Goal: Task Accomplishment & Management: Use online tool/utility

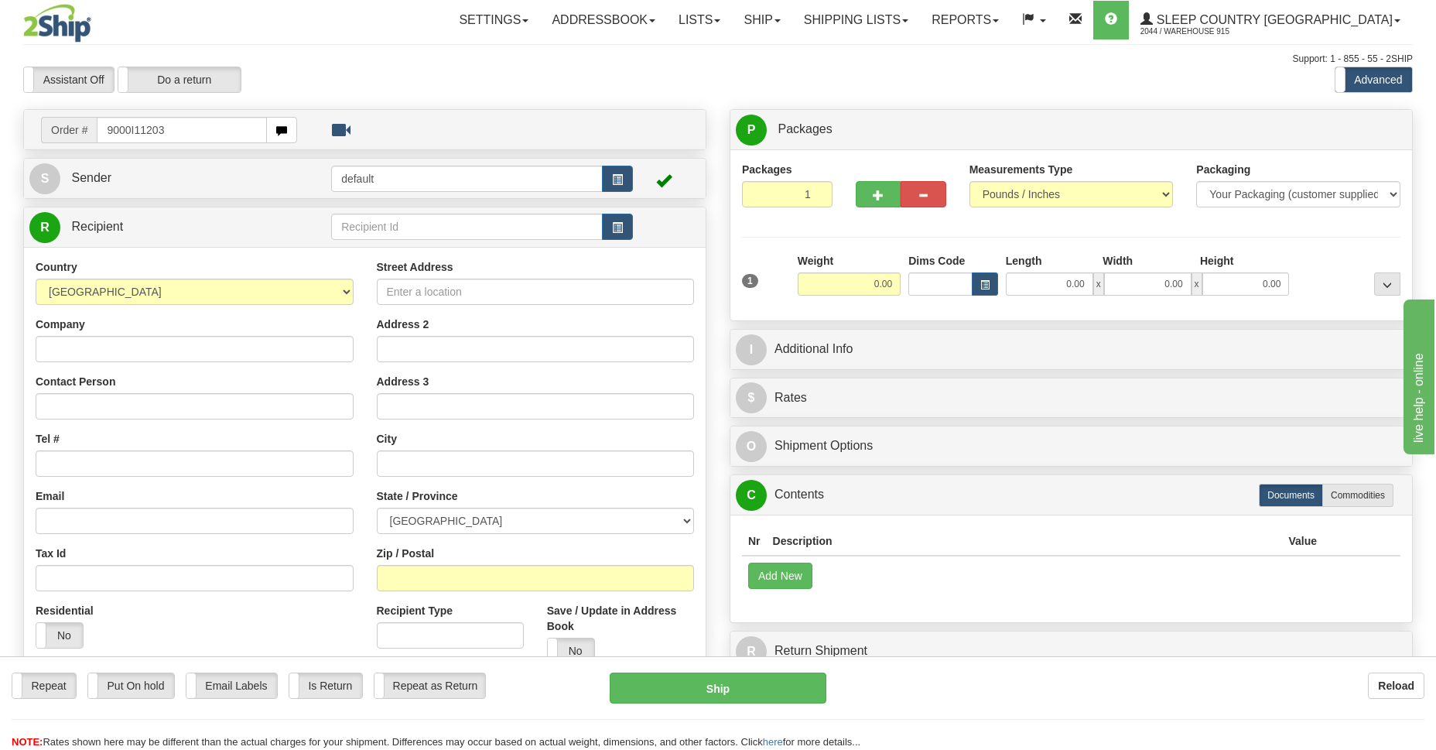
type input "9000I112033"
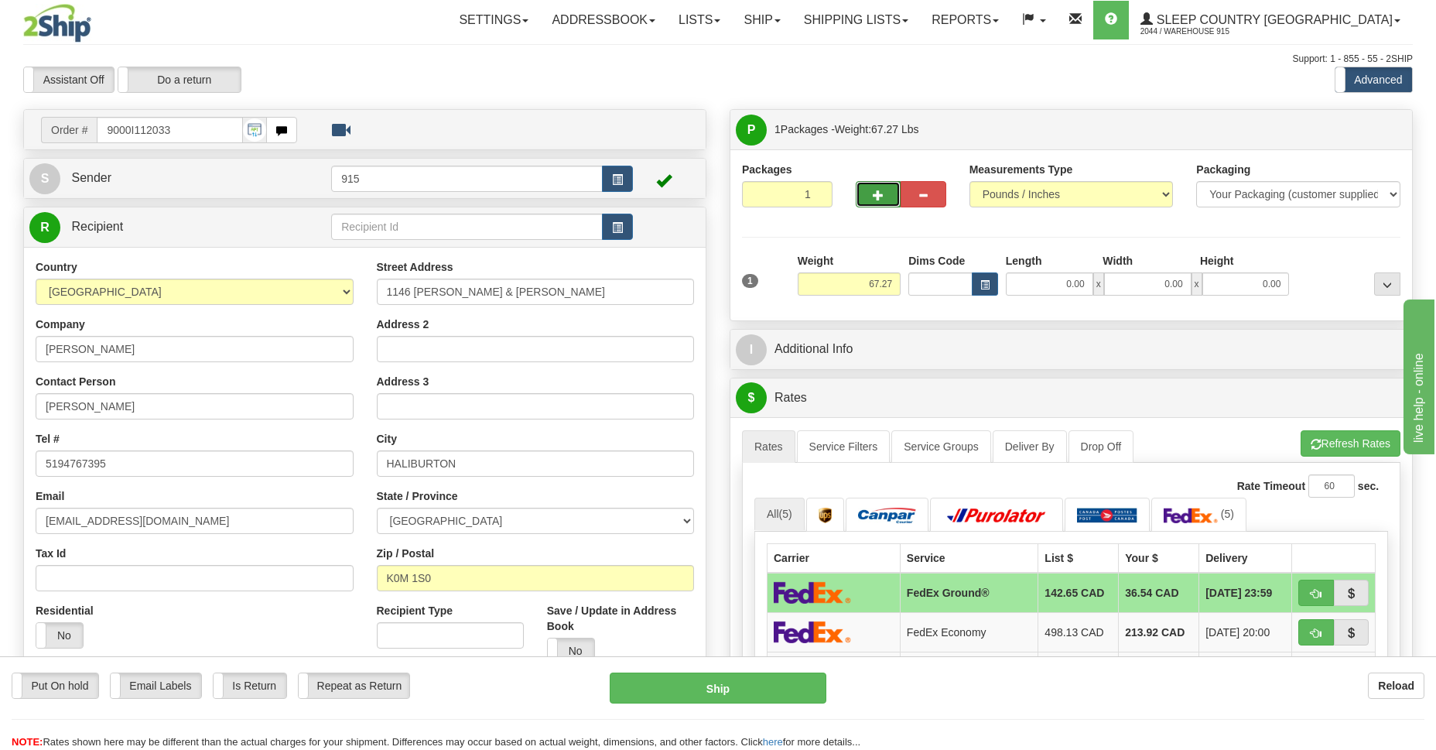
click at [874, 199] on span "button" at bounding box center [878, 195] width 11 height 10
type input "2"
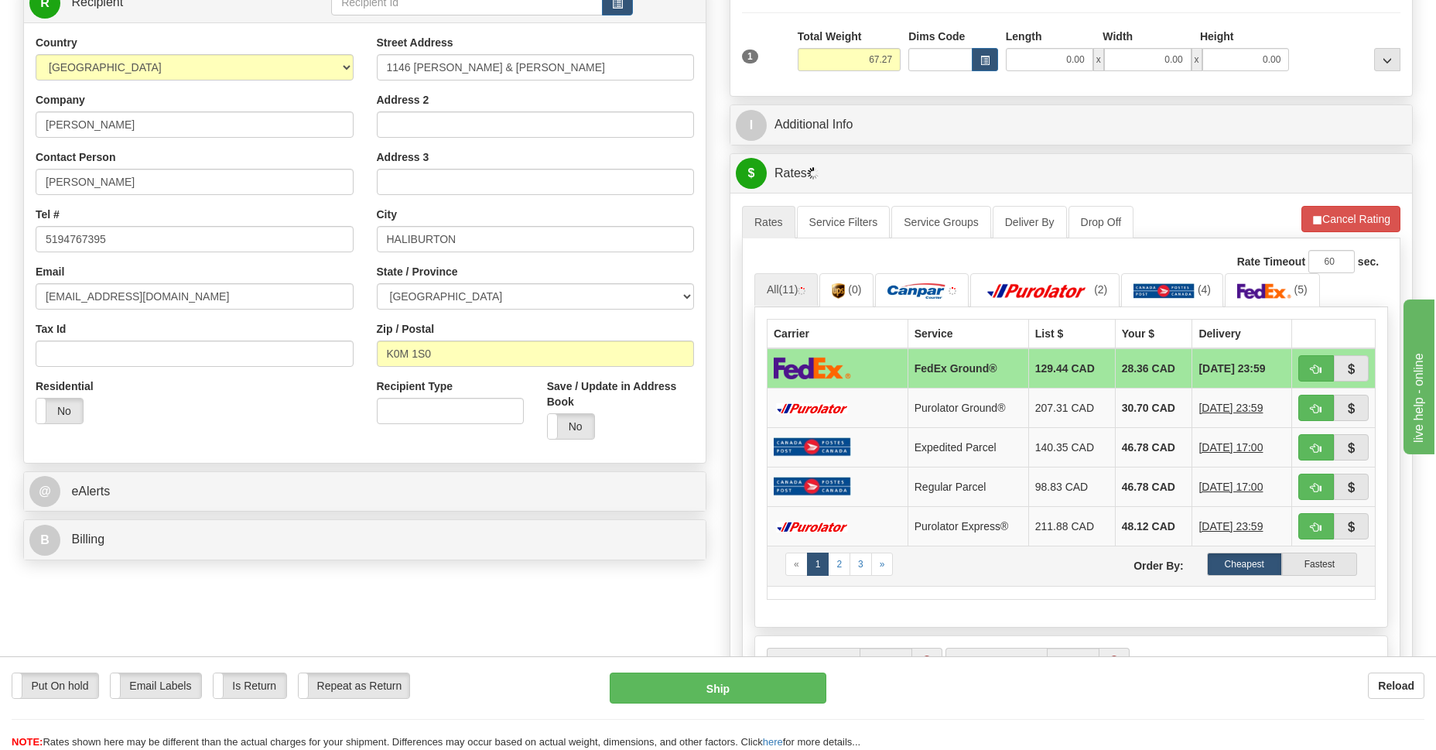
scroll to position [337, 0]
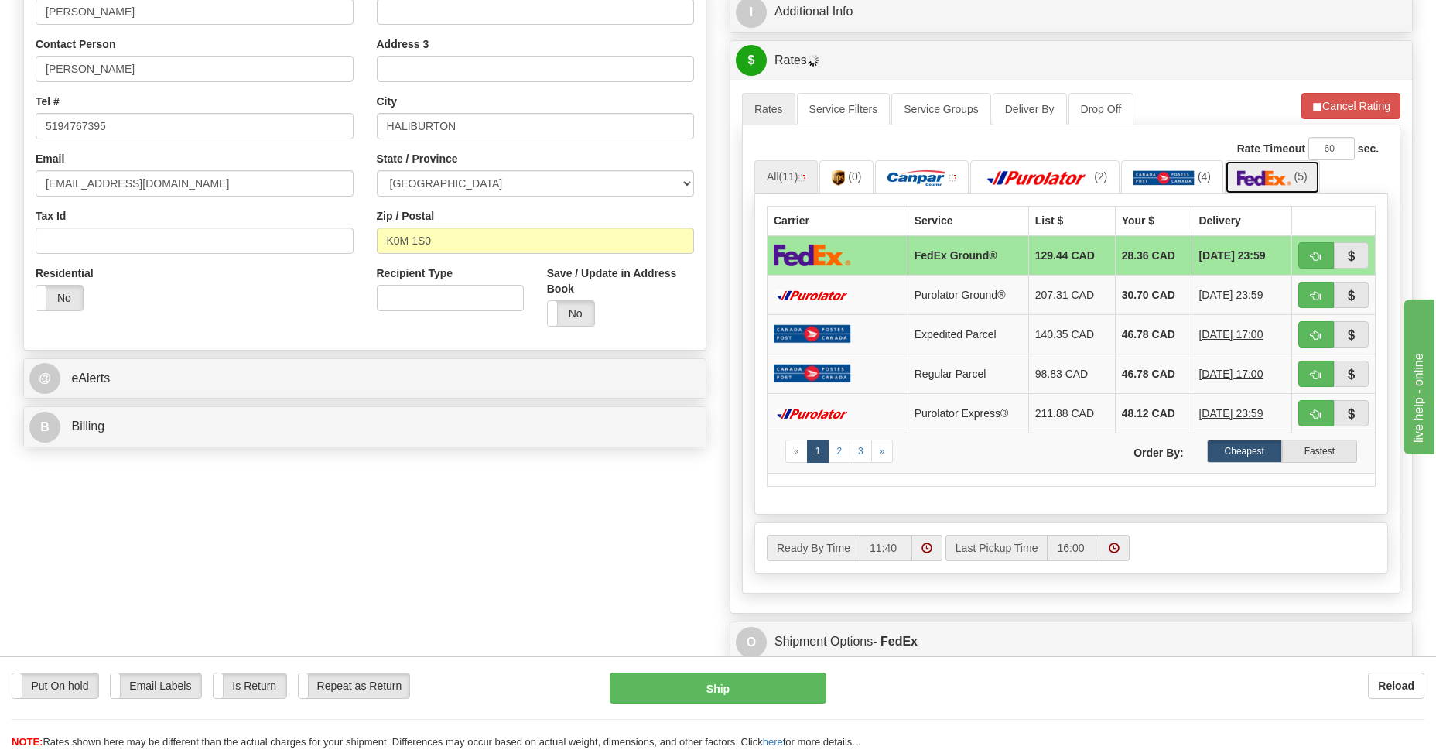
click at [1253, 177] on img at bounding box center [1264, 177] width 54 height 15
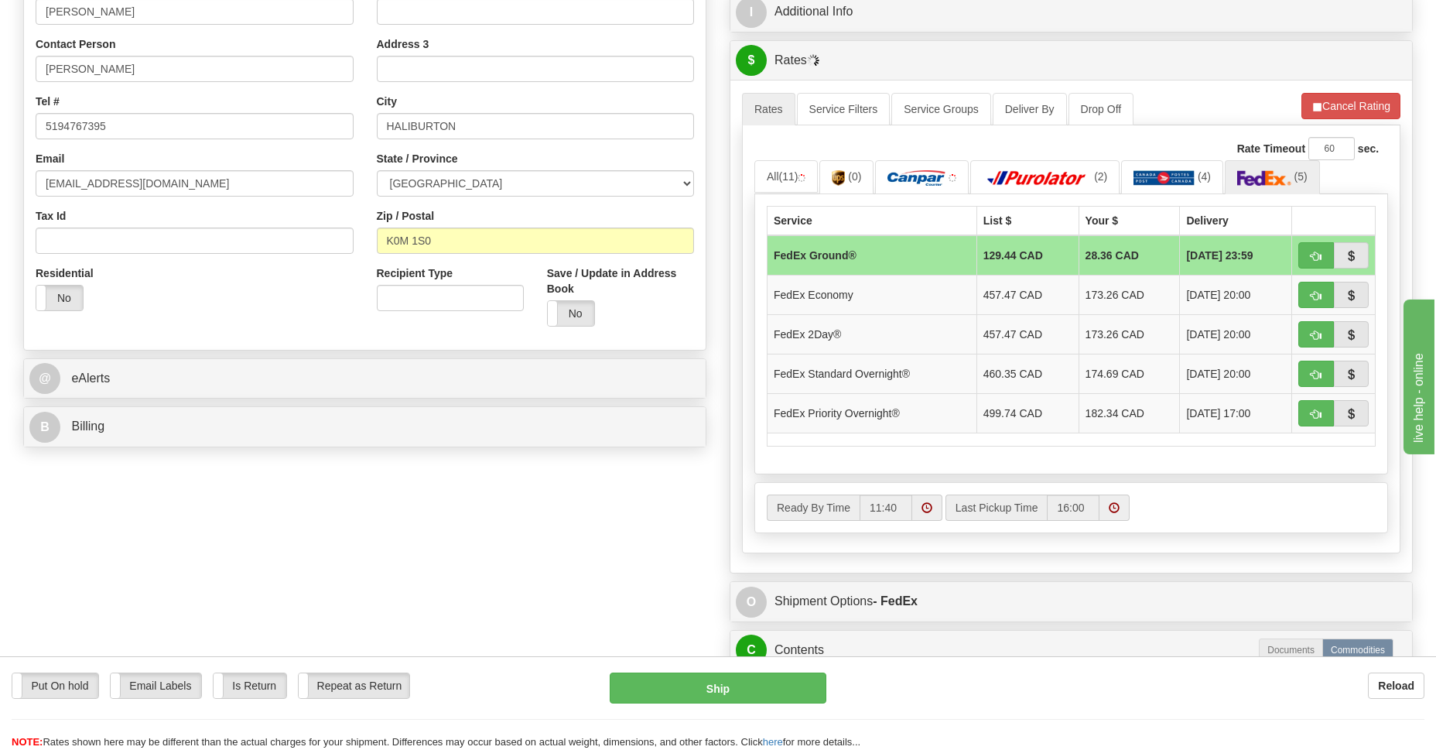
click at [842, 265] on td "FedEx Ground®" at bounding box center [872, 255] width 210 height 40
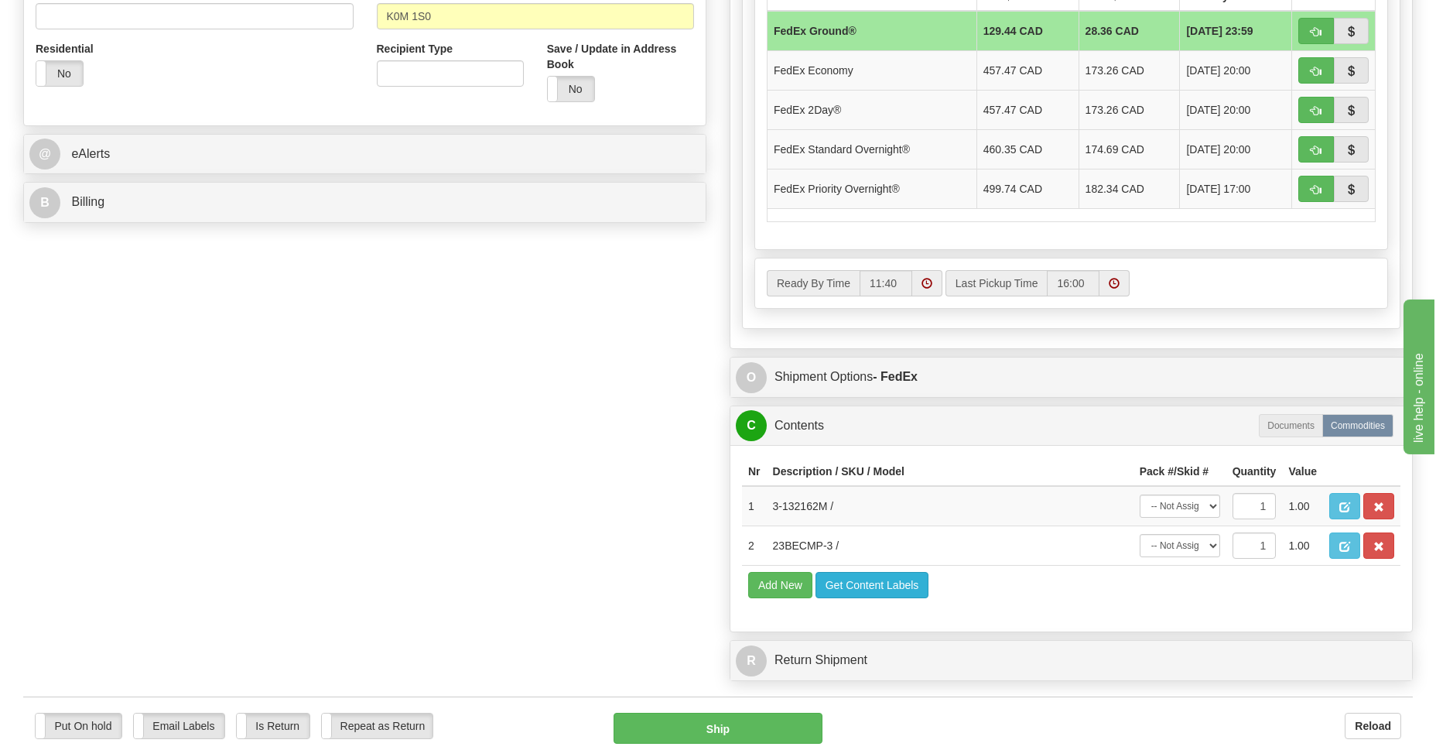
scroll to position [674, 0]
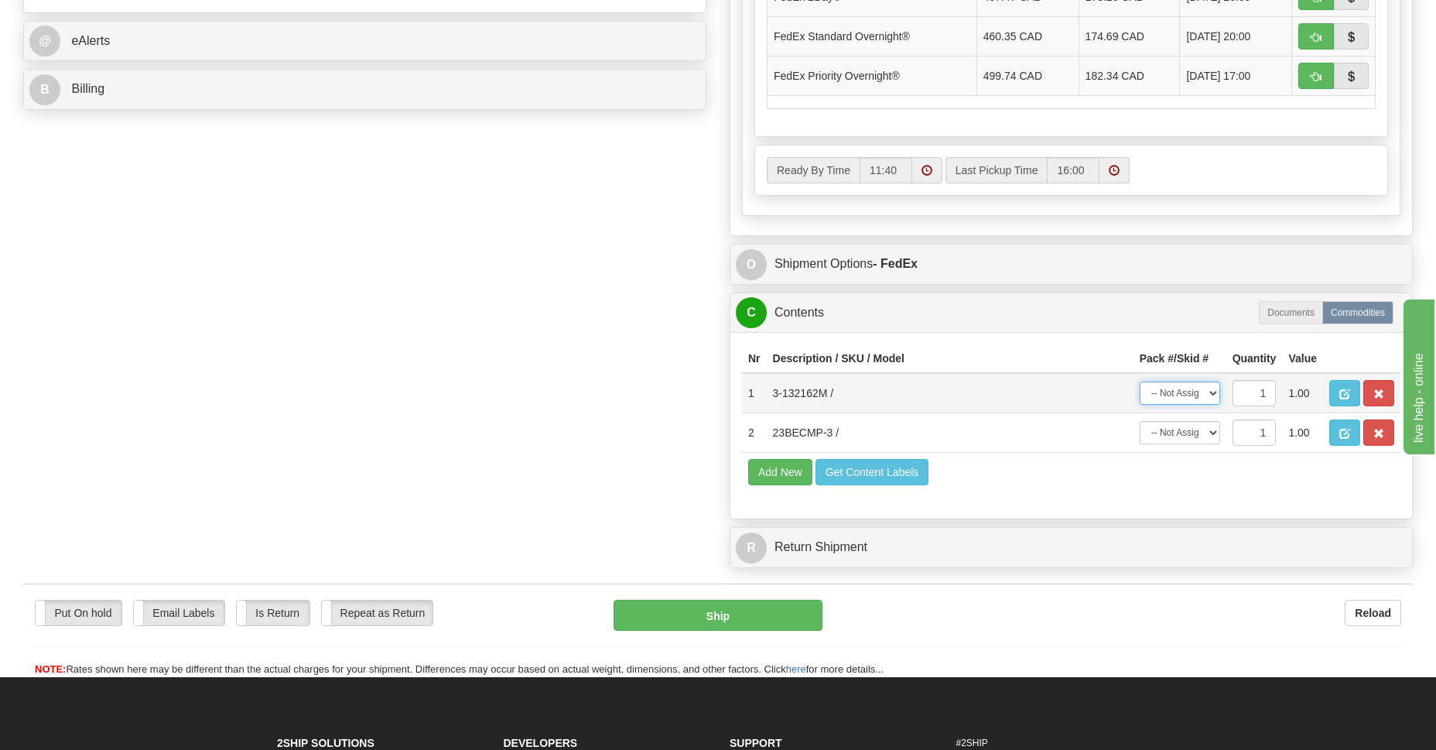
click at [1211, 397] on select "-- Not Assigned -- Package 1 Package 2" at bounding box center [1179, 392] width 80 height 23
select select "0"
click at [1139, 381] on select "-- Not Assigned -- Package 1 Package 2" at bounding box center [1179, 392] width 80 height 23
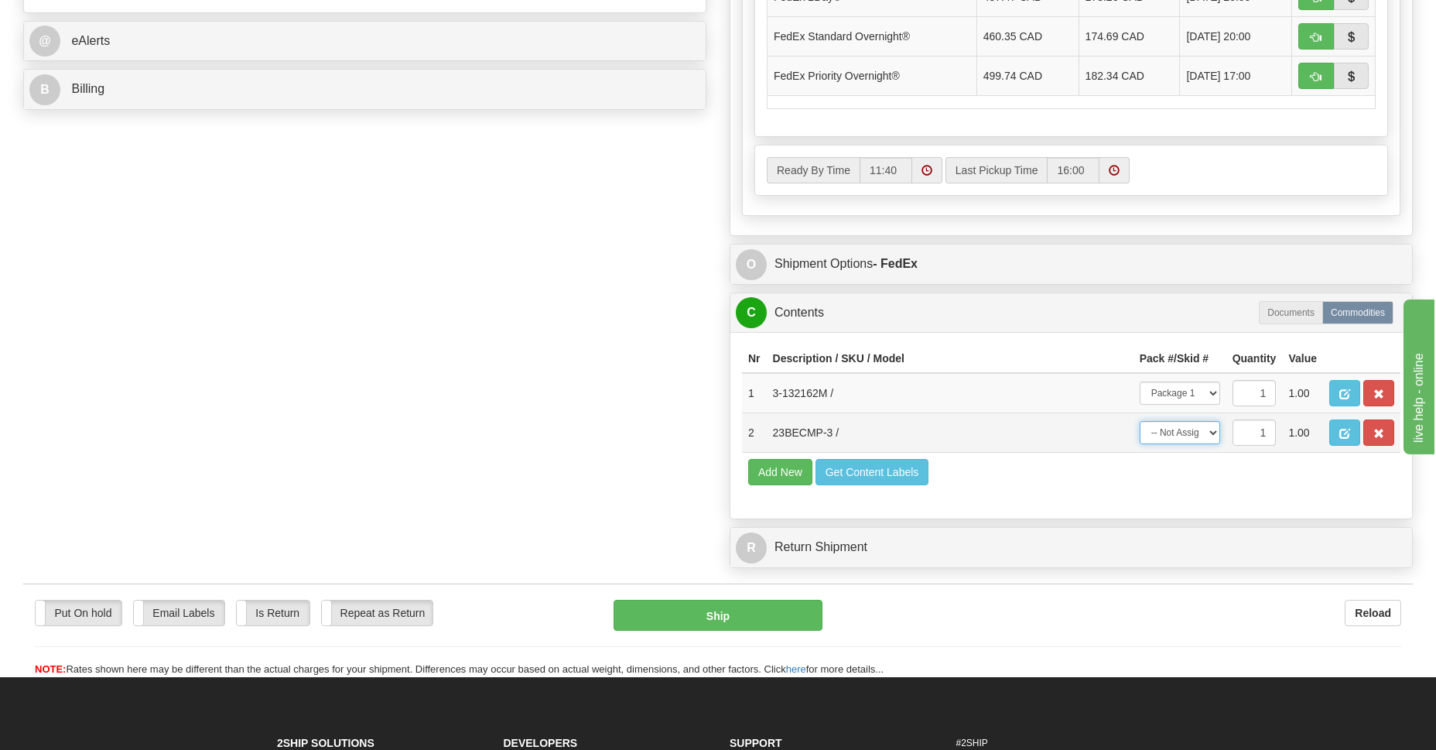
click at [1216, 434] on select "-- Not Assigned -- Package 1 Package 2" at bounding box center [1179, 432] width 80 height 23
select select "1"
click at [1139, 421] on select "-- Not Assigned -- Package 1 Package 2" at bounding box center [1179, 432] width 80 height 23
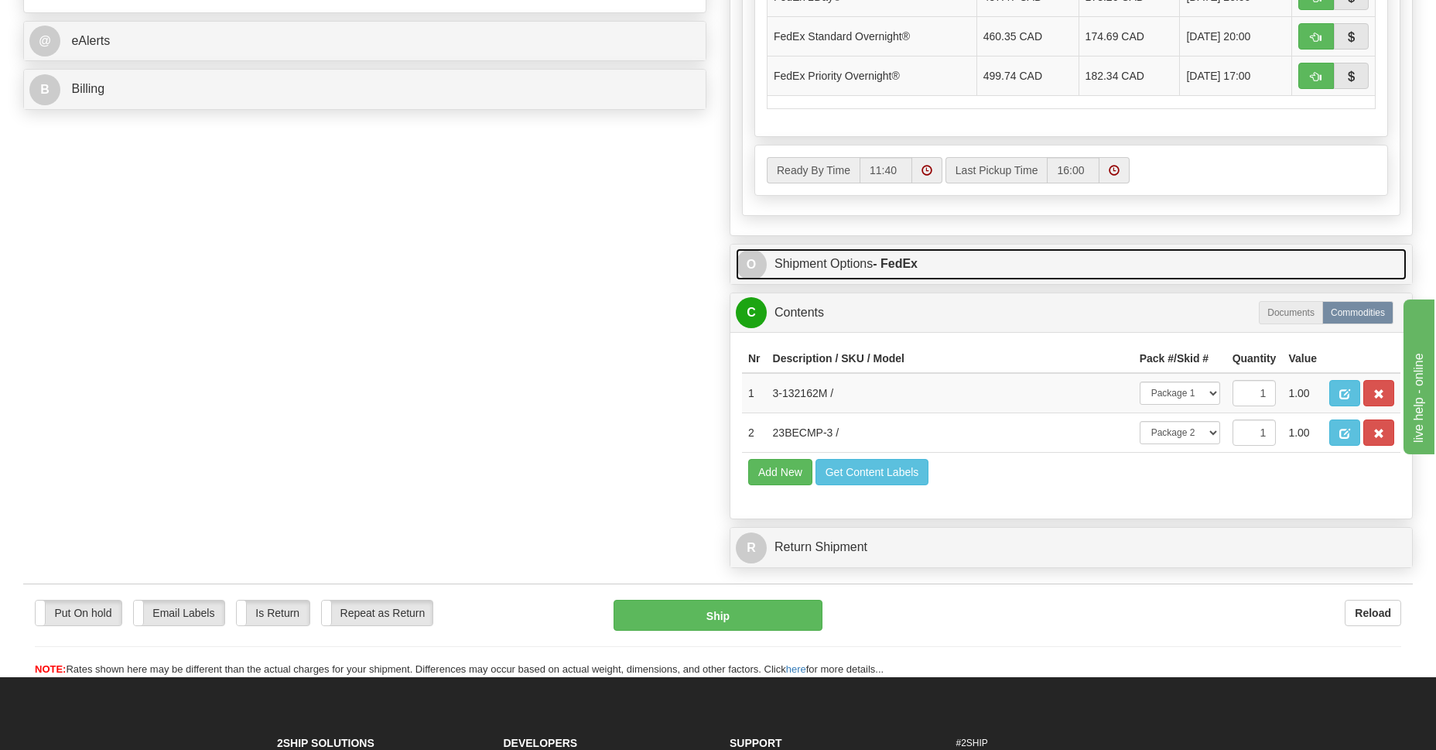
click at [801, 260] on link "O Shipment Options - FedEx" at bounding box center [1071, 264] width 671 height 32
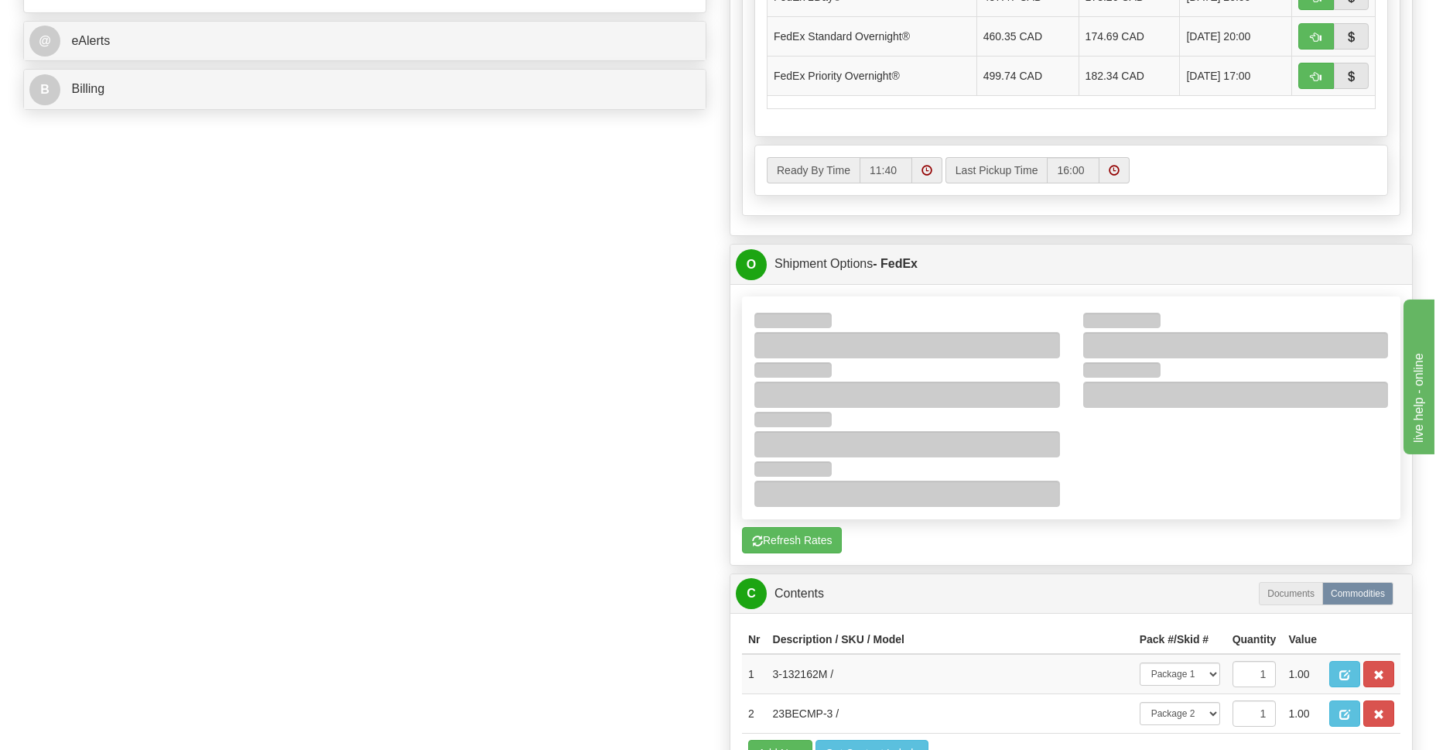
click at [1153, 459] on div at bounding box center [1071, 408] width 657 height 198
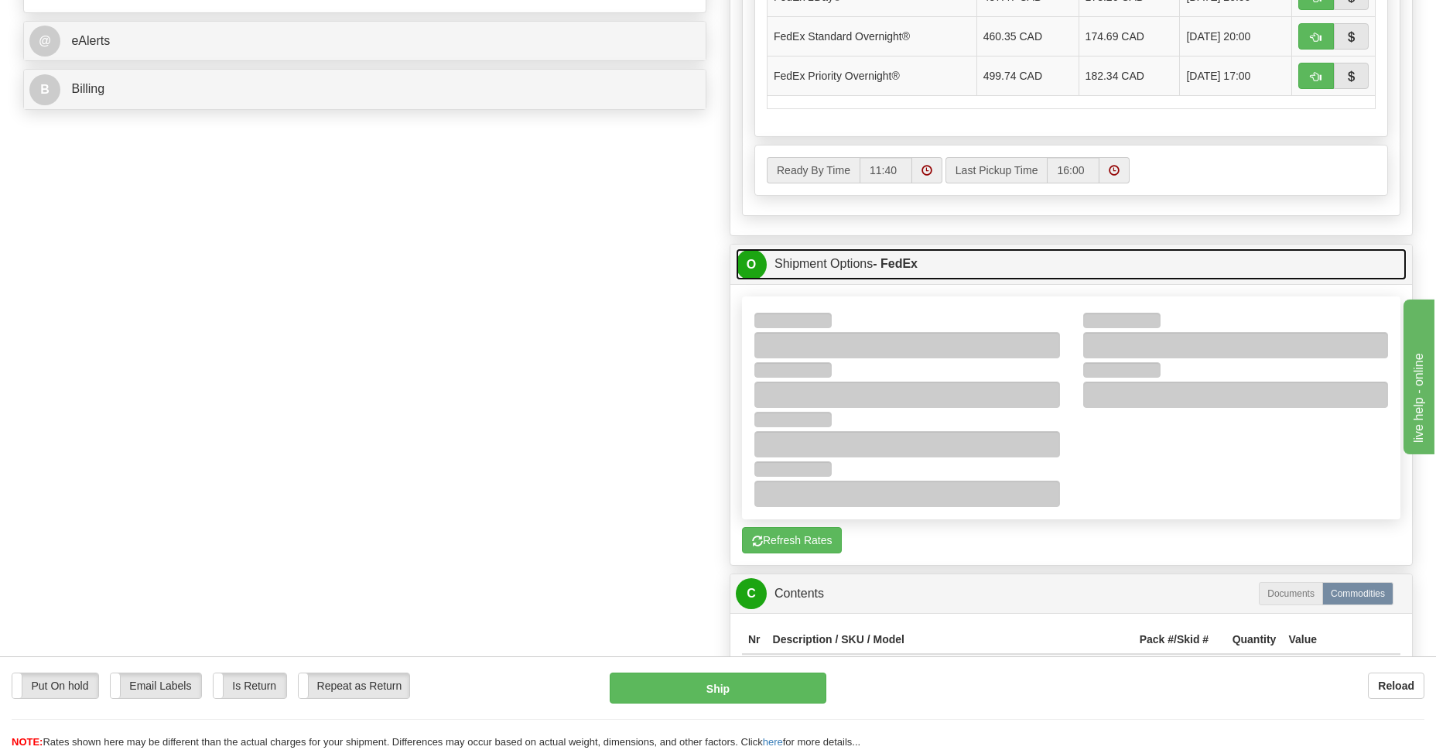
click at [836, 265] on link "O Shipment Options - FedEx" at bounding box center [1071, 264] width 671 height 32
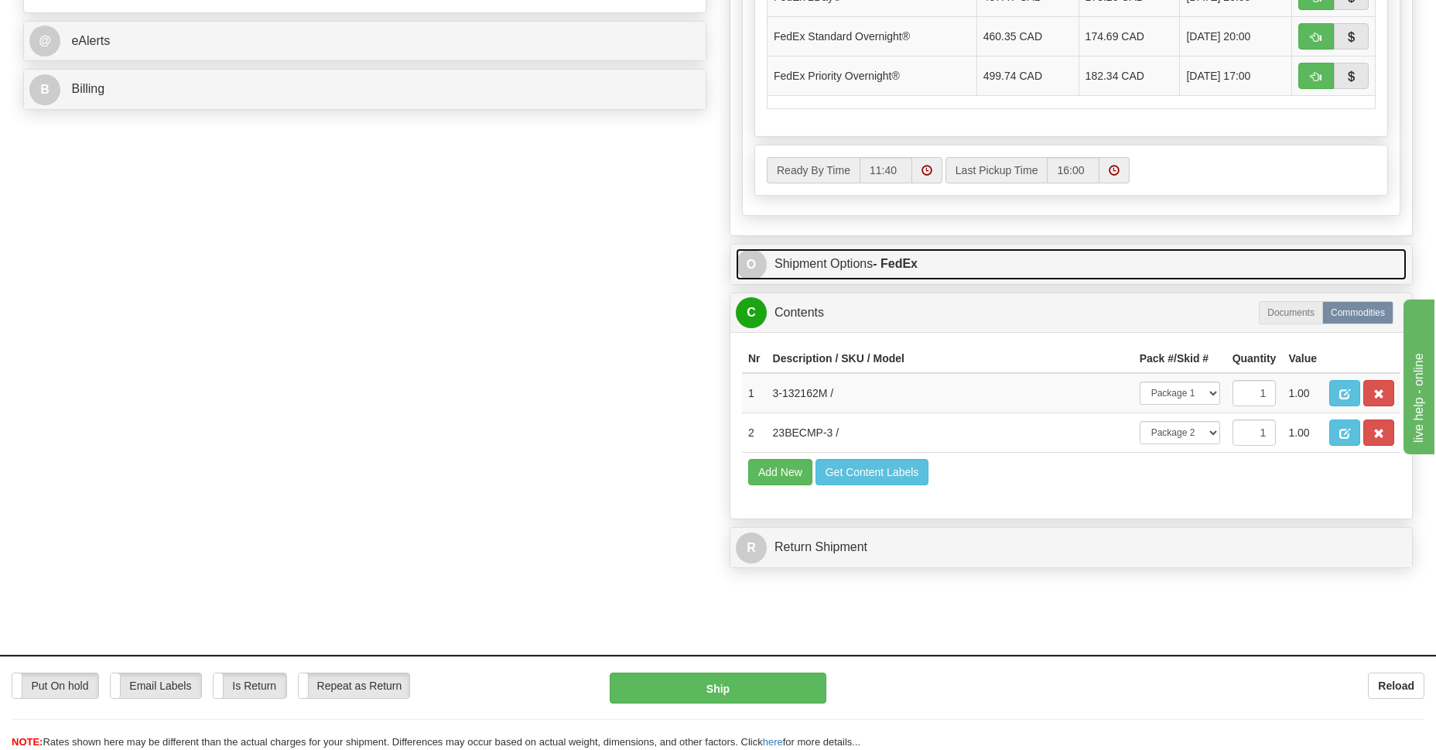
click at [836, 265] on link "O Shipment Options - FedEx" at bounding box center [1071, 264] width 671 height 32
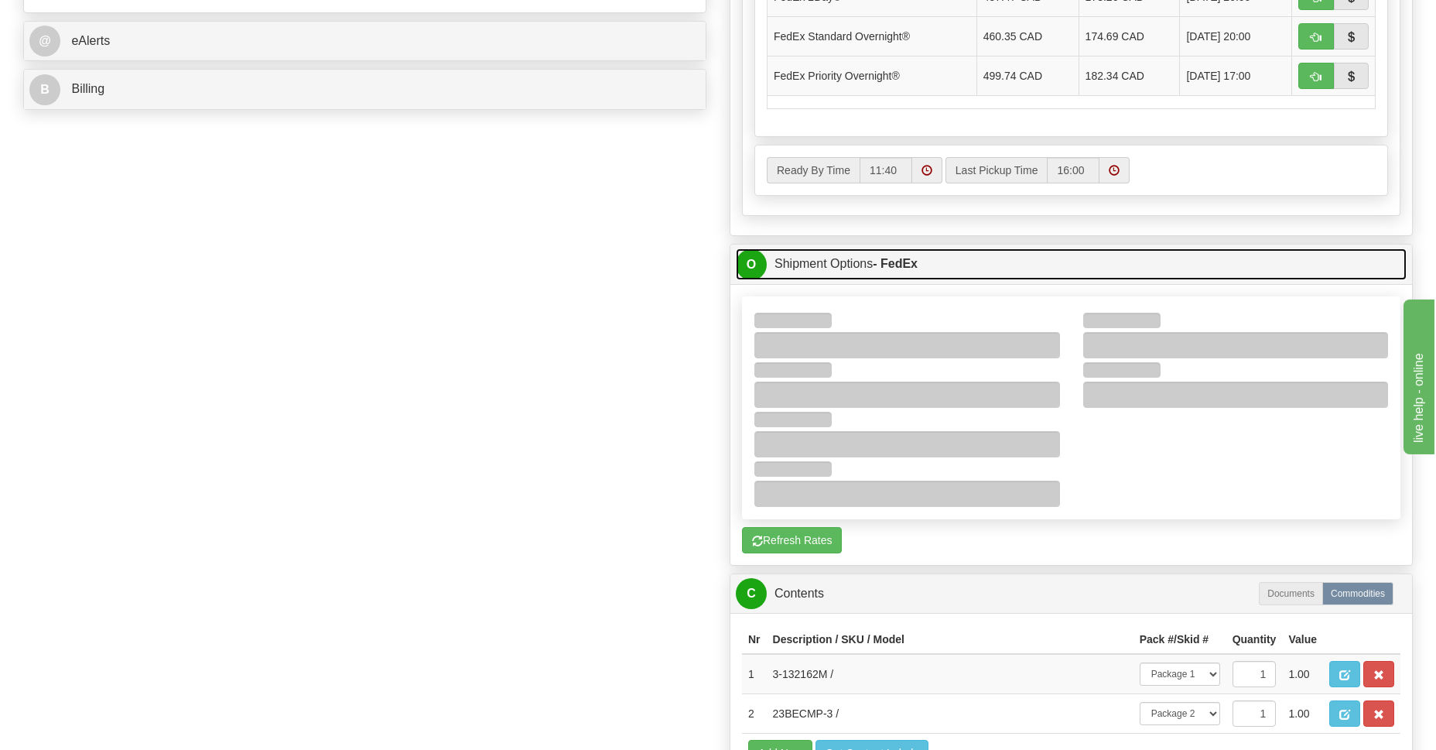
click at [836, 265] on link "O Shipment Options - FedEx" at bounding box center [1071, 264] width 671 height 32
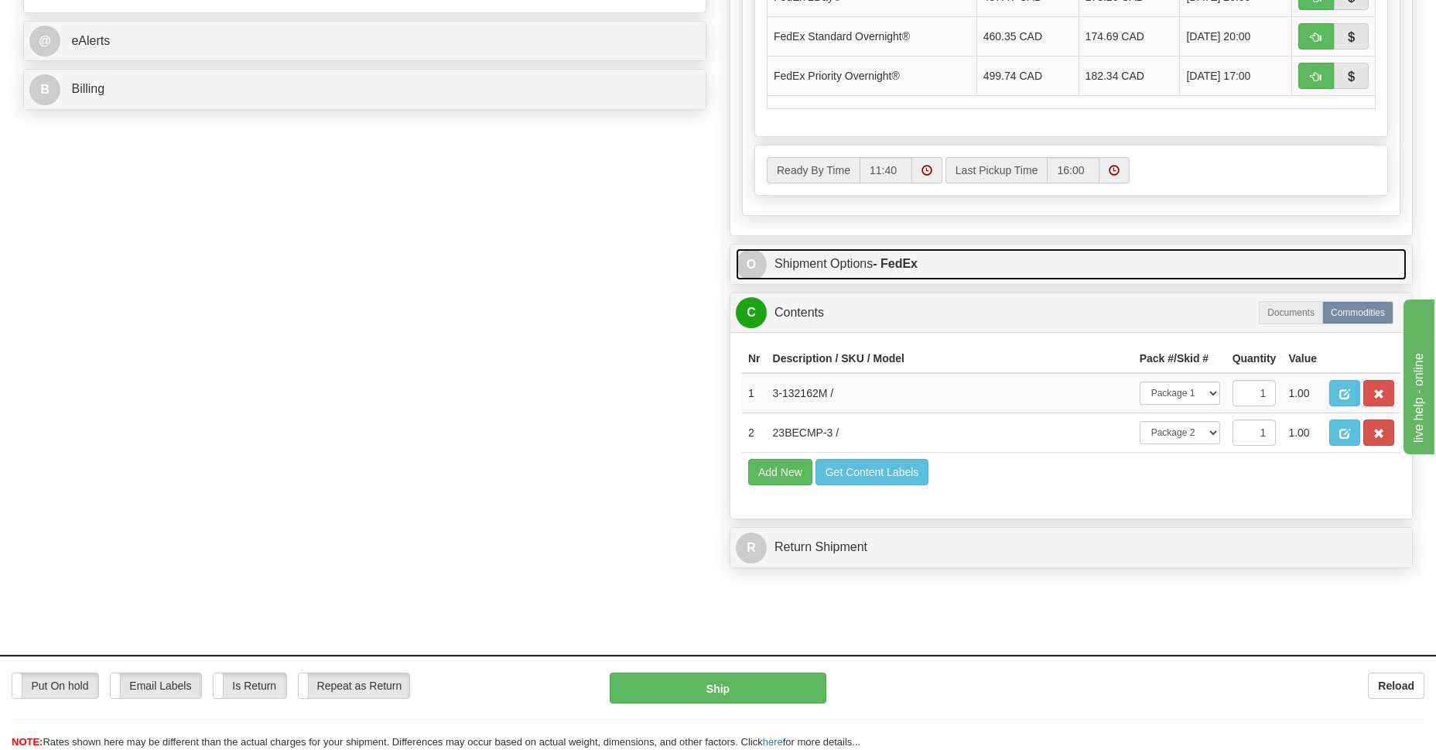
click at [836, 265] on link "O Shipment Options - FedEx" at bounding box center [1071, 264] width 671 height 32
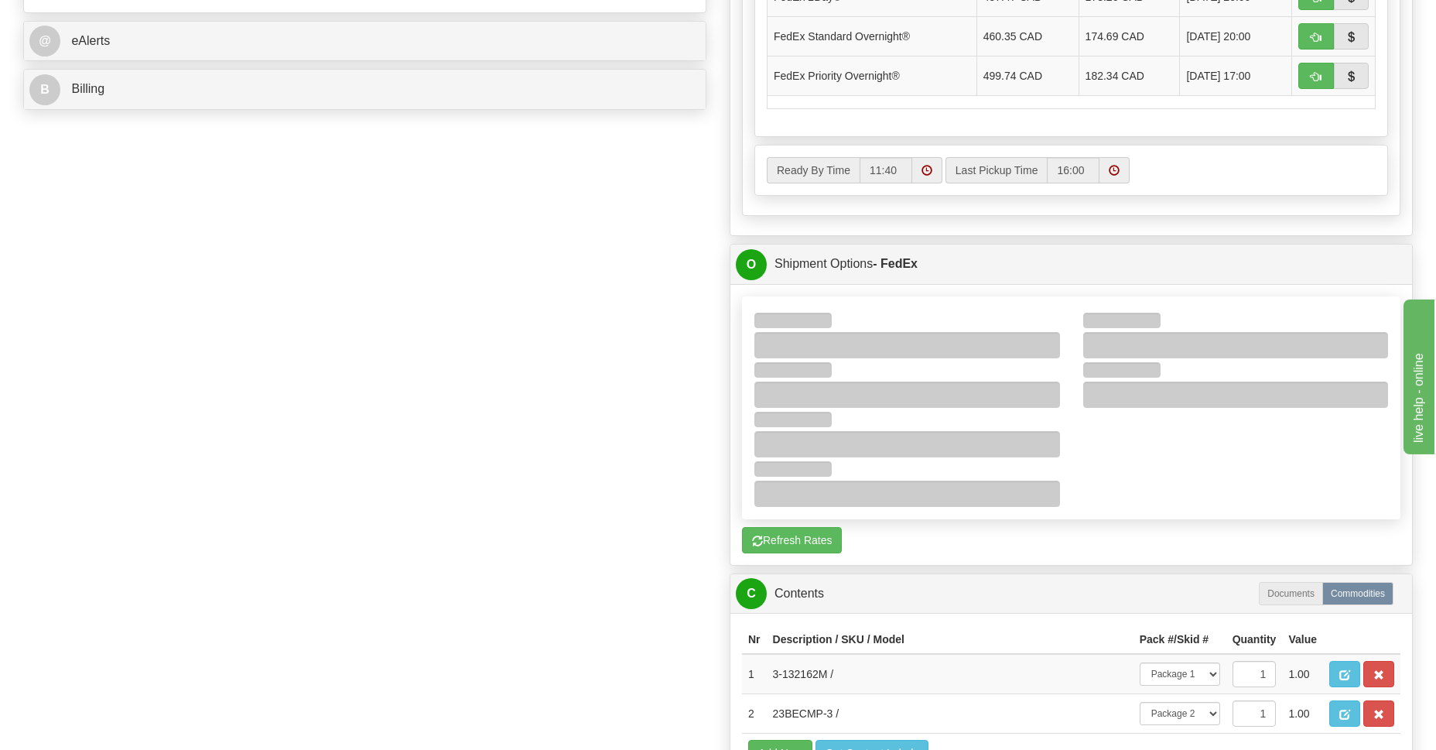
click at [1099, 333] on div at bounding box center [1236, 345] width 306 height 26
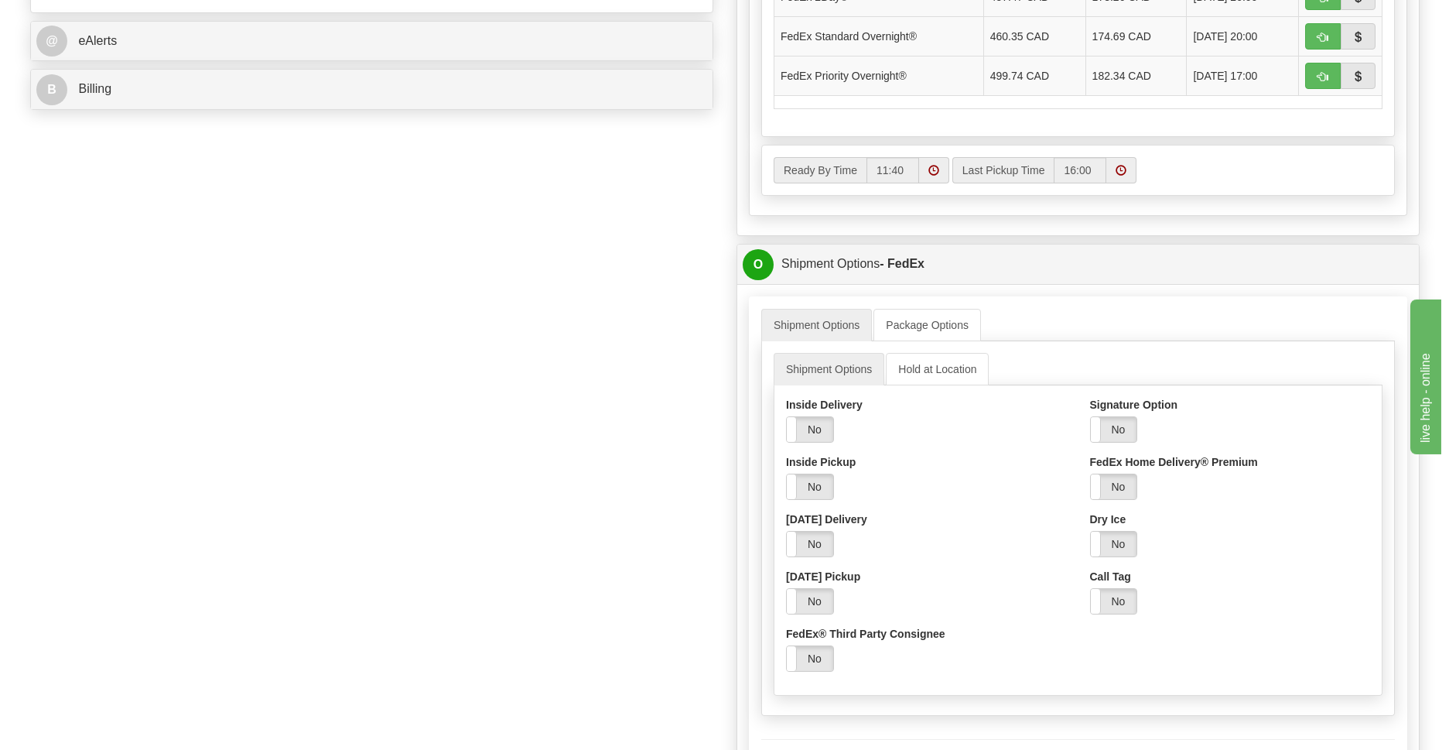
scroll to position [787, 0]
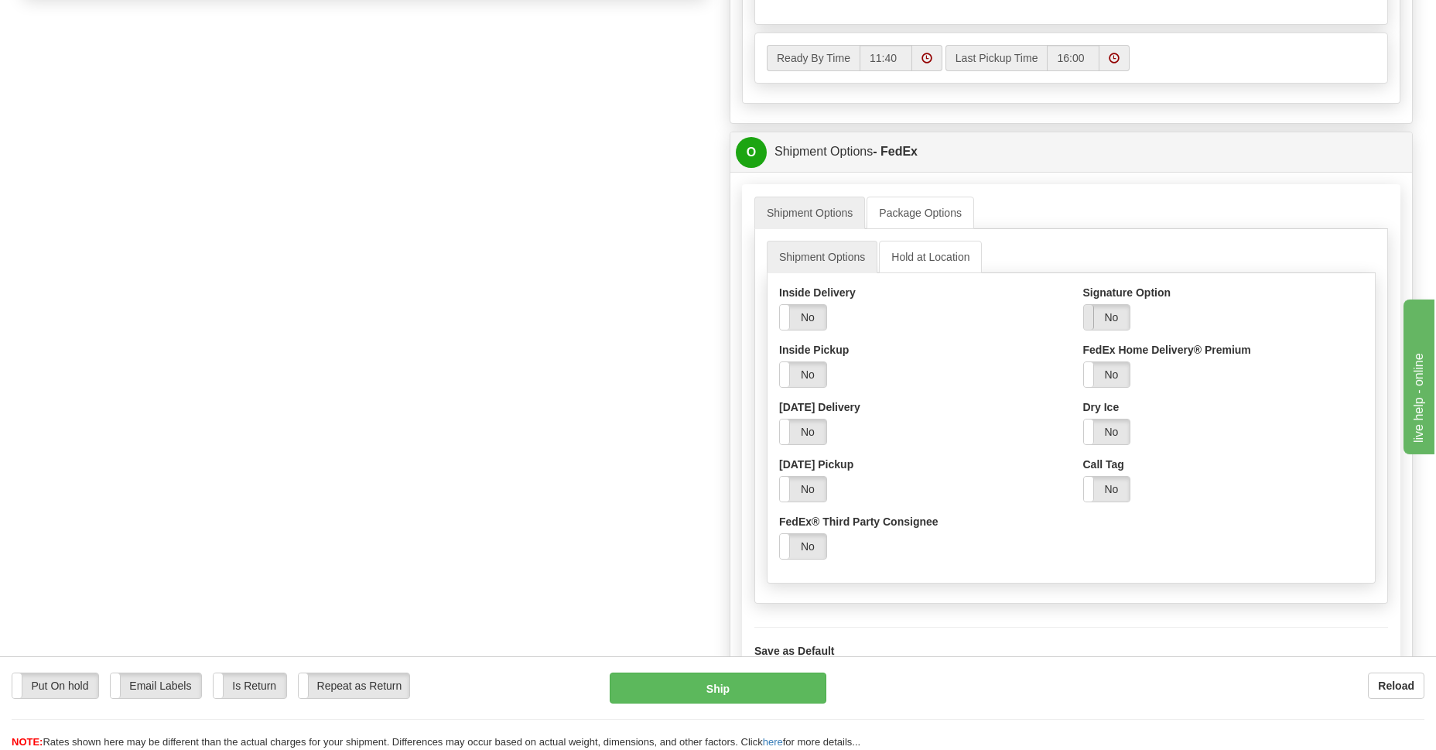
click at [1085, 312] on span at bounding box center [1084, 317] width 20 height 25
click at [1199, 371] on select "Adult Direct Indirect No Signature Required Service Default" at bounding box center [1147, 374] width 128 height 26
select select "2"
click at [1083, 361] on select "Adult Direct Indirect No Signature Required Service Default" at bounding box center [1147, 374] width 128 height 26
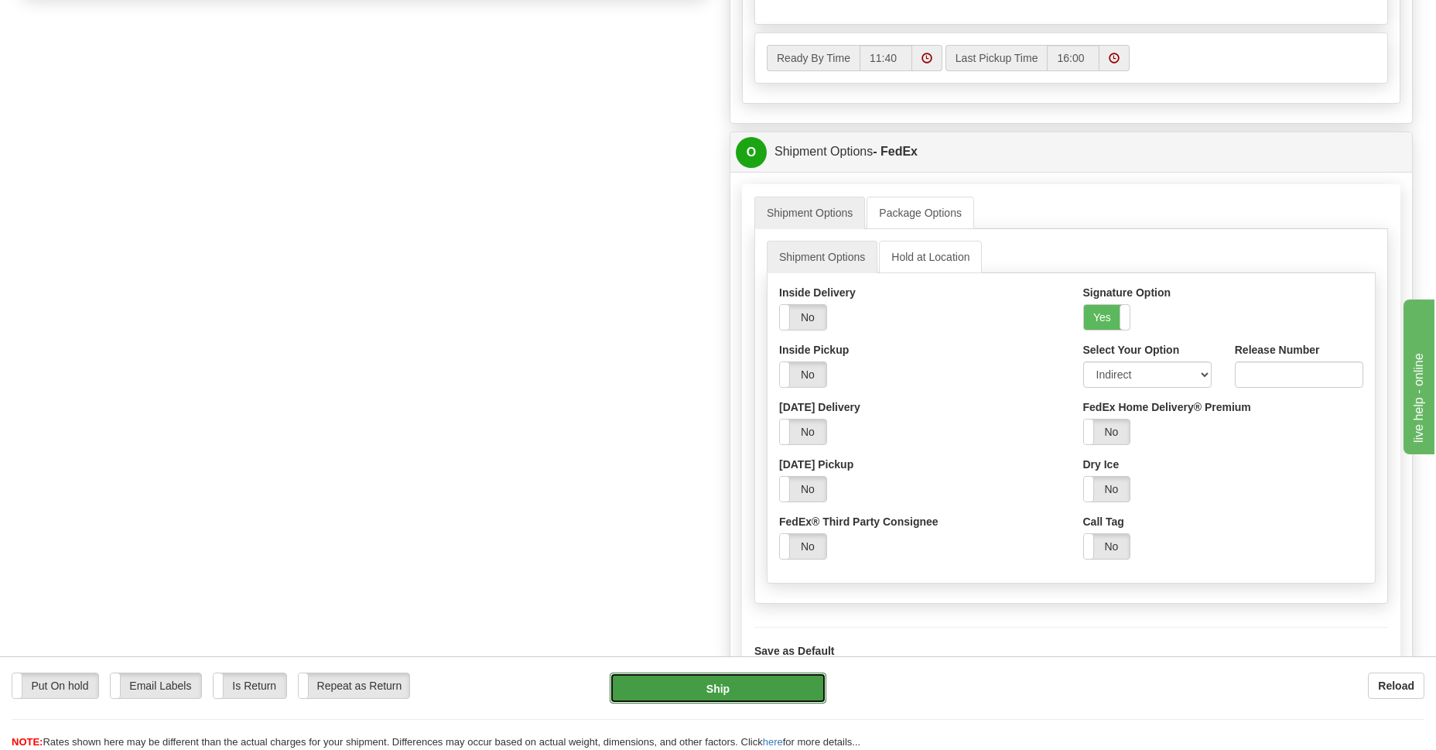
click at [723, 688] on button "Ship" at bounding box center [718, 687] width 216 height 31
type input "92"
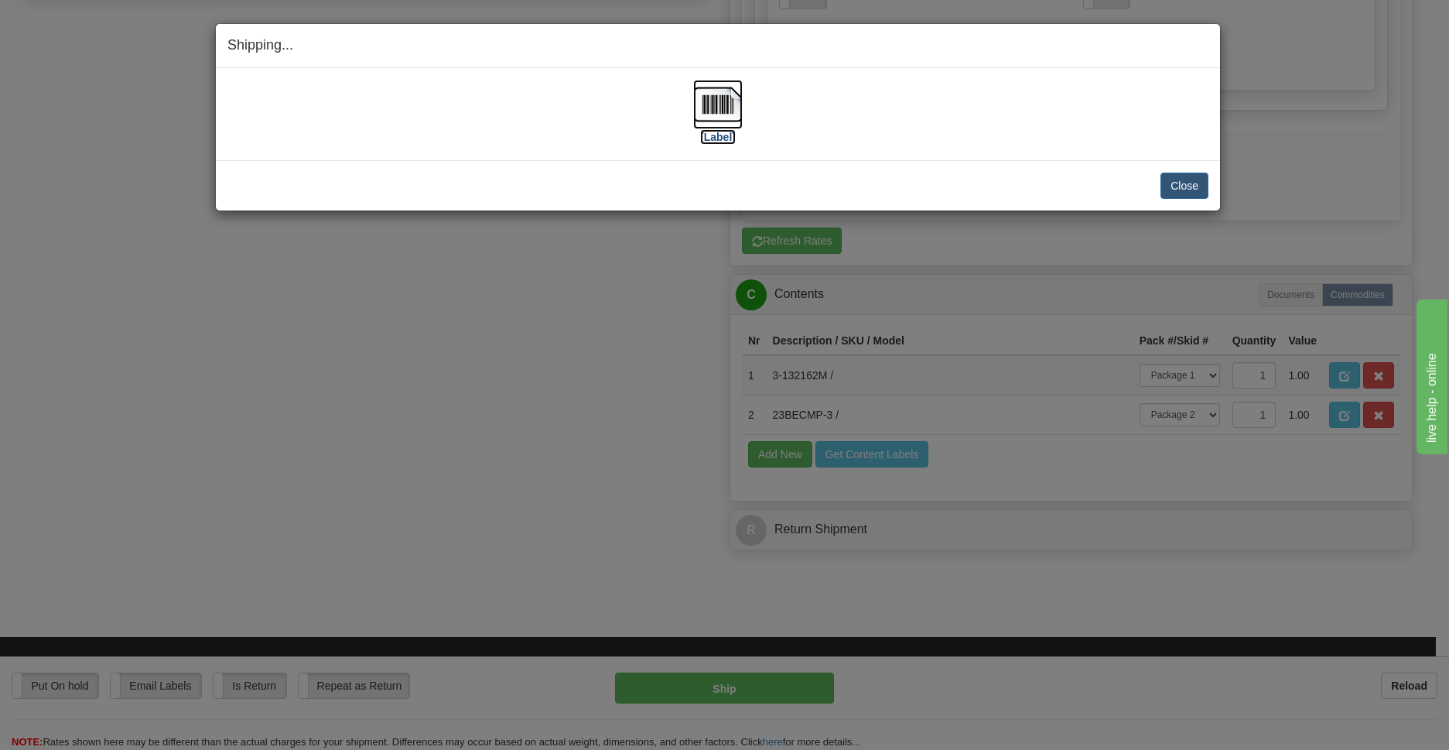
click at [718, 97] on img at bounding box center [718, 105] width 50 height 50
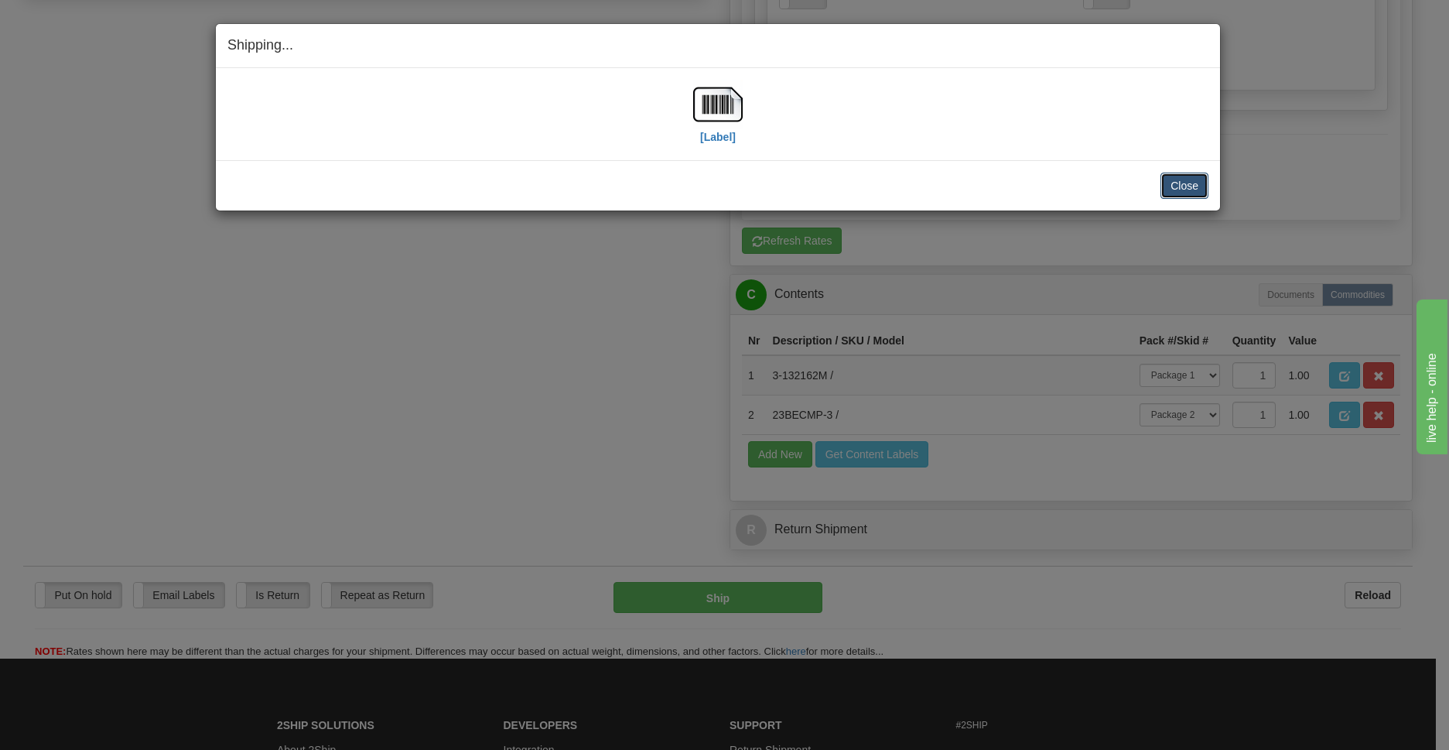
click at [1169, 188] on button "Close" at bounding box center [1184, 185] width 48 height 26
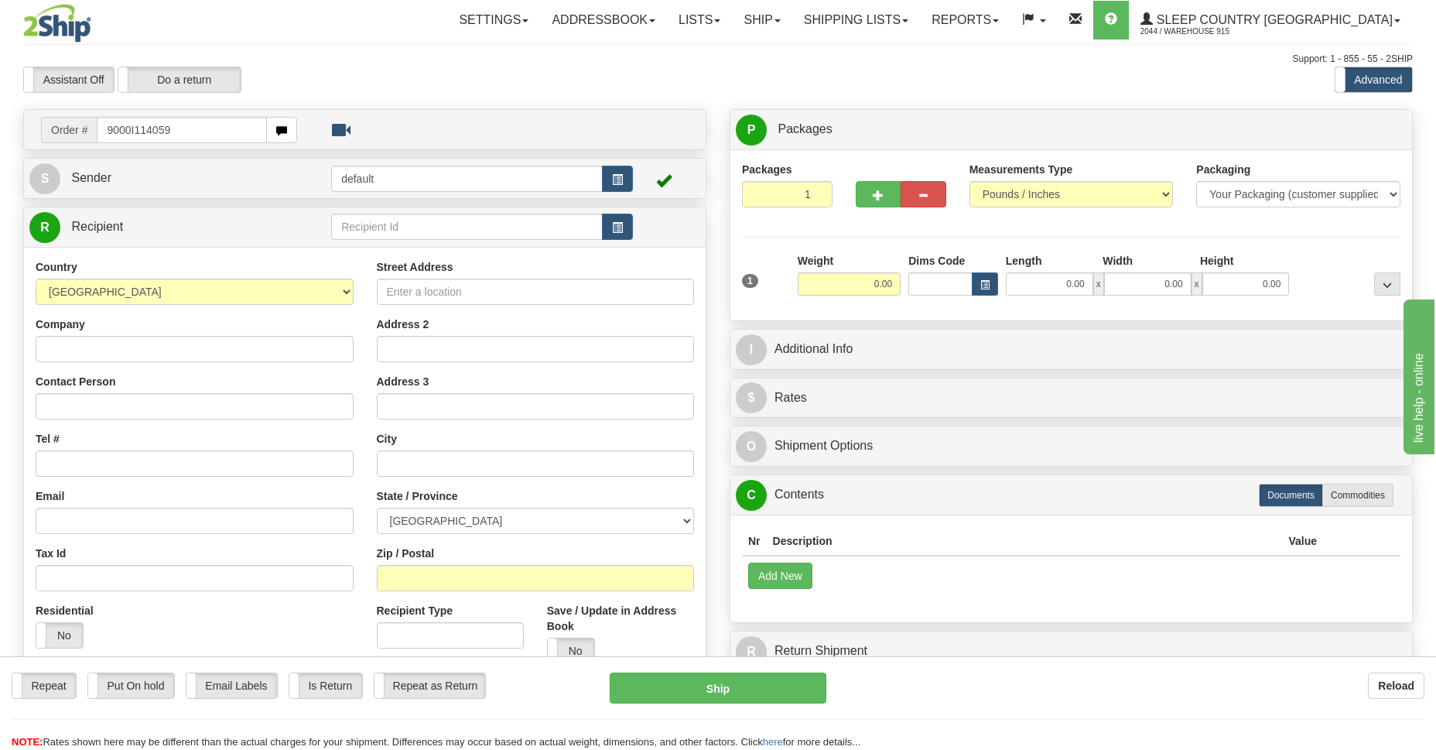
type input "9000I114059"
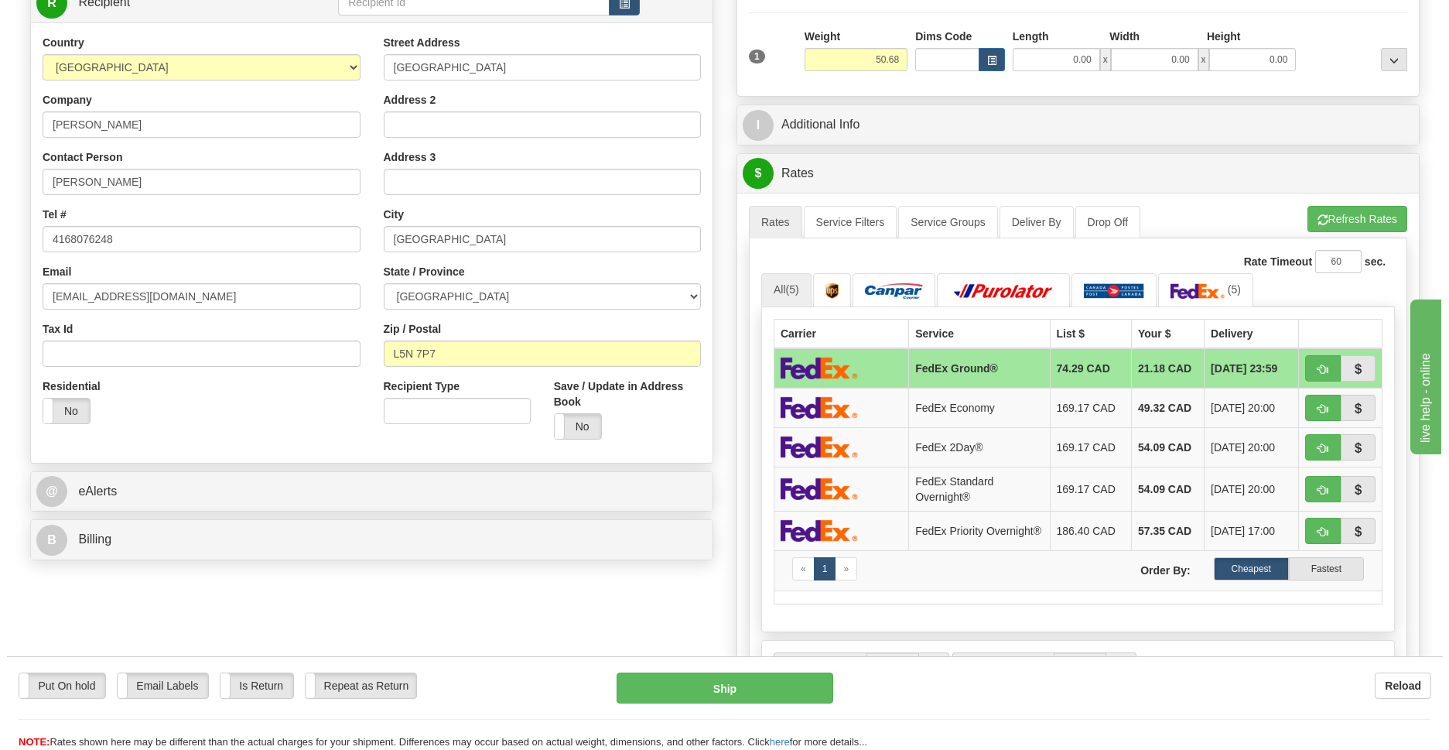
scroll to position [337, 0]
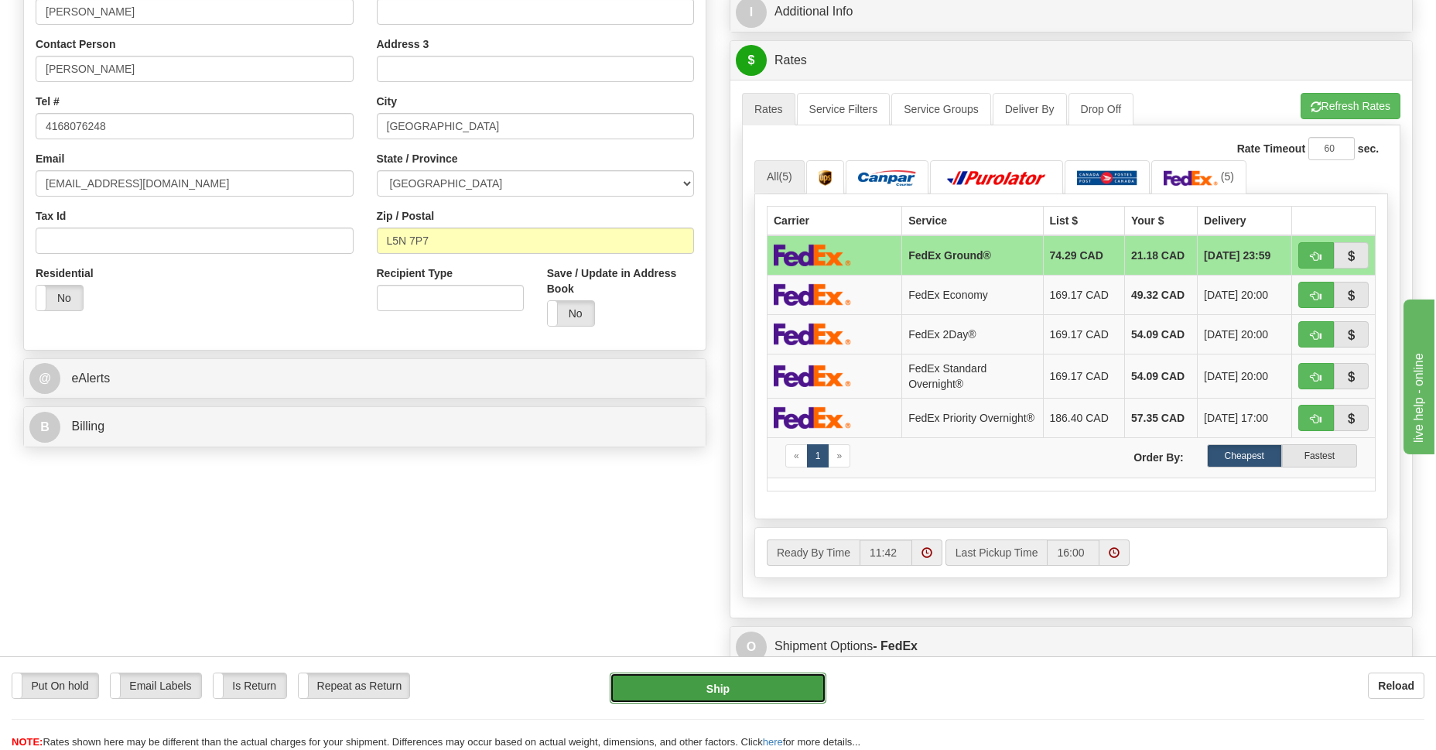
click at [768, 683] on button "Ship" at bounding box center [718, 687] width 216 height 31
type input "92"
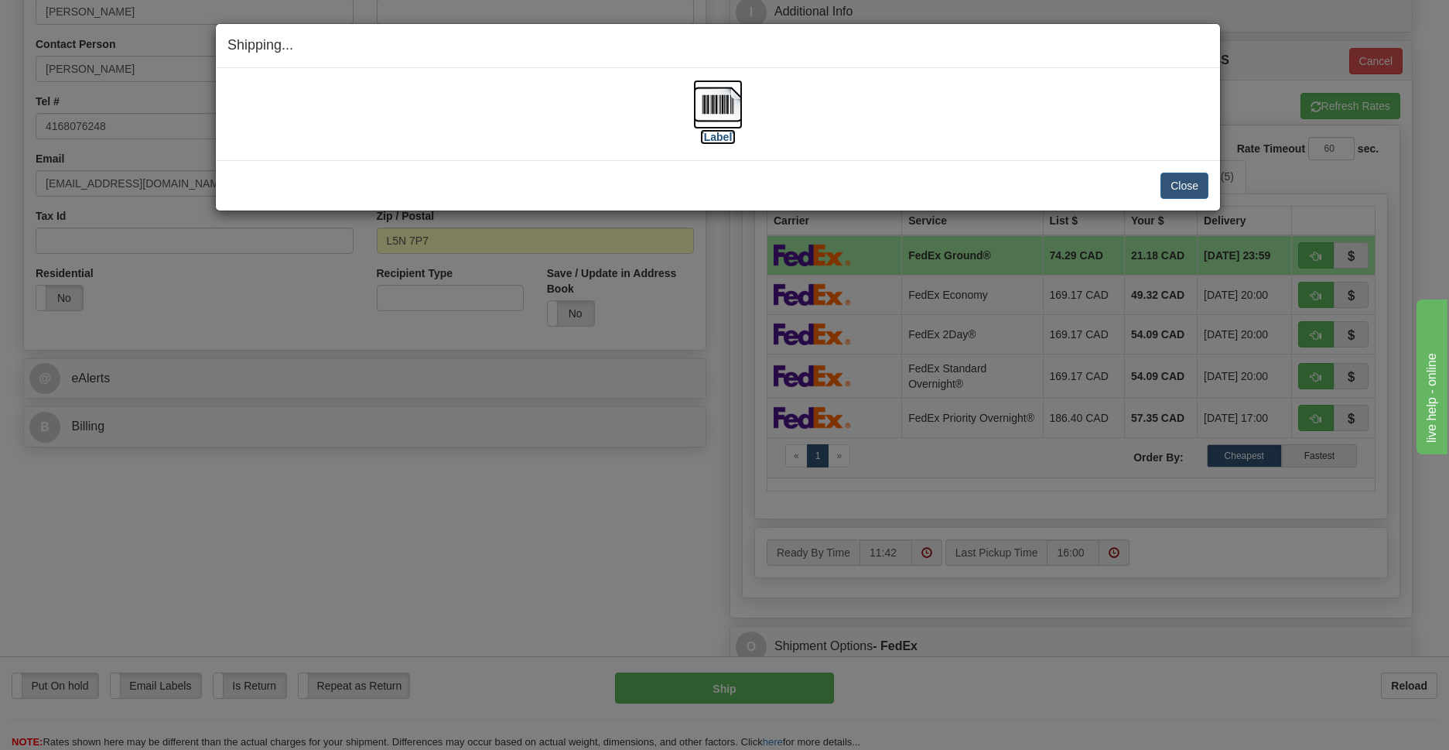
click at [713, 113] on img at bounding box center [718, 105] width 50 height 50
click at [1170, 187] on button "Close" at bounding box center [1184, 185] width 48 height 26
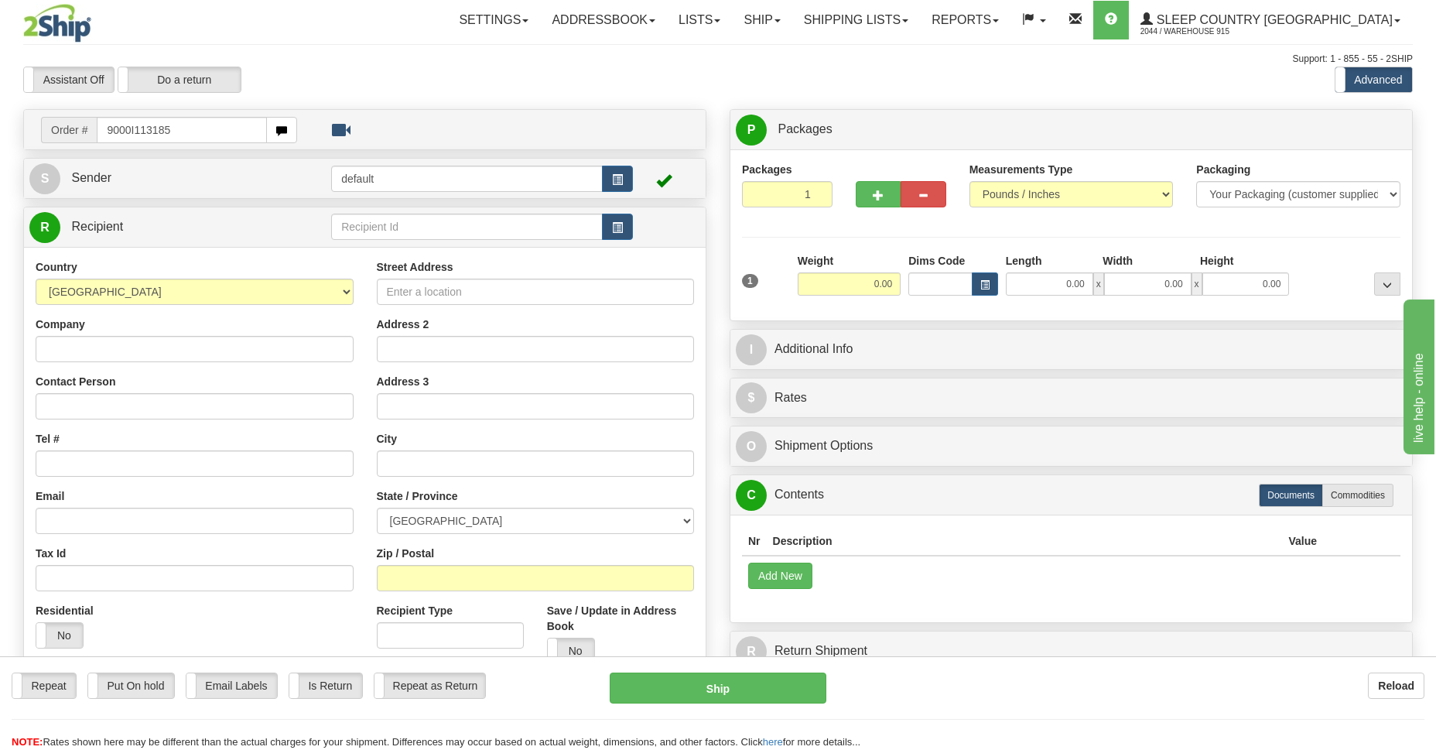
type input "9000I113185"
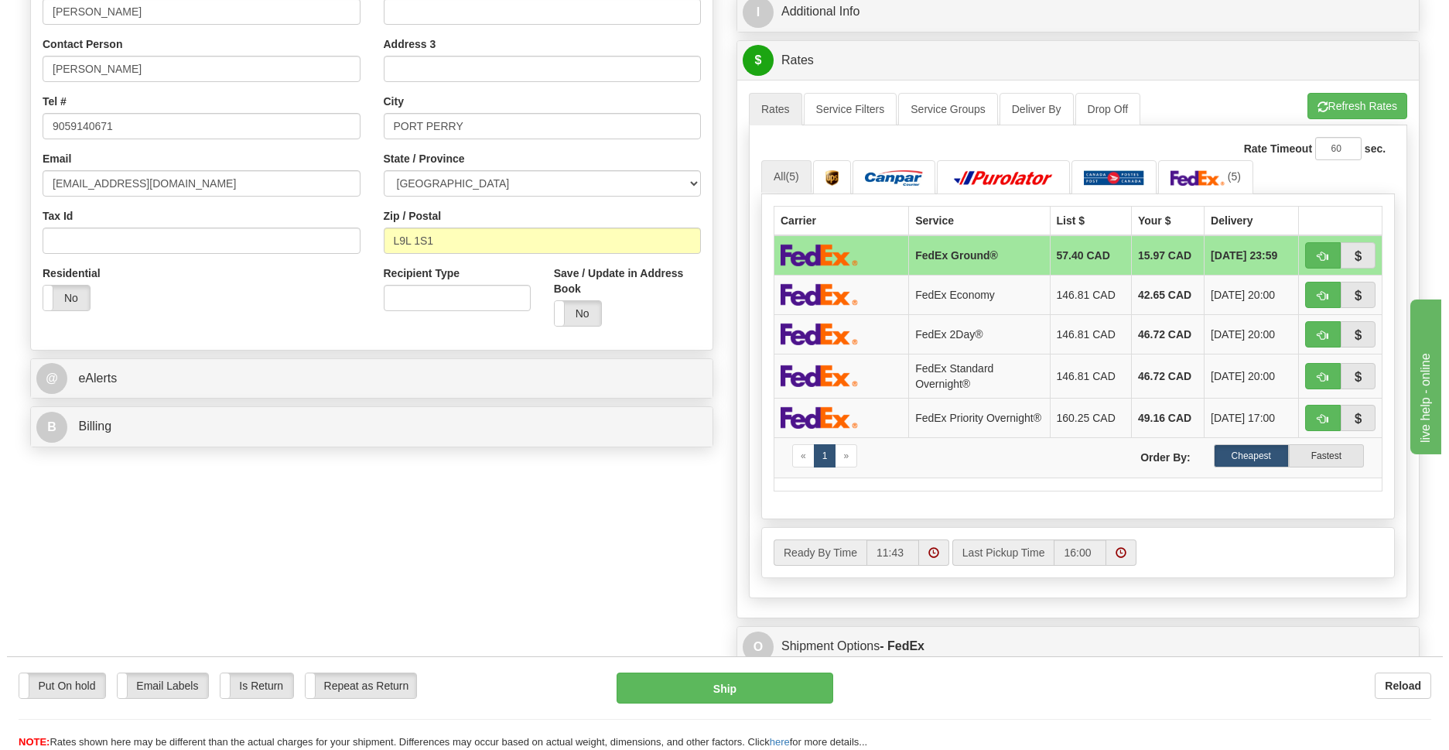
scroll to position [674, 0]
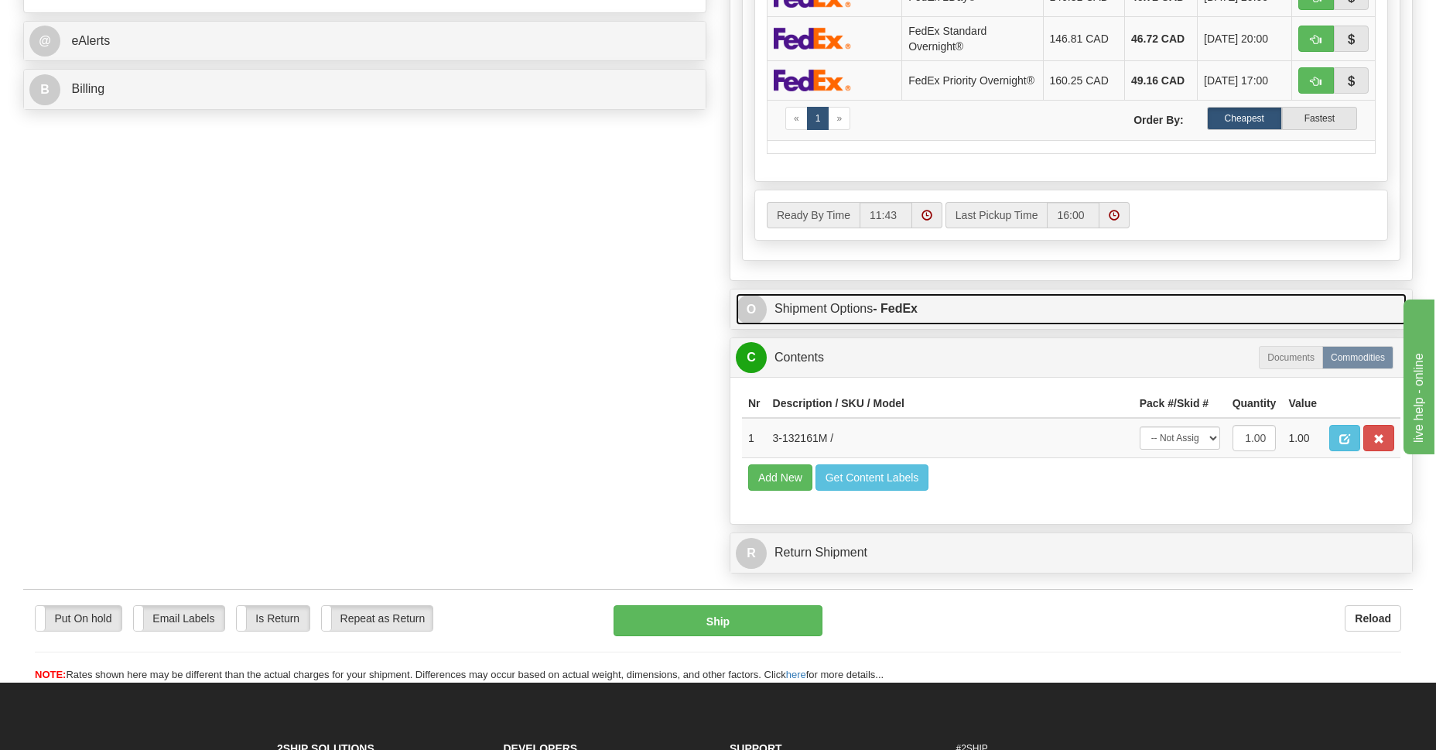
click at [767, 309] on link "O Shipment Options - FedEx" at bounding box center [1071, 309] width 671 height 32
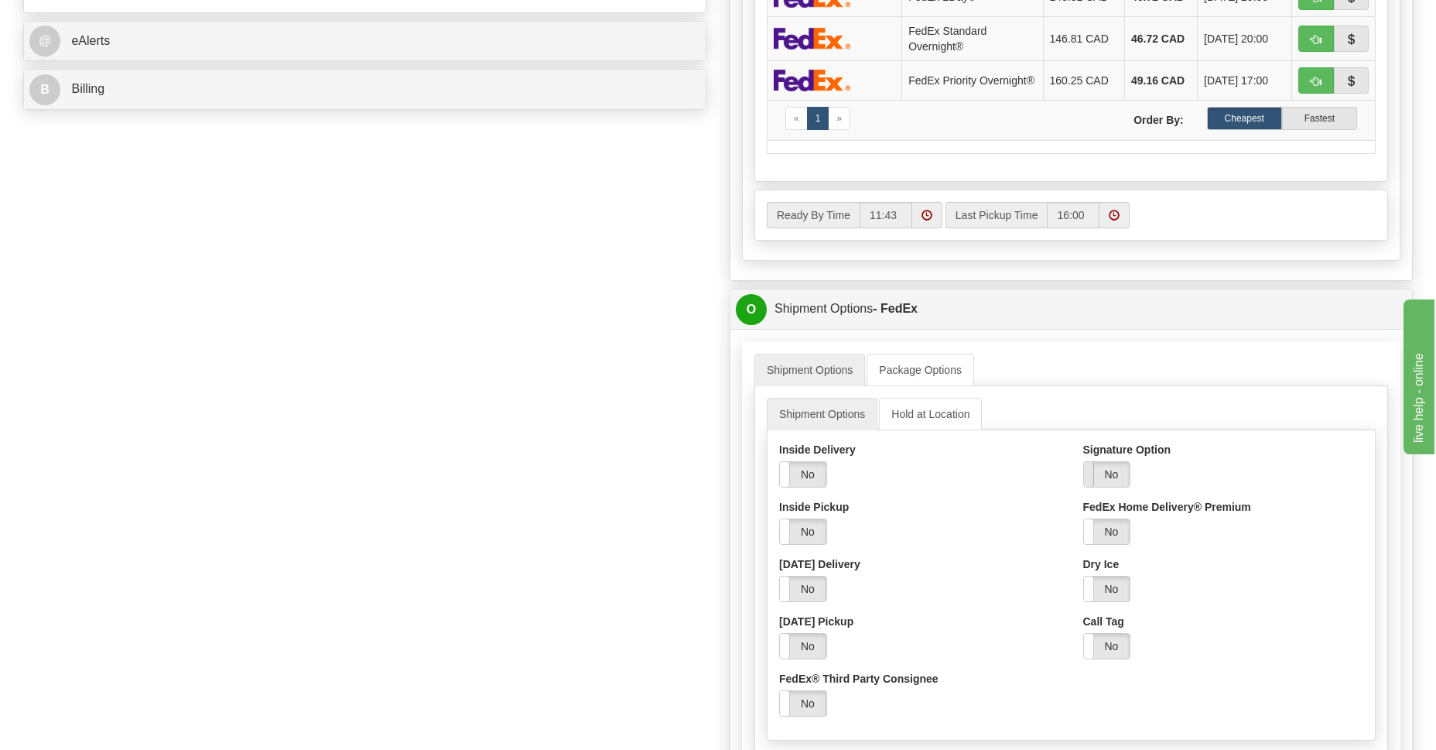
click at [1088, 483] on span at bounding box center [1084, 474] width 20 height 25
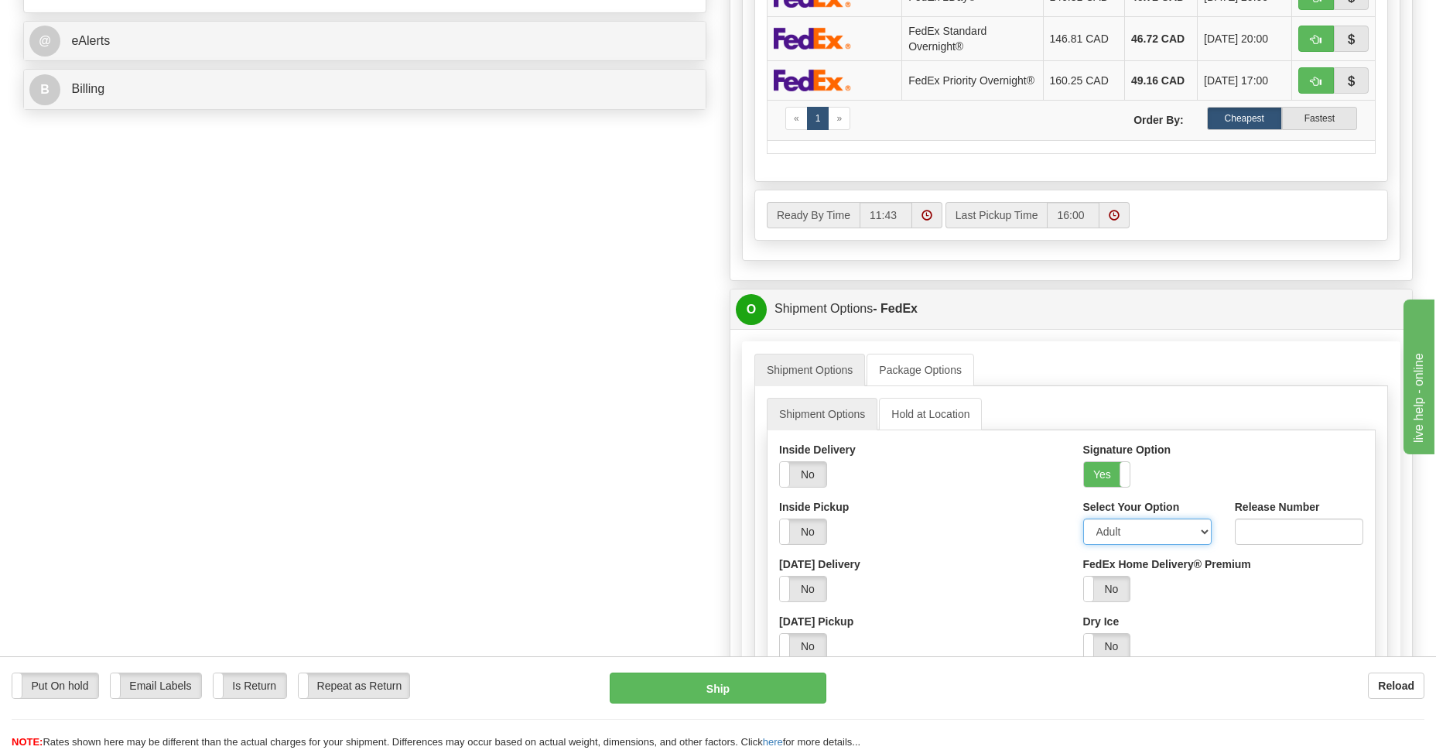
click at [1209, 536] on select "Adult Direct Indirect No Signature Required Service Default" at bounding box center [1147, 531] width 128 height 26
select select "2"
click at [1083, 522] on select "Adult Direct Indirect No Signature Required Service Default" at bounding box center [1147, 531] width 128 height 26
click at [767, 692] on button "Ship" at bounding box center [718, 687] width 216 height 31
type input "92"
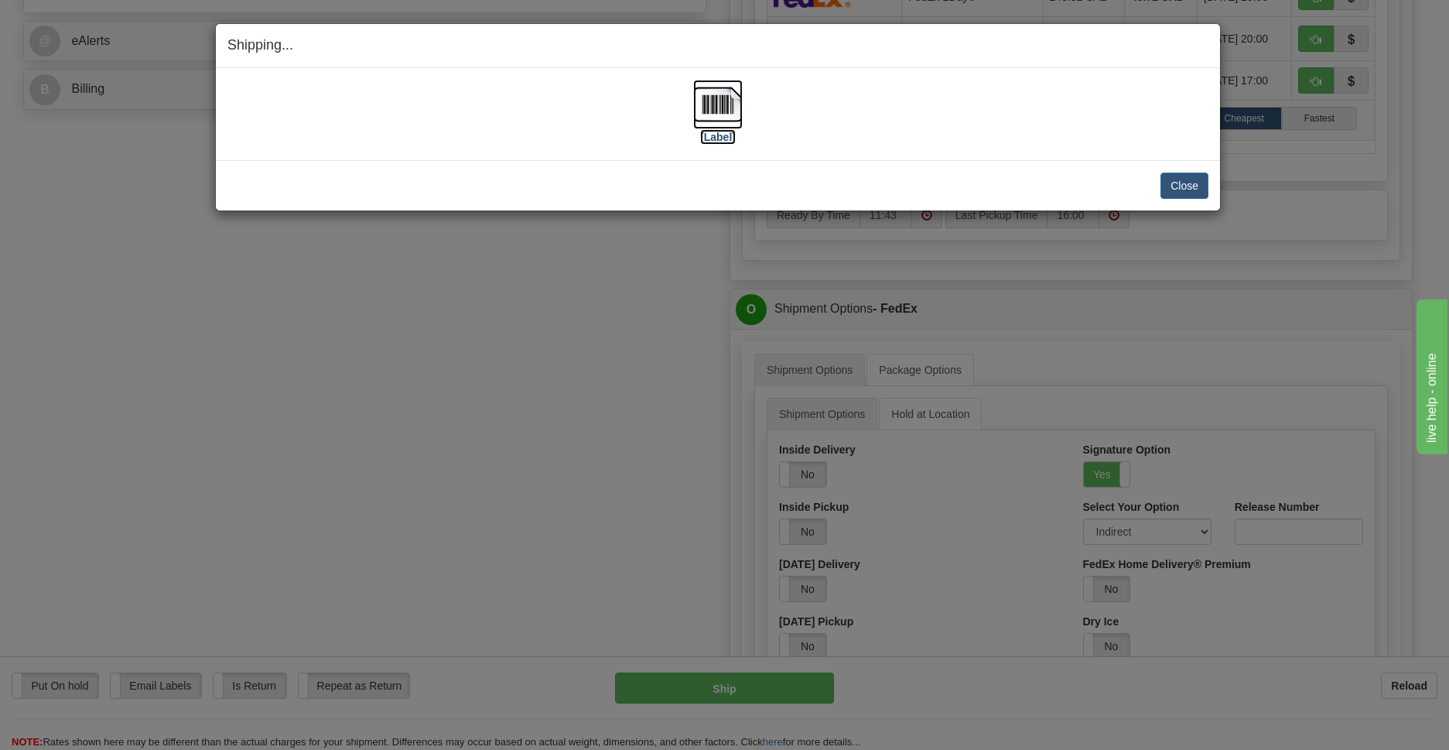
click at [716, 111] on img at bounding box center [718, 105] width 50 height 50
click at [1195, 187] on button "Close" at bounding box center [1184, 185] width 48 height 26
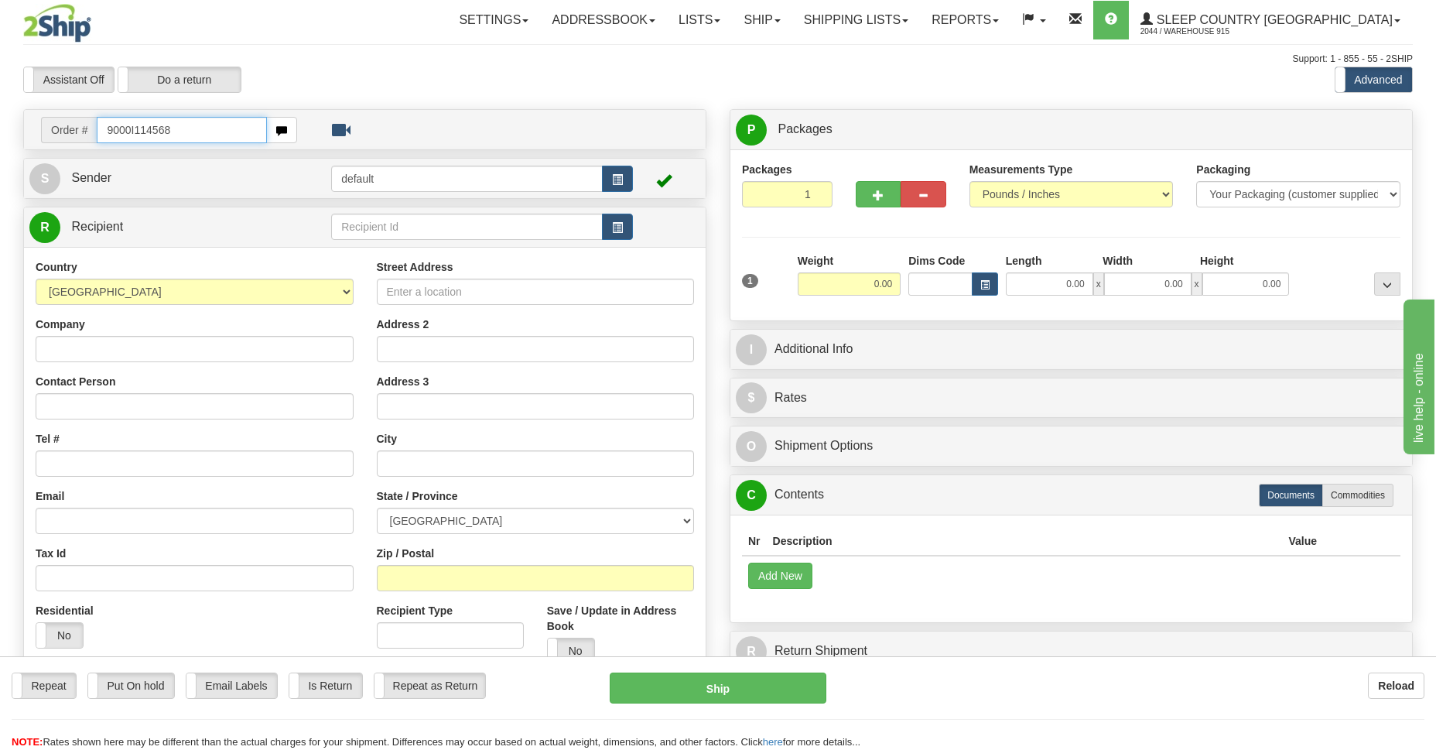
type input "9000I114568"
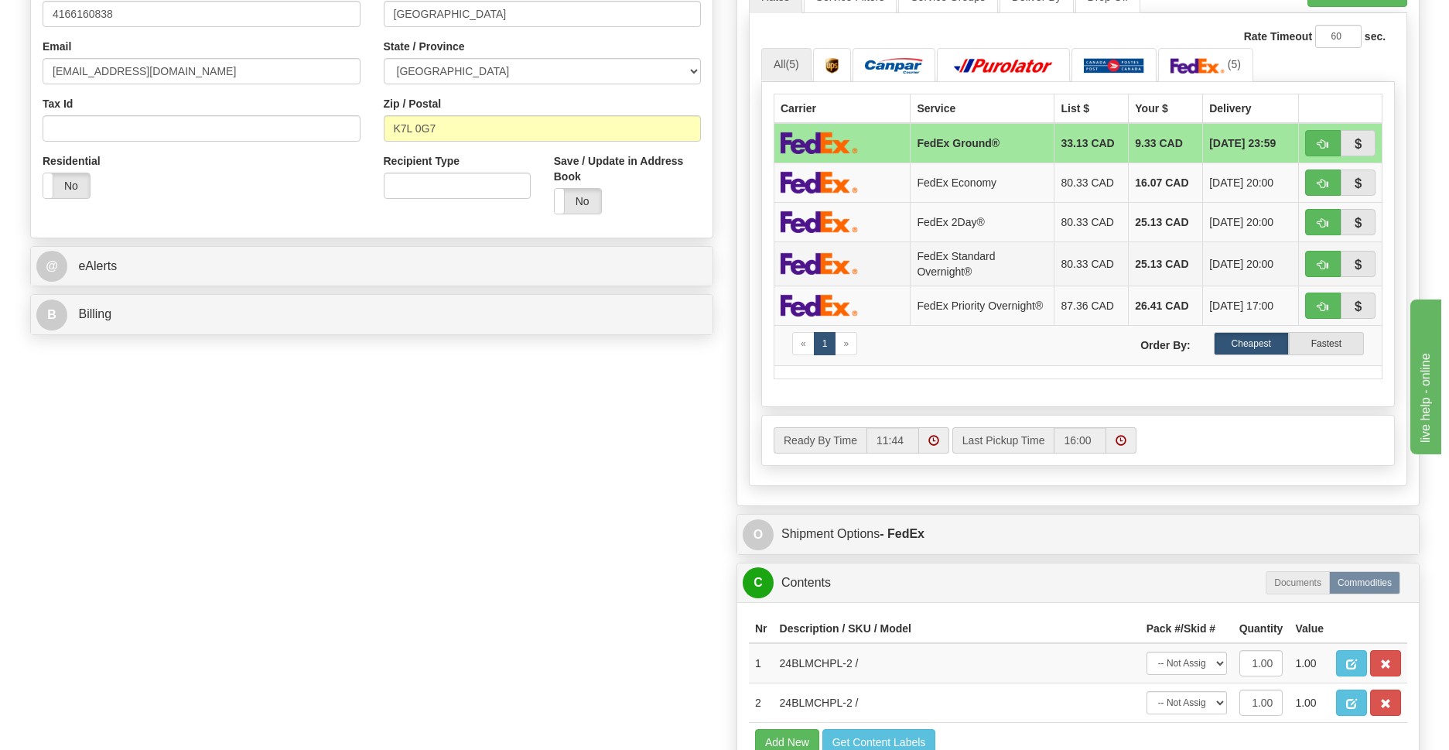
scroll to position [674, 0]
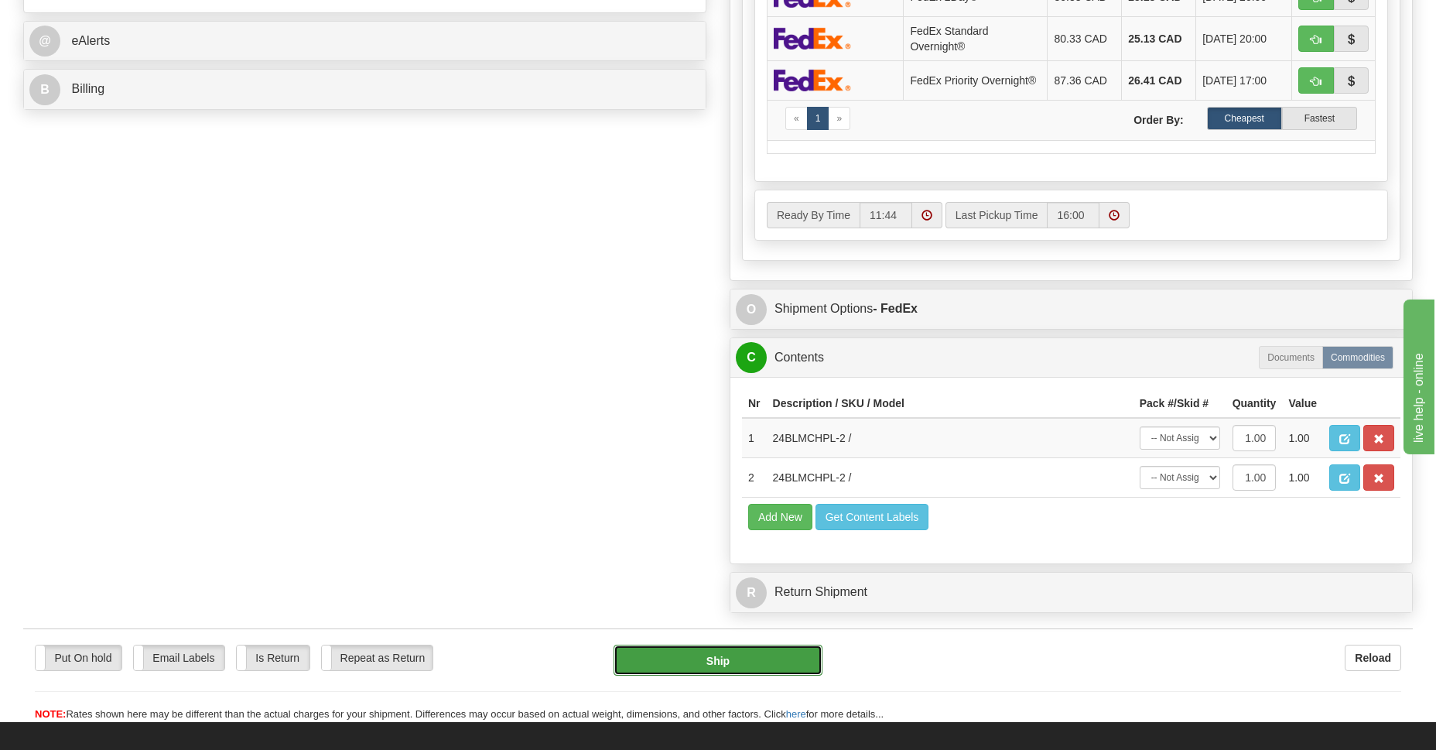
click at [739, 666] on button "Ship" at bounding box center [717, 659] width 208 height 31
type input "92"
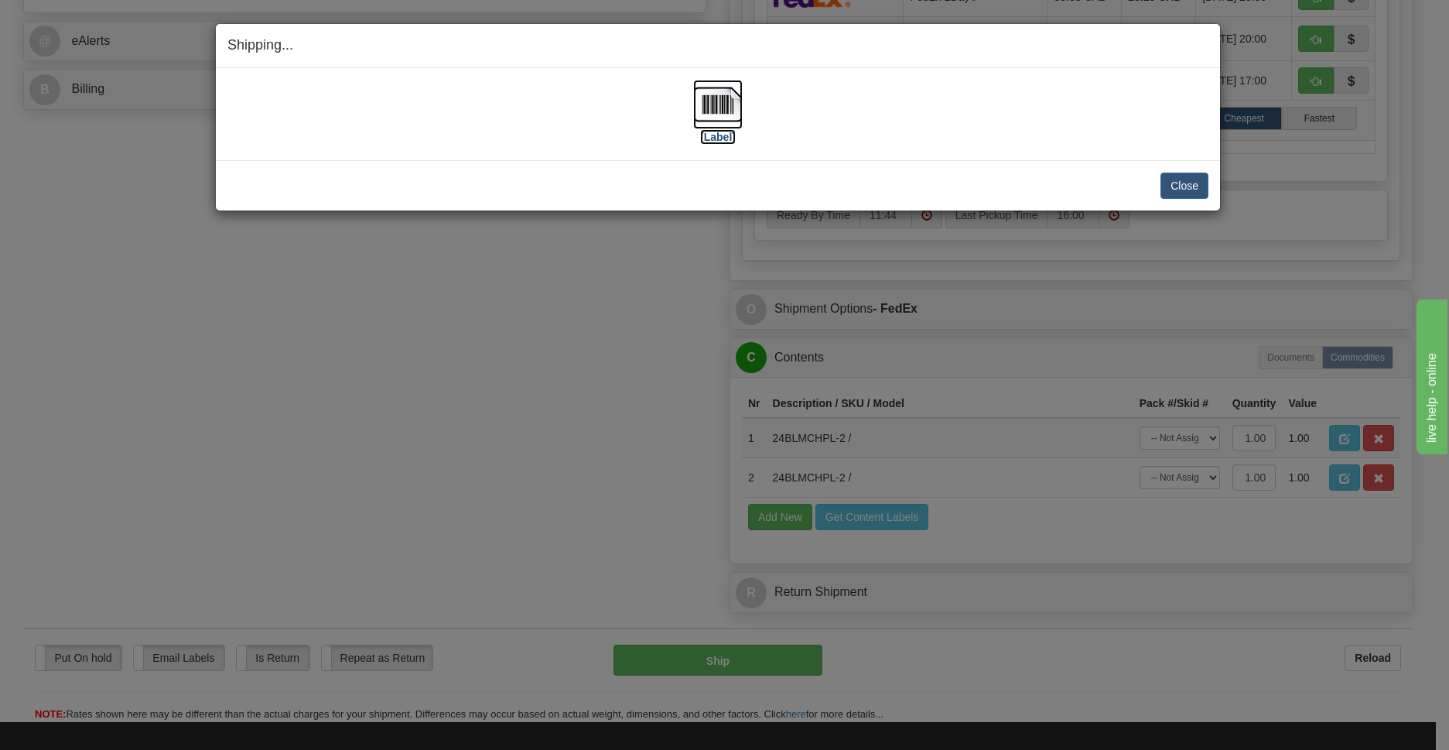
click at [716, 108] on img at bounding box center [718, 105] width 50 height 50
click at [1173, 188] on button "Close" at bounding box center [1184, 185] width 48 height 26
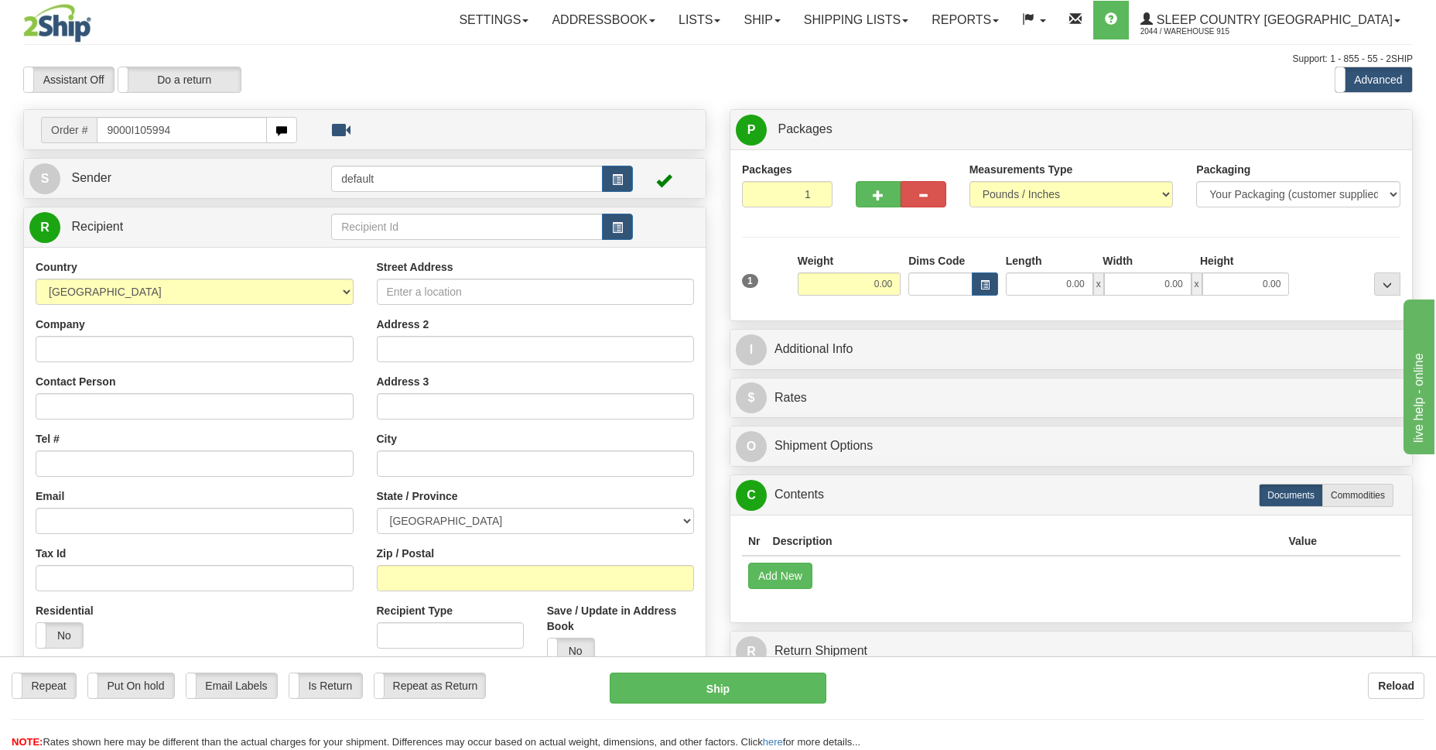
type input "9000I105994"
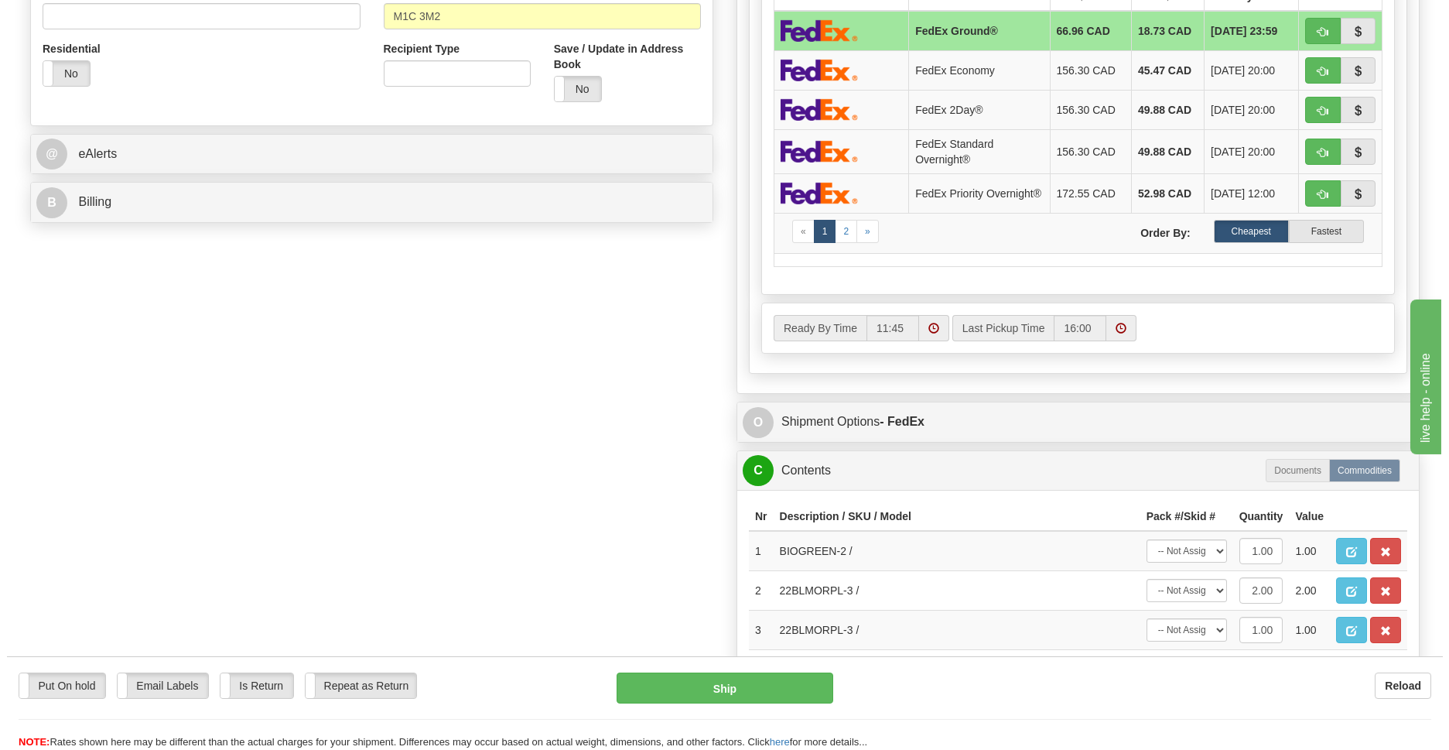
scroll to position [674, 0]
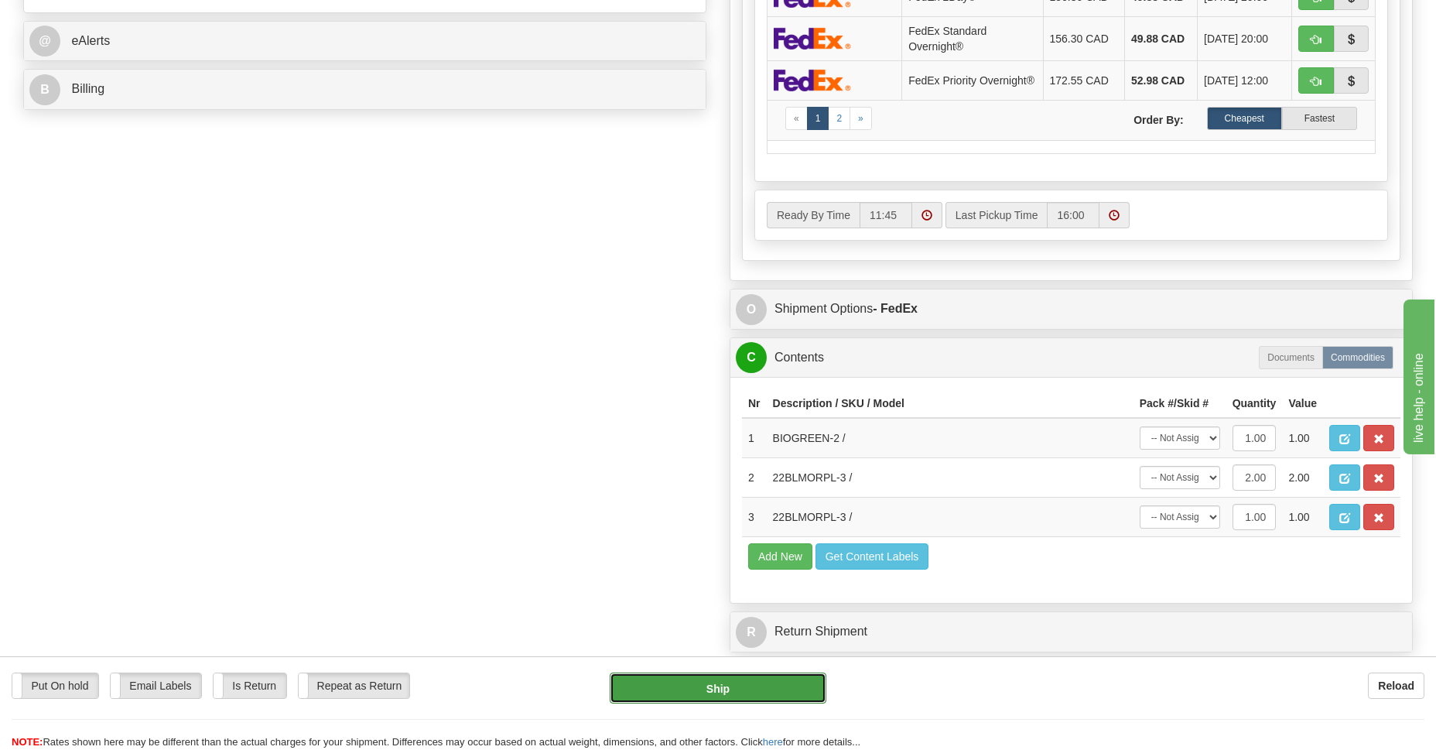
click at [616, 692] on button "Ship" at bounding box center [718, 687] width 216 height 31
type input "92"
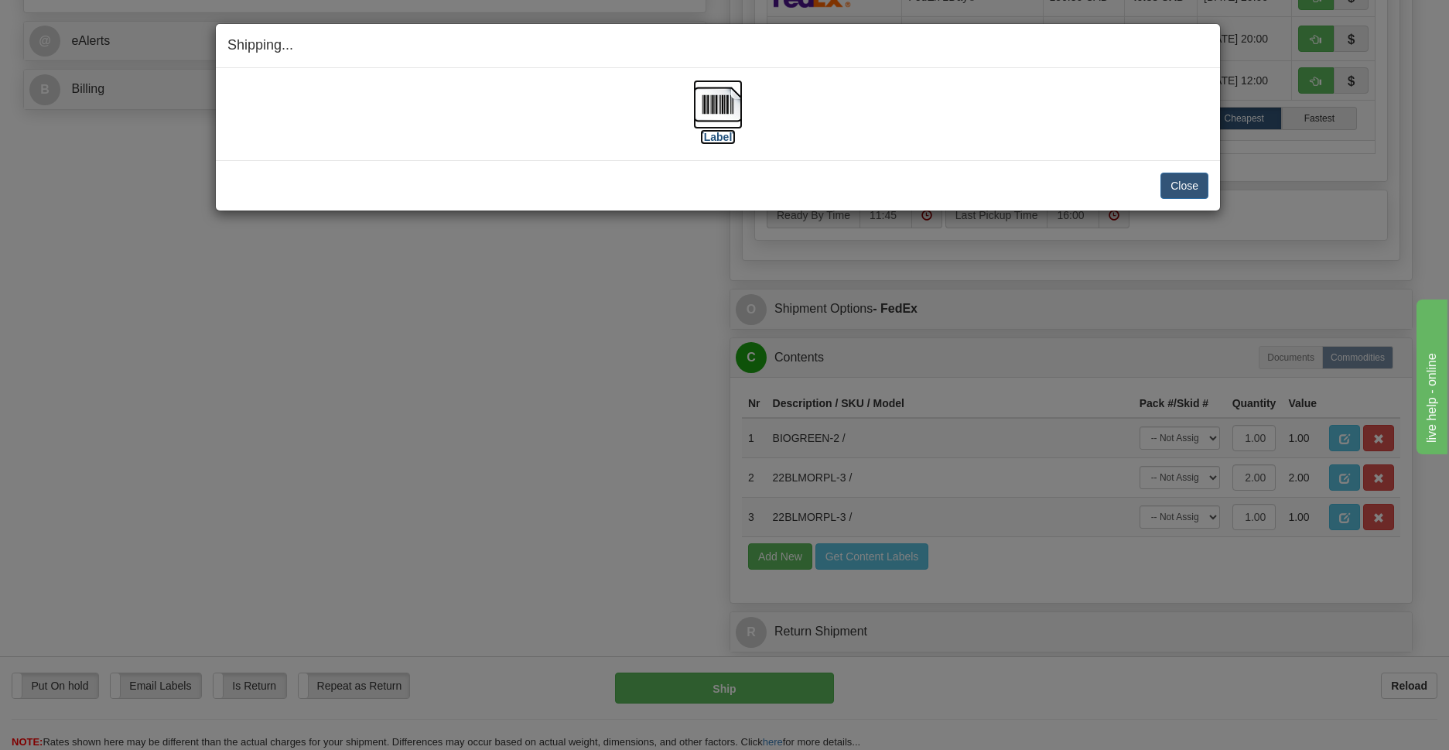
click at [714, 118] on img at bounding box center [718, 105] width 50 height 50
click at [1187, 183] on button "Close" at bounding box center [1184, 185] width 48 height 26
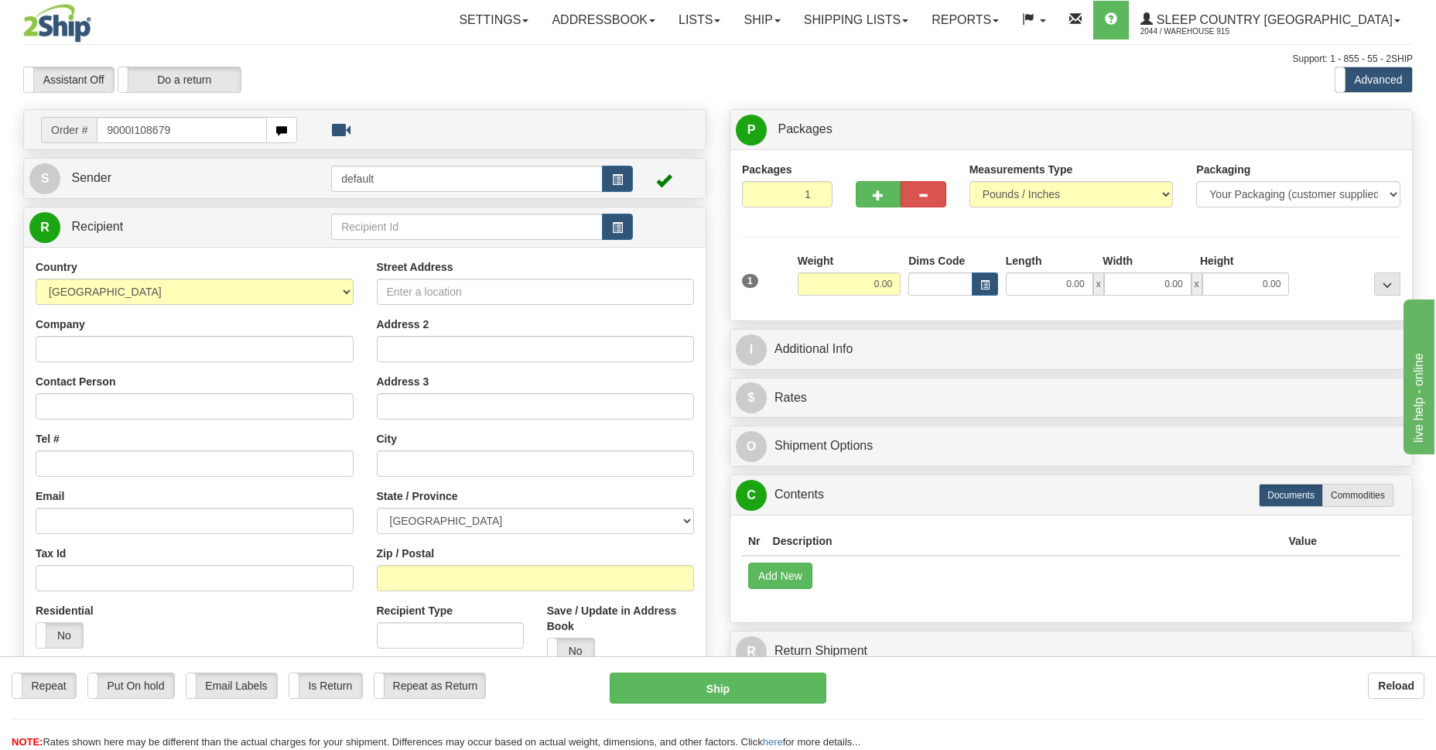
type input "9000I108679"
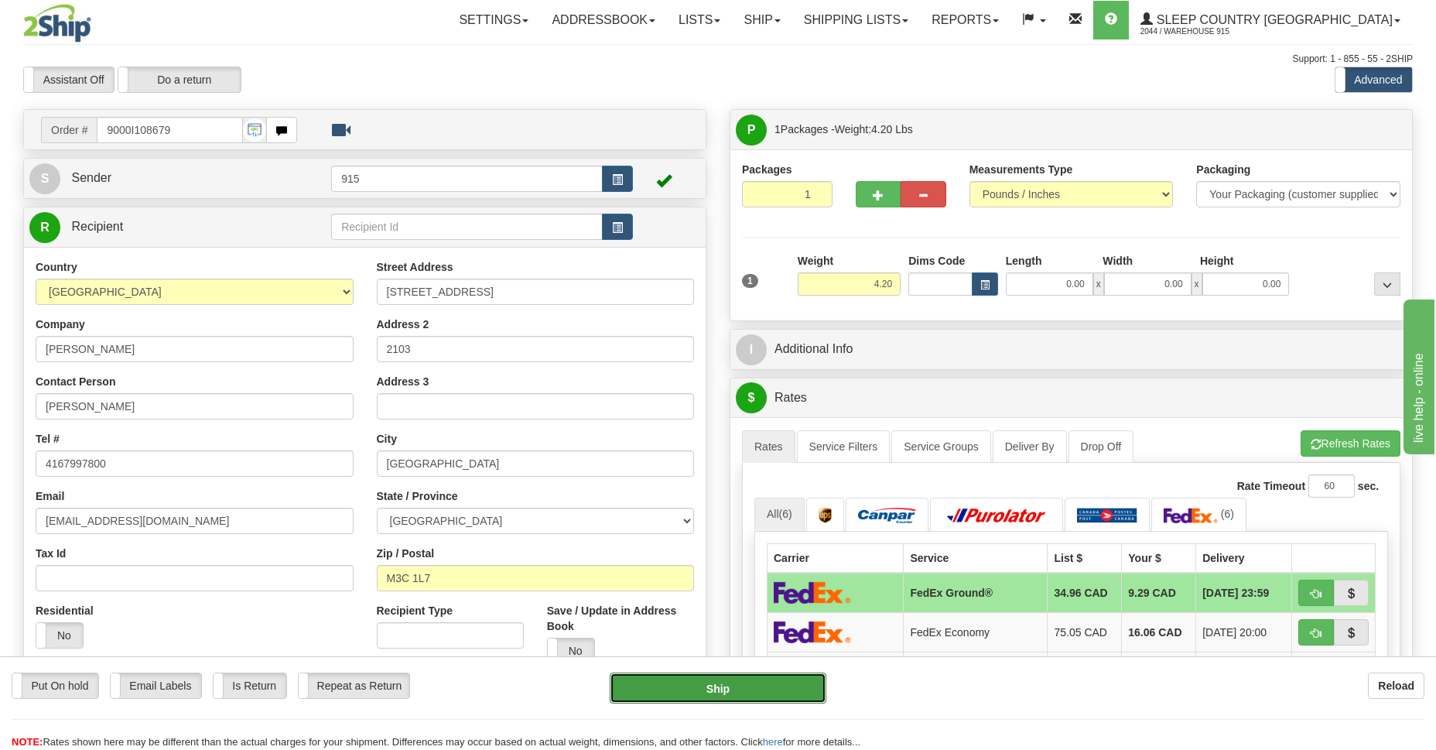
click at [682, 688] on button "Ship" at bounding box center [718, 687] width 216 height 31
type input "92"
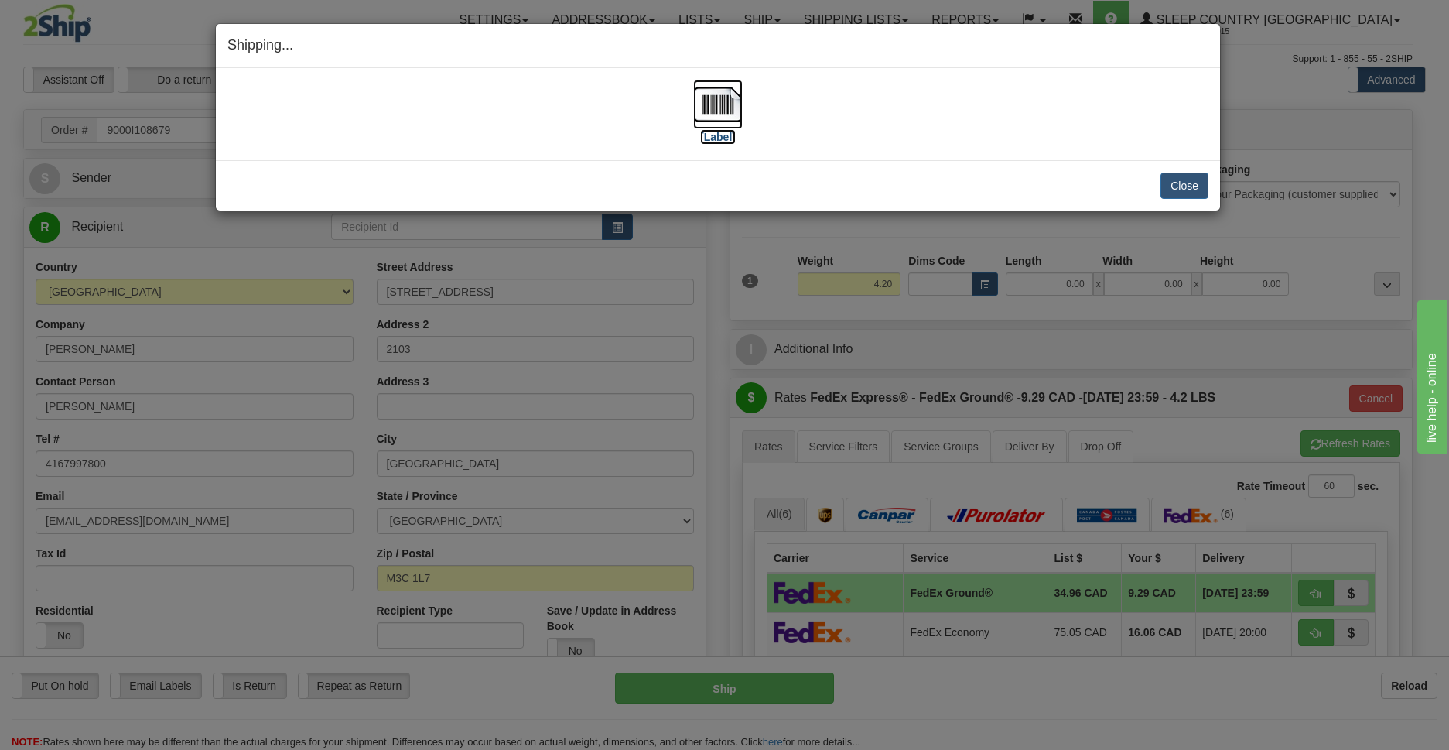
click at [720, 97] on img at bounding box center [718, 105] width 50 height 50
click at [1179, 185] on button "Close" at bounding box center [1184, 185] width 48 height 26
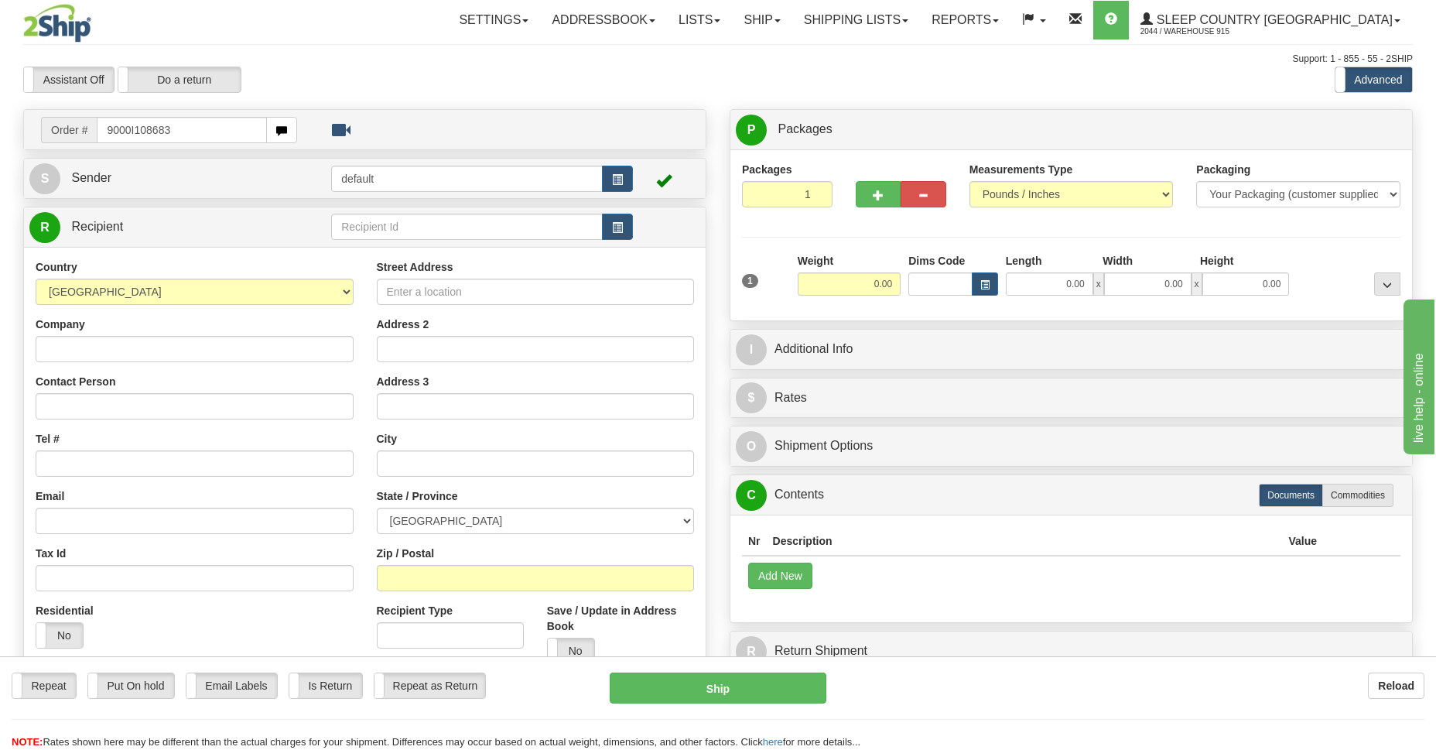
type input "9000I108683"
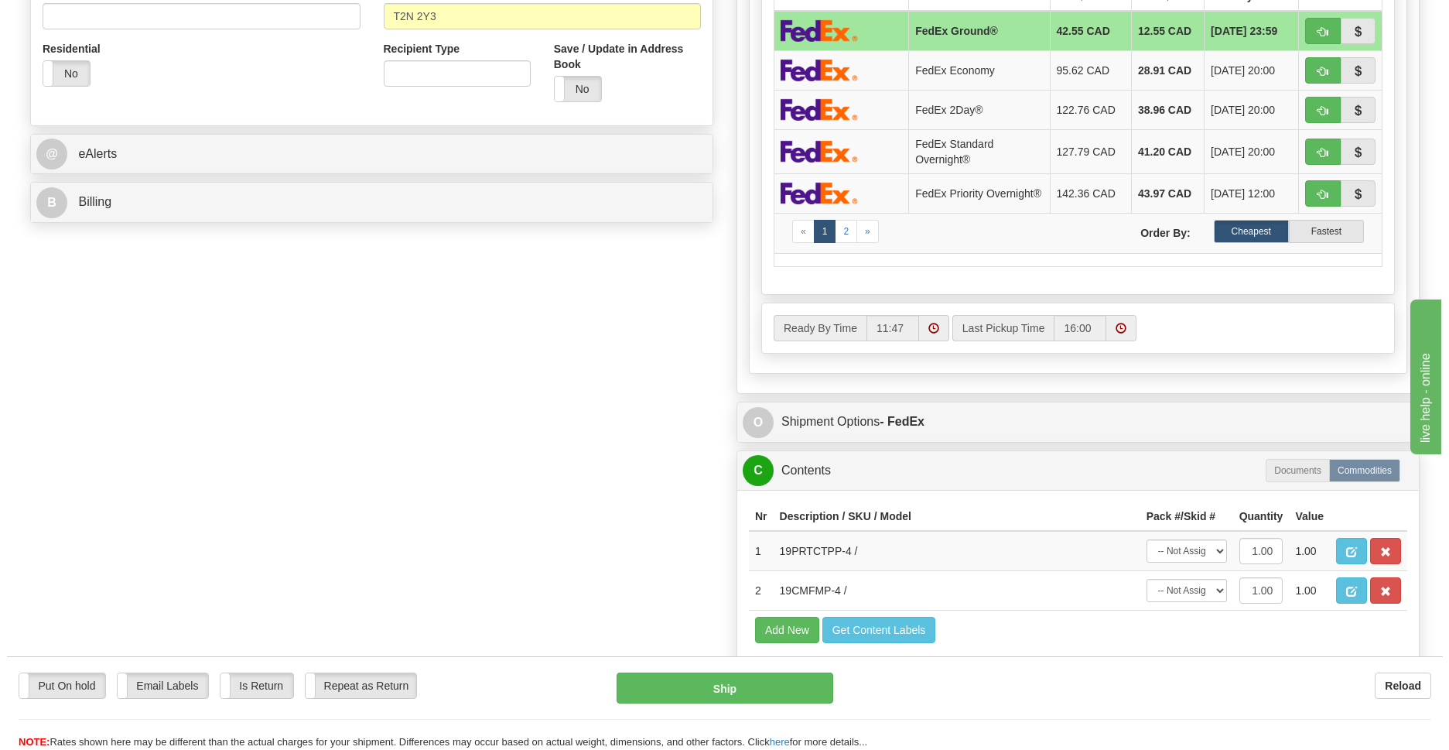
scroll to position [674, 0]
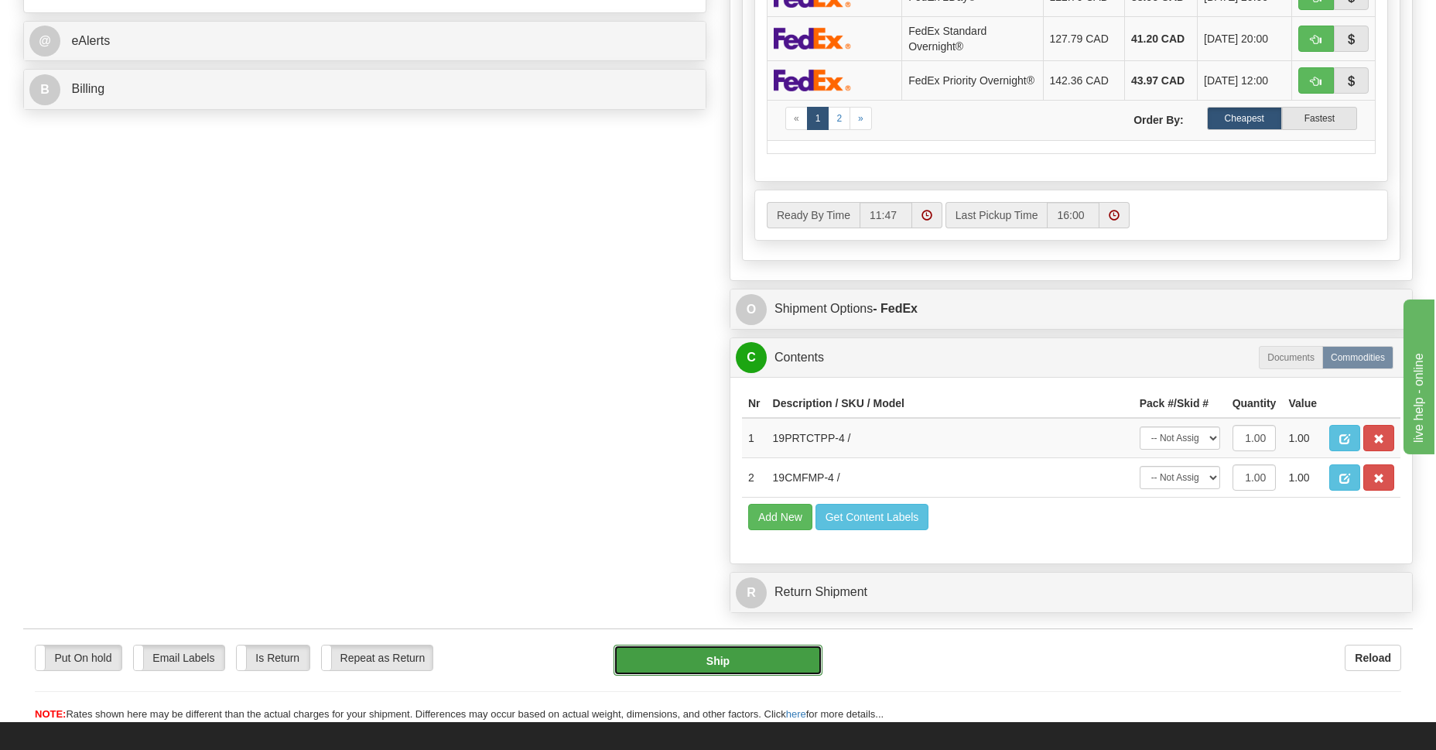
click at [730, 669] on button "Ship" at bounding box center [717, 659] width 208 height 31
type input "92"
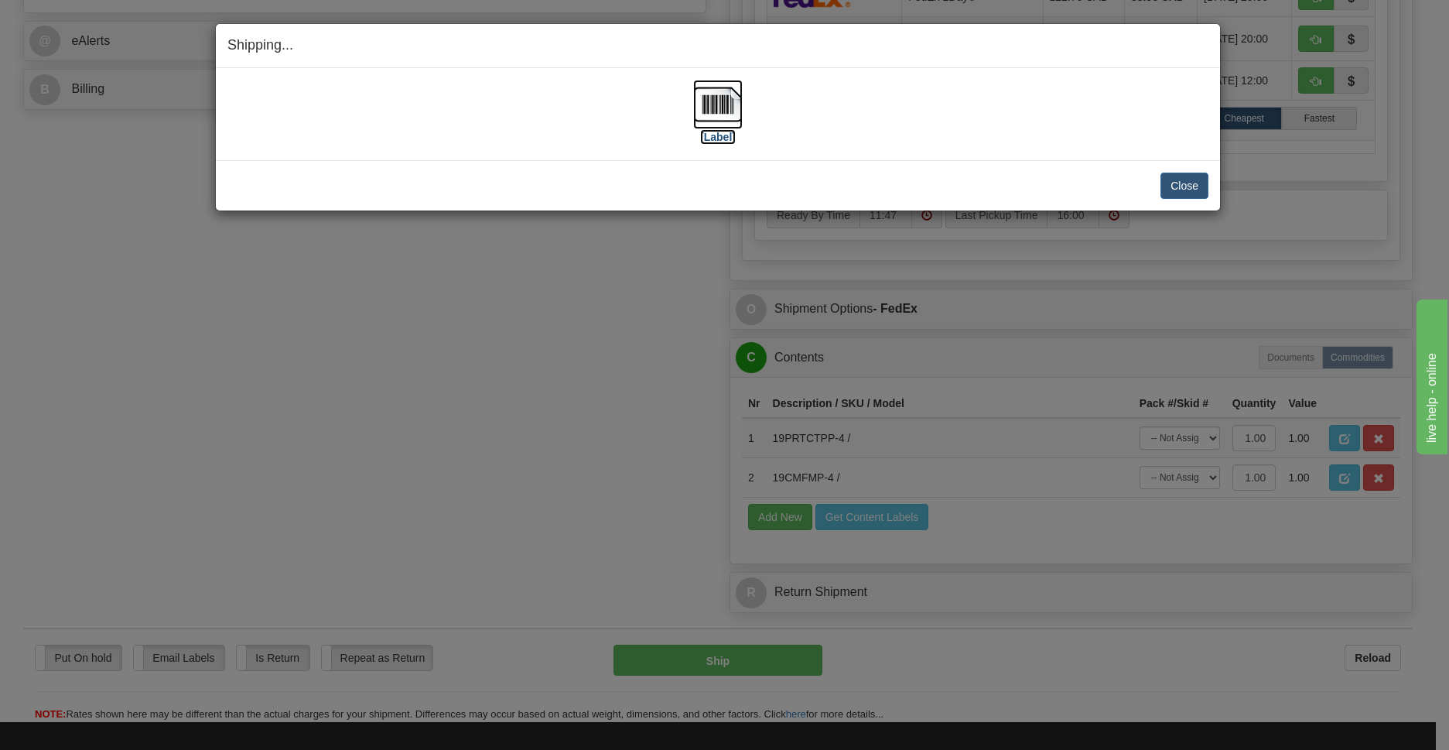
click at [712, 109] on img at bounding box center [718, 105] width 50 height 50
click at [1180, 186] on button "Close" at bounding box center [1184, 185] width 48 height 26
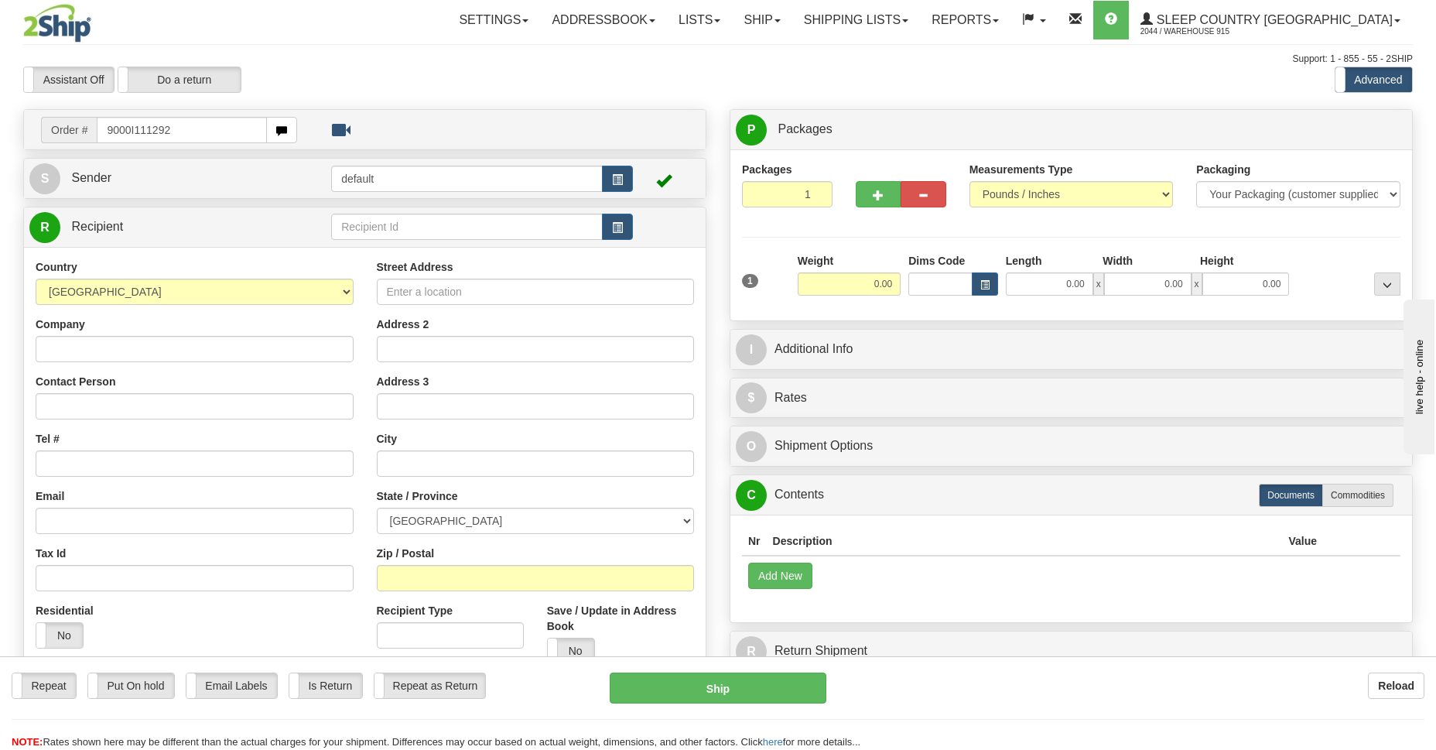
type input "9000I111292"
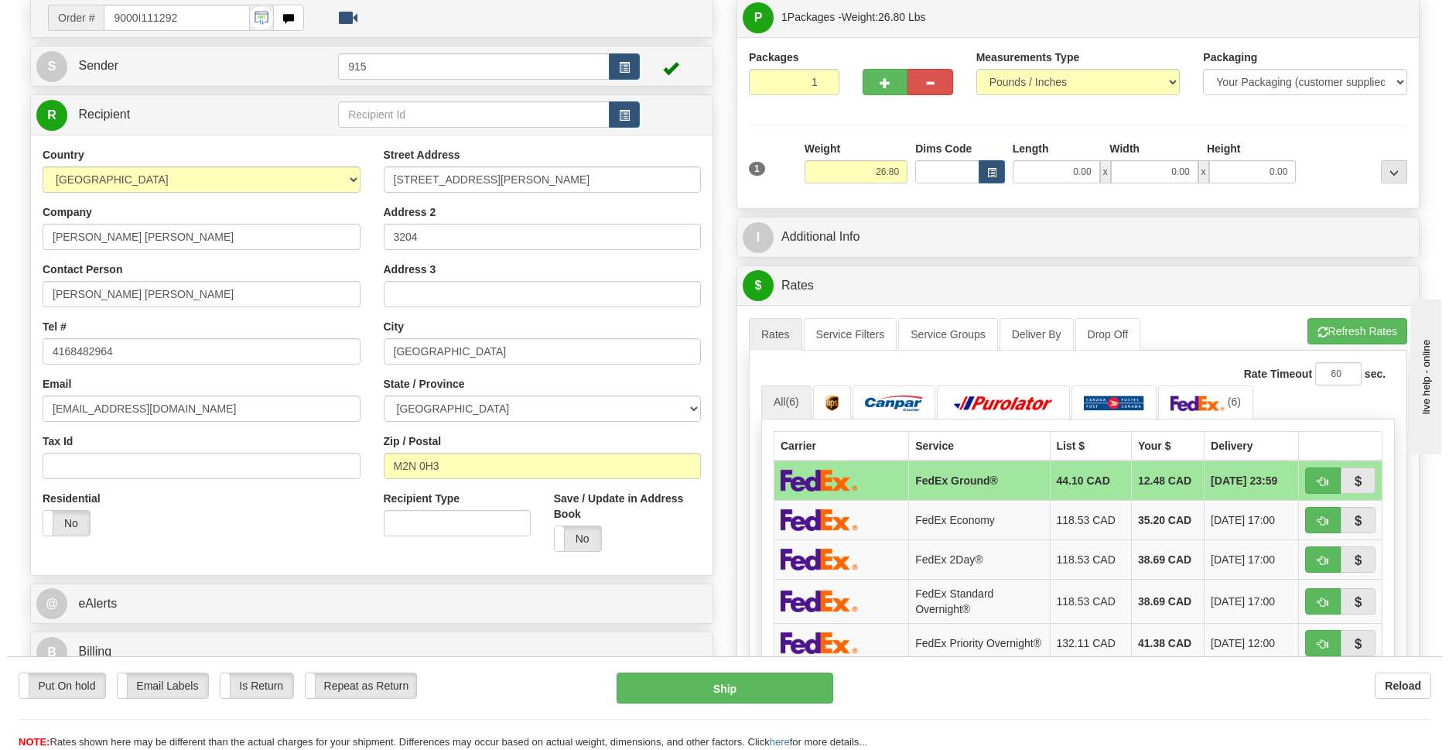
scroll to position [224, 0]
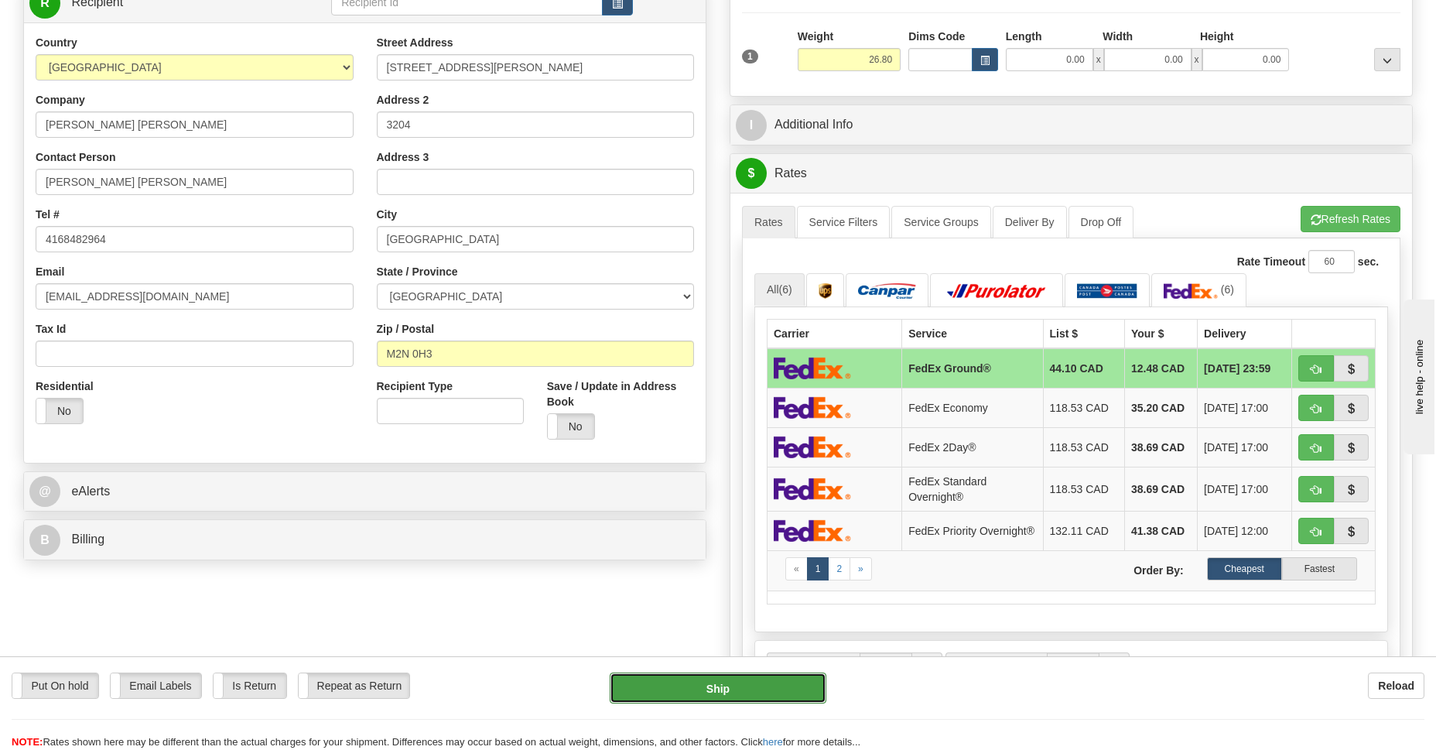
click at [696, 687] on button "Ship" at bounding box center [718, 687] width 216 height 31
type input "92"
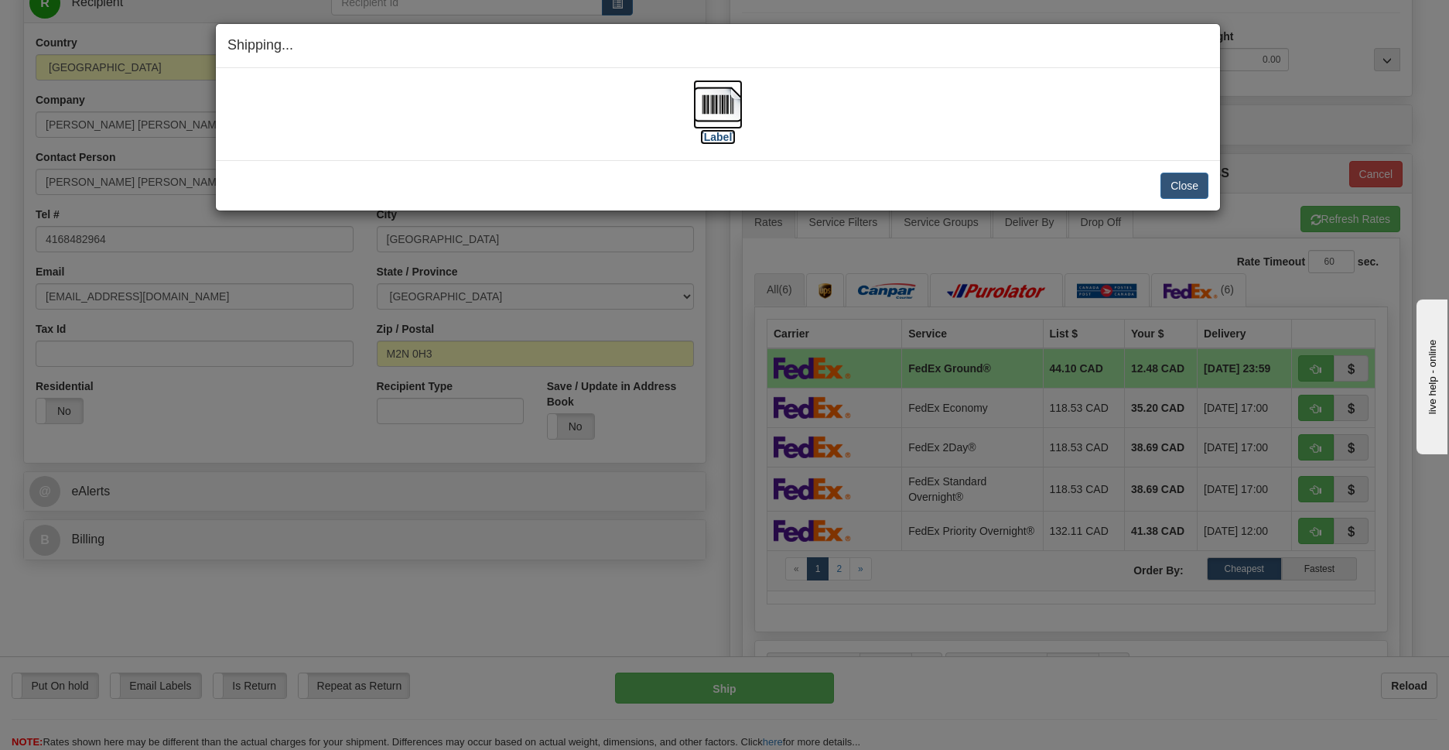
click at [726, 114] on img at bounding box center [718, 105] width 50 height 50
click at [1186, 186] on button "Close" at bounding box center [1184, 185] width 48 height 26
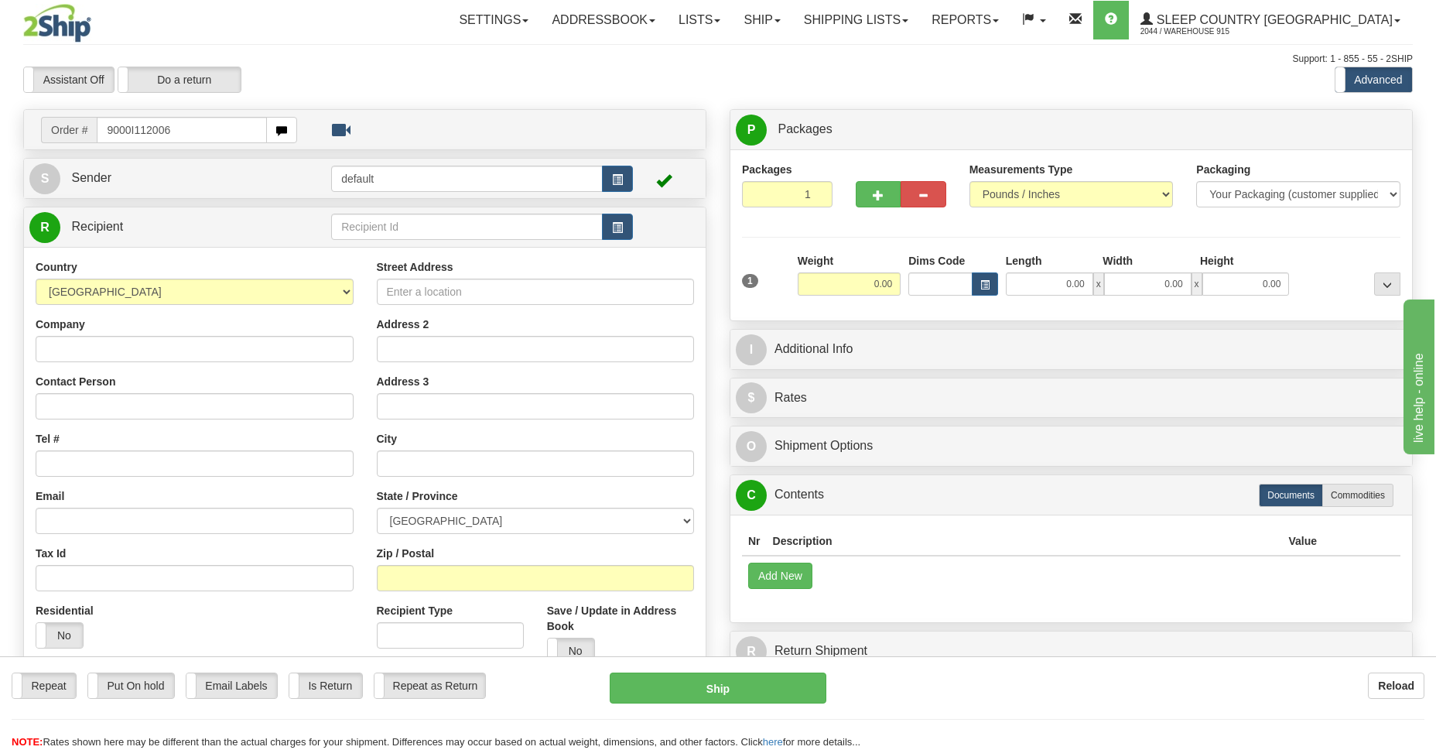
type input "9000I112006"
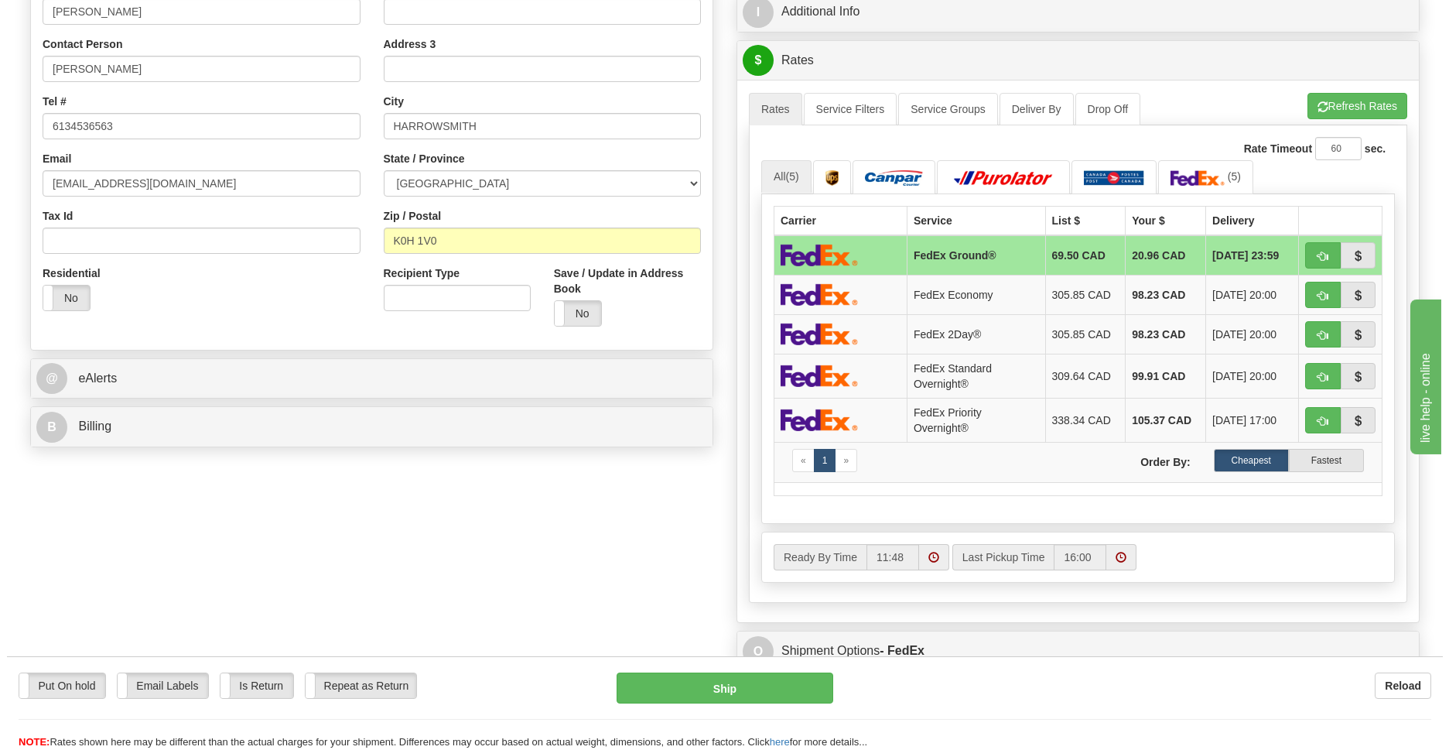
scroll to position [787, 0]
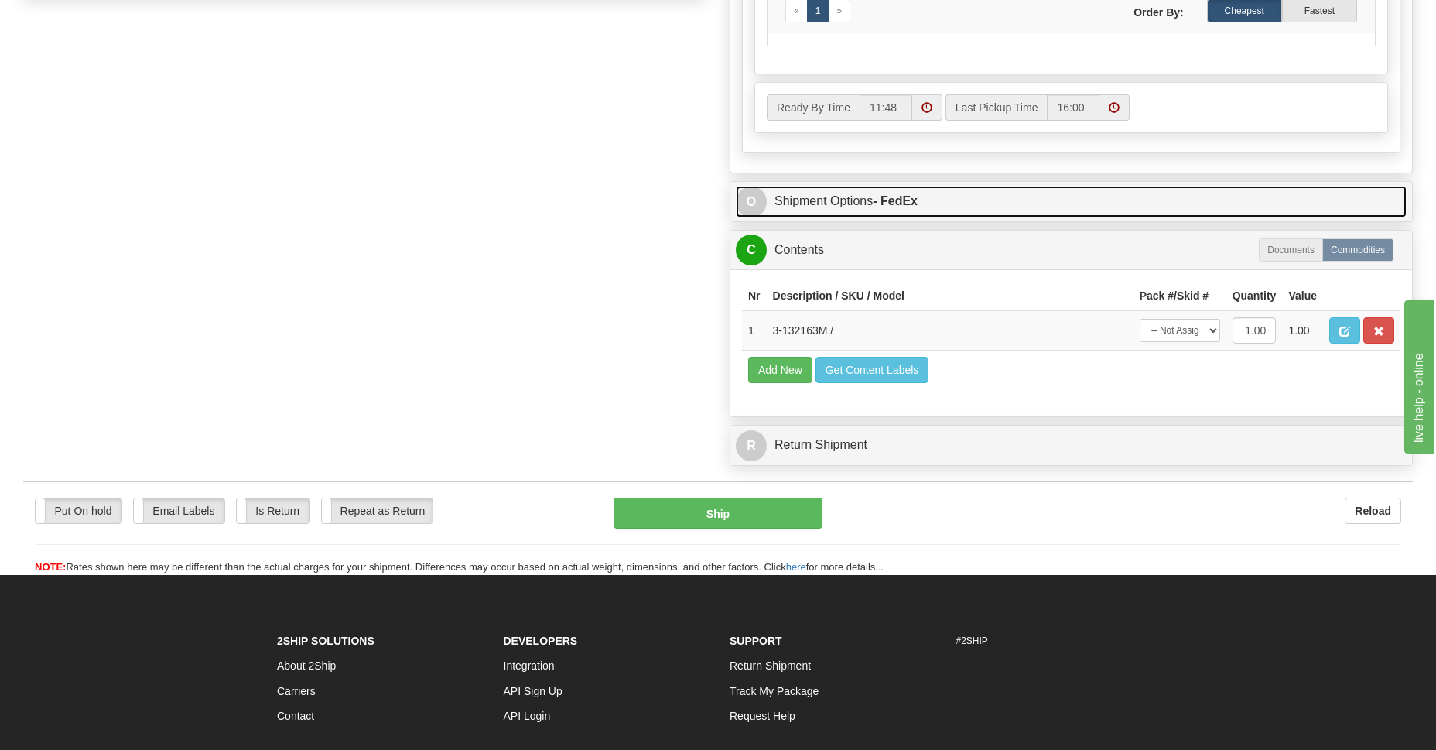
click at [869, 196] on link "O Shipment Options - FedEx" at bounding box center [1071, 202] width 671 height 32
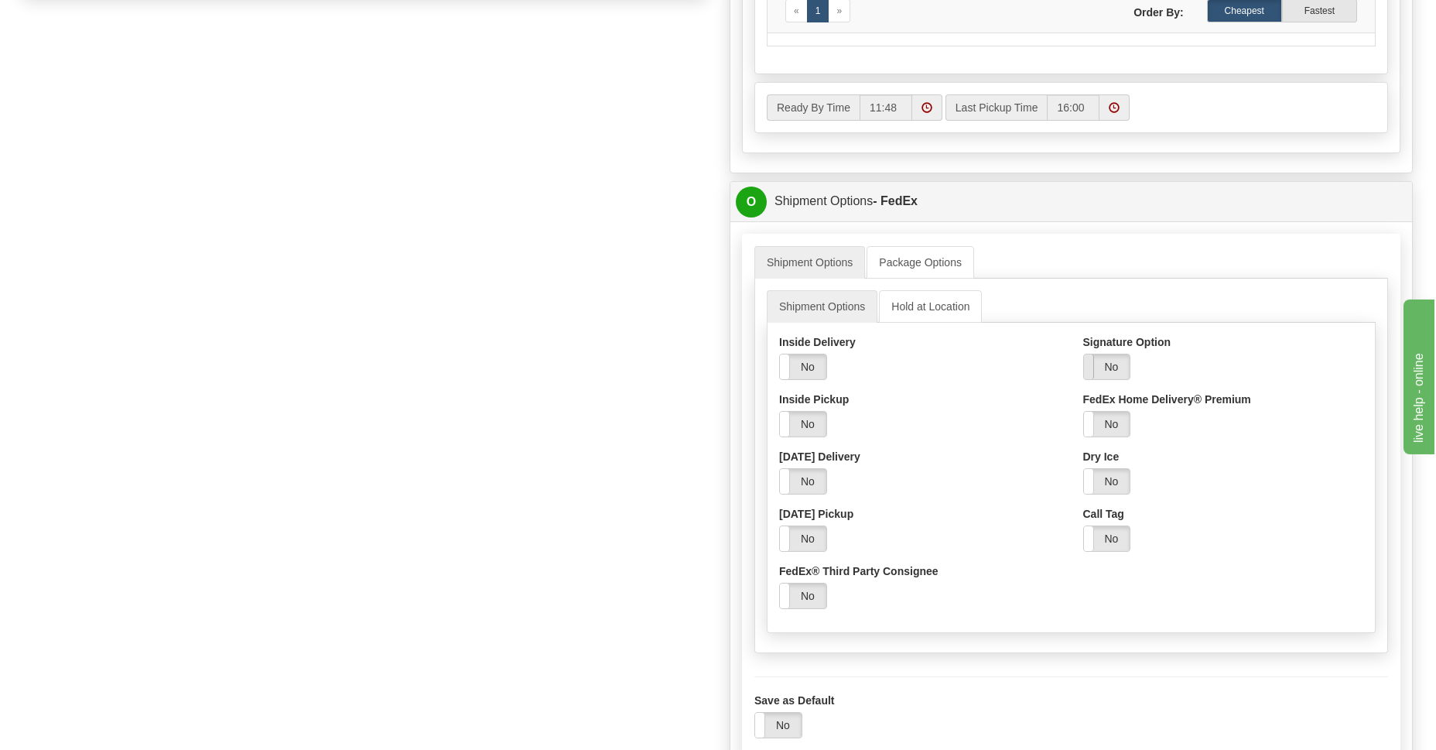
click at [1088, 367] on span at bounding box center [1084, 366] width 20 height 25
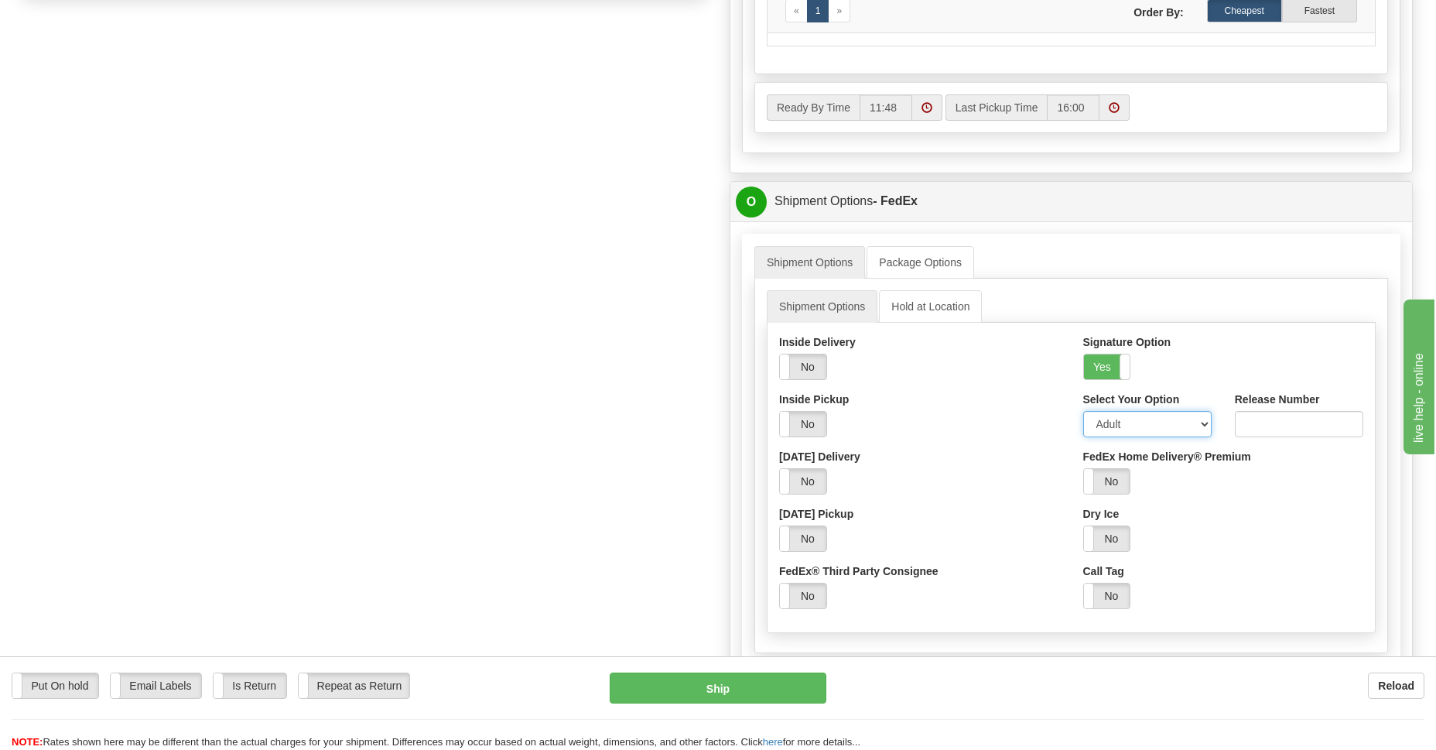
click at [1201, 424] on select "Adult Direct Indirect No Signature Required Service Default" at bounding box center [1147, 424] width 128 height 26
select select "2"
click at [1083, 411] on select "Adult Direct Indirect No Signature Required Service Default" at bounding box center [1147, 424] width 128 height 26
click at [700, 692] on button "Ship" at bounding box center [718, 687] width 216 height 31
type input "92"
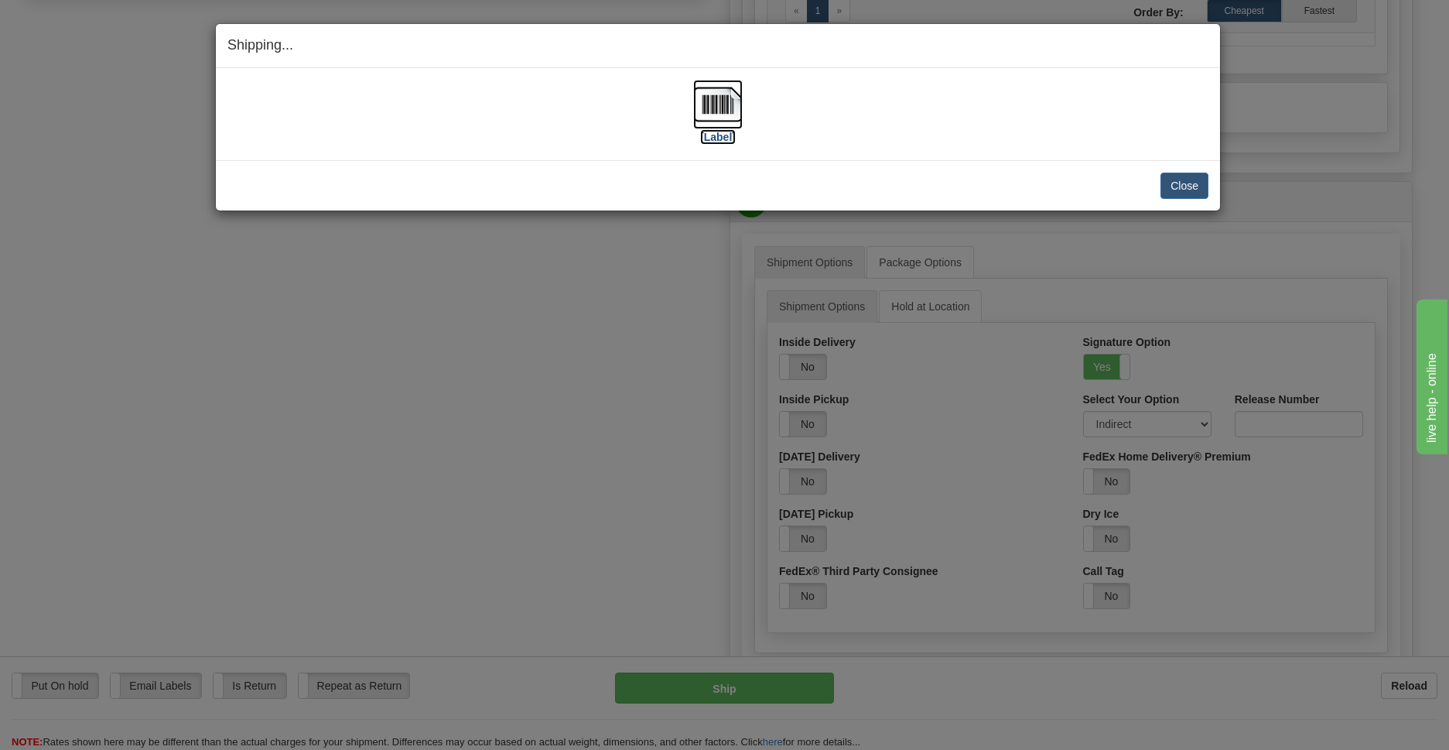
click at [720, 111] on img at bounding box center [718, 105] width 50 height 50
click at [1179, 186] on button "Close" at bounding box center [1184, 185] width 48 height 26
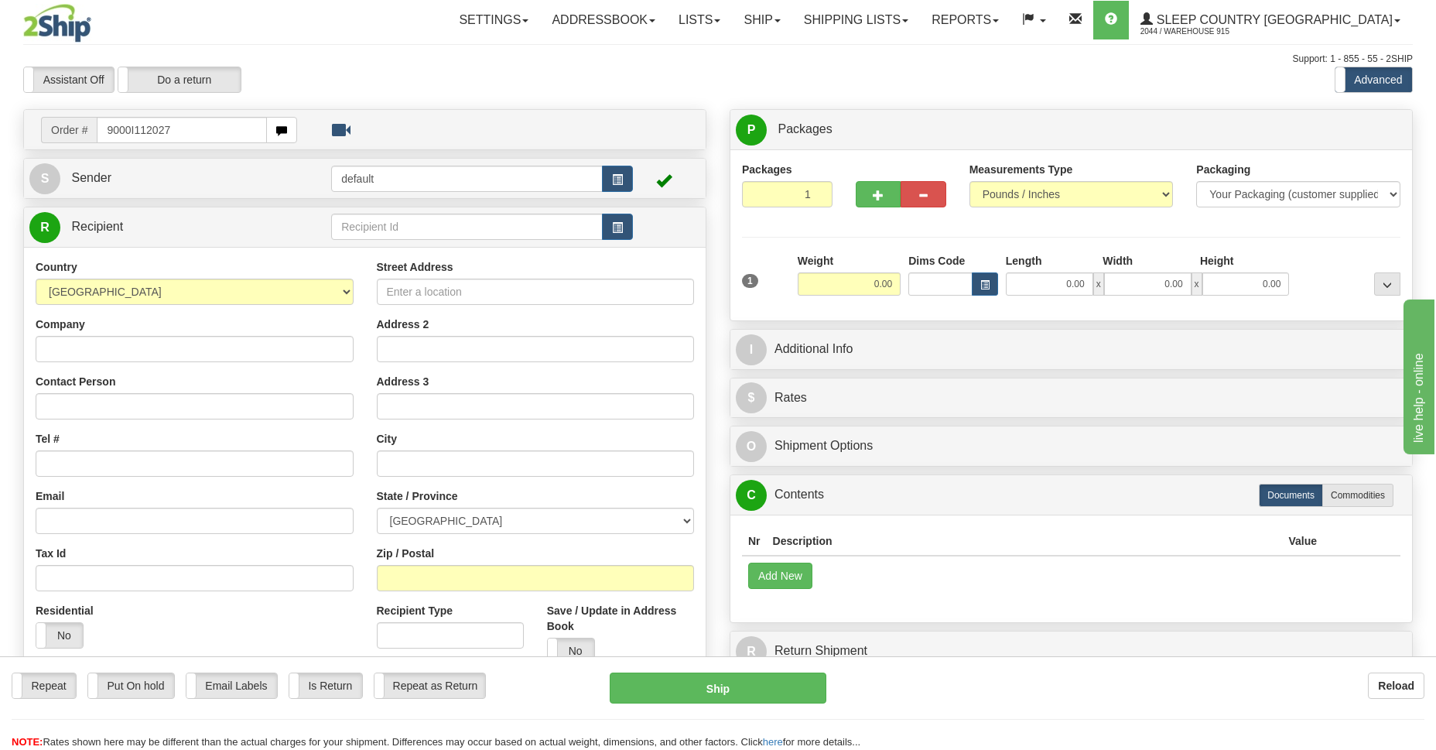
type input "9000I112027"
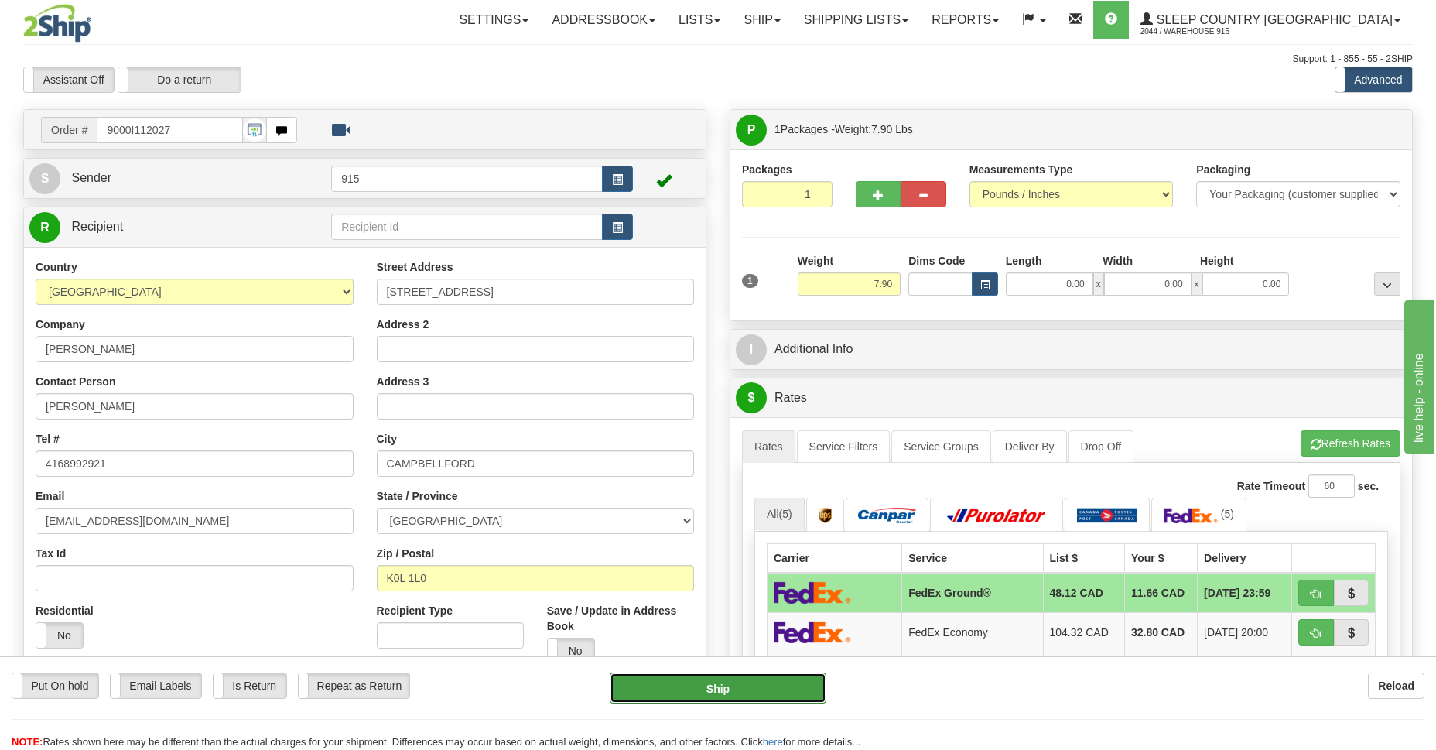
click at [692, 686] on button "Ship" at bounding box center [718, 687] width 216 height 31
type input "92"
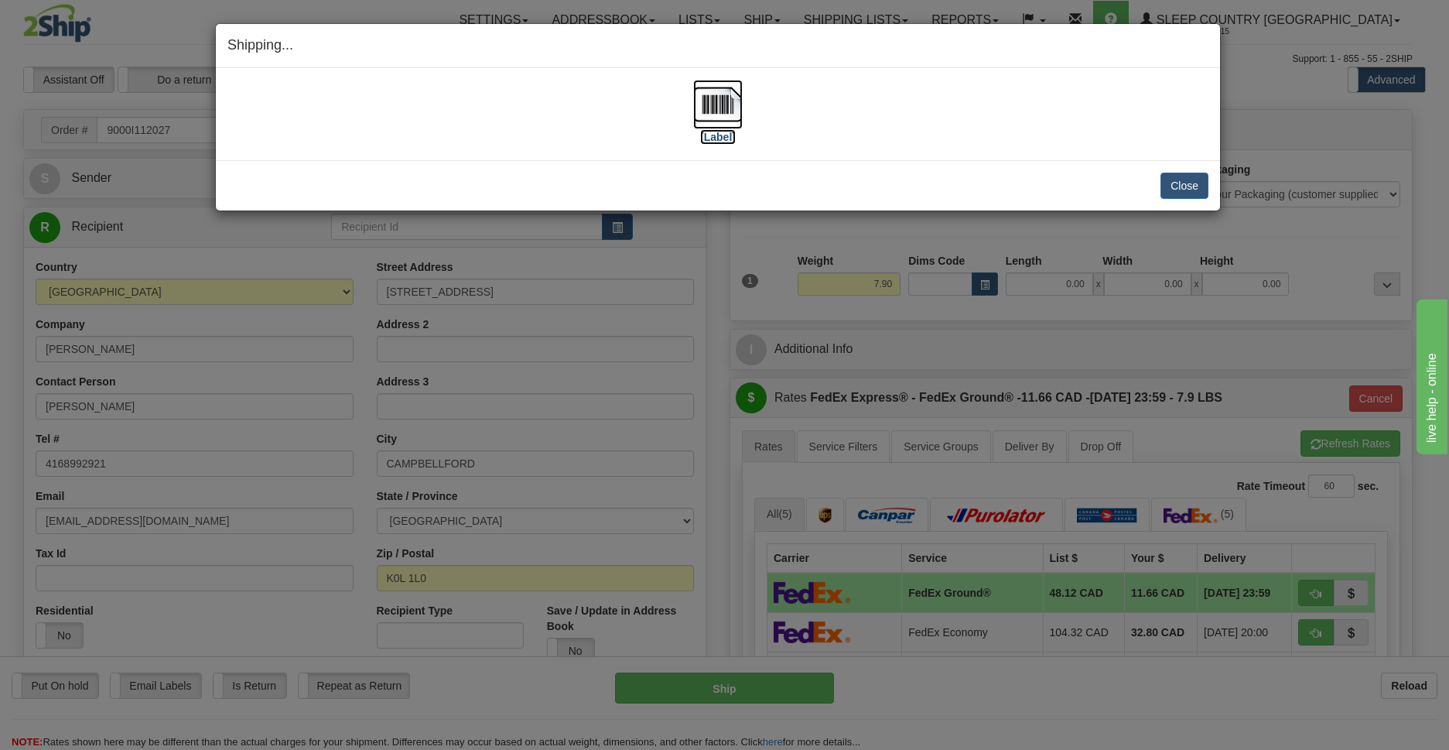
click at [715, 105] on img at bounding box center [718, 105] width 50 height 50
drag, startPoint x: 1175, startPoint y: 193, endPoint x: 1177, endPoint y: 151, distance: 42.6
click at [1175, 192] on button "Close" at bounding box center [1184, 185] width 48 height 26
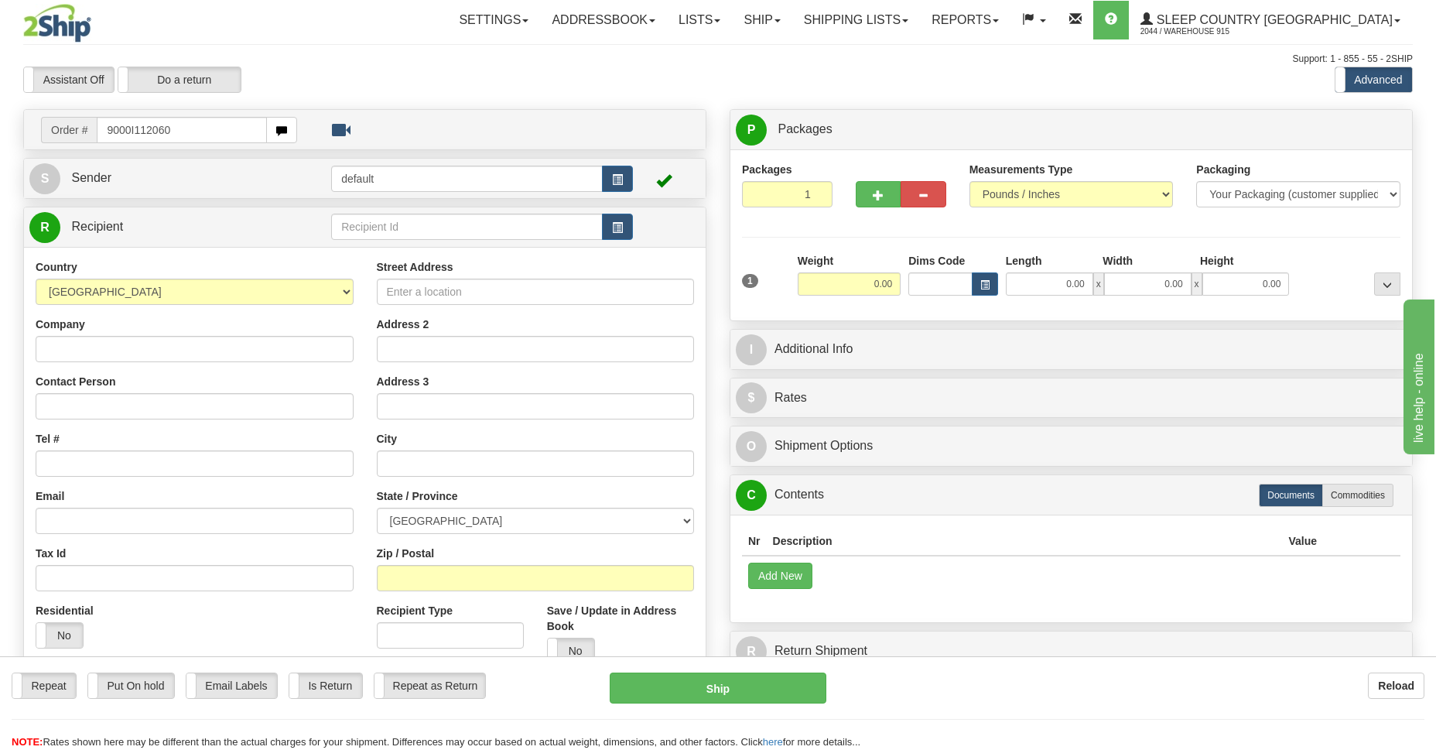
type input "9000I112060"
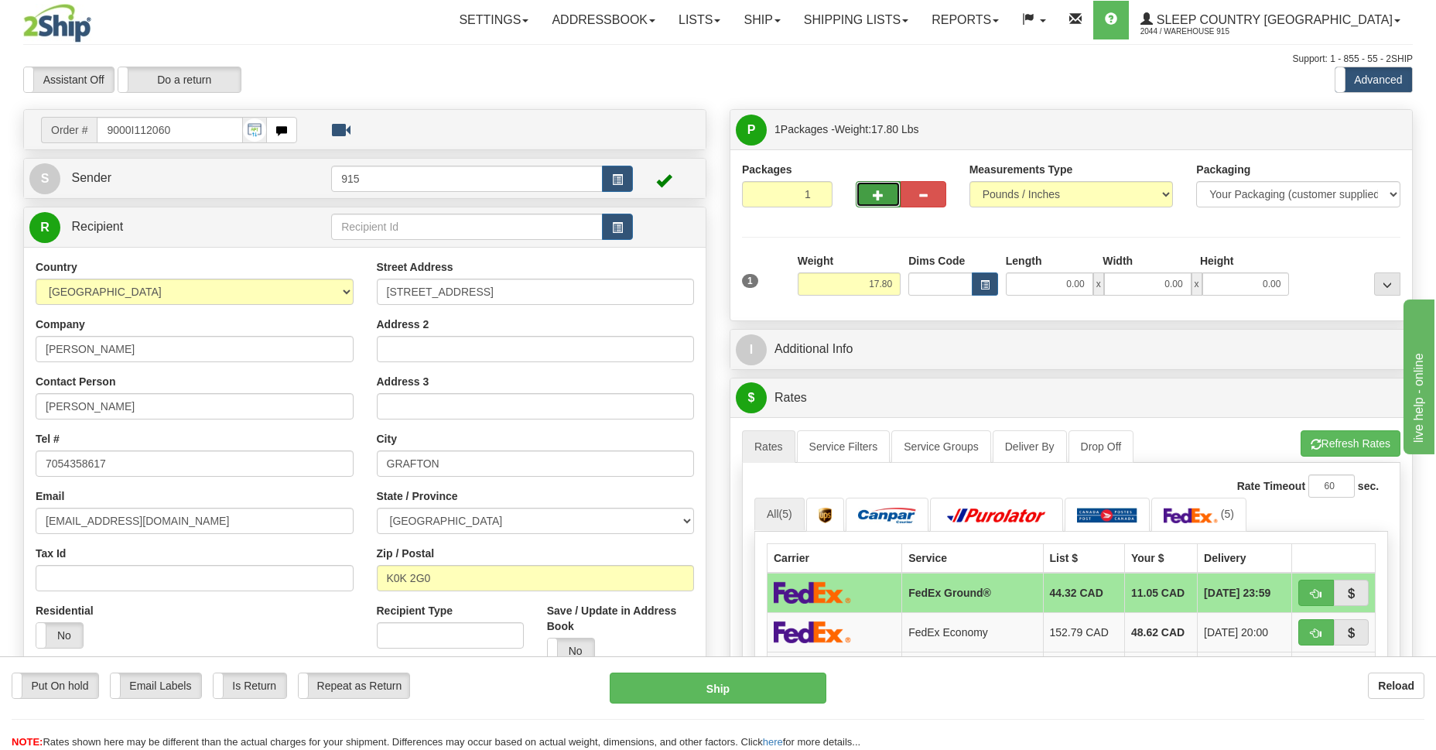
click at [862, 192] on button "button" at bounding box center [877, 194] width 45 height 26
type input "2"
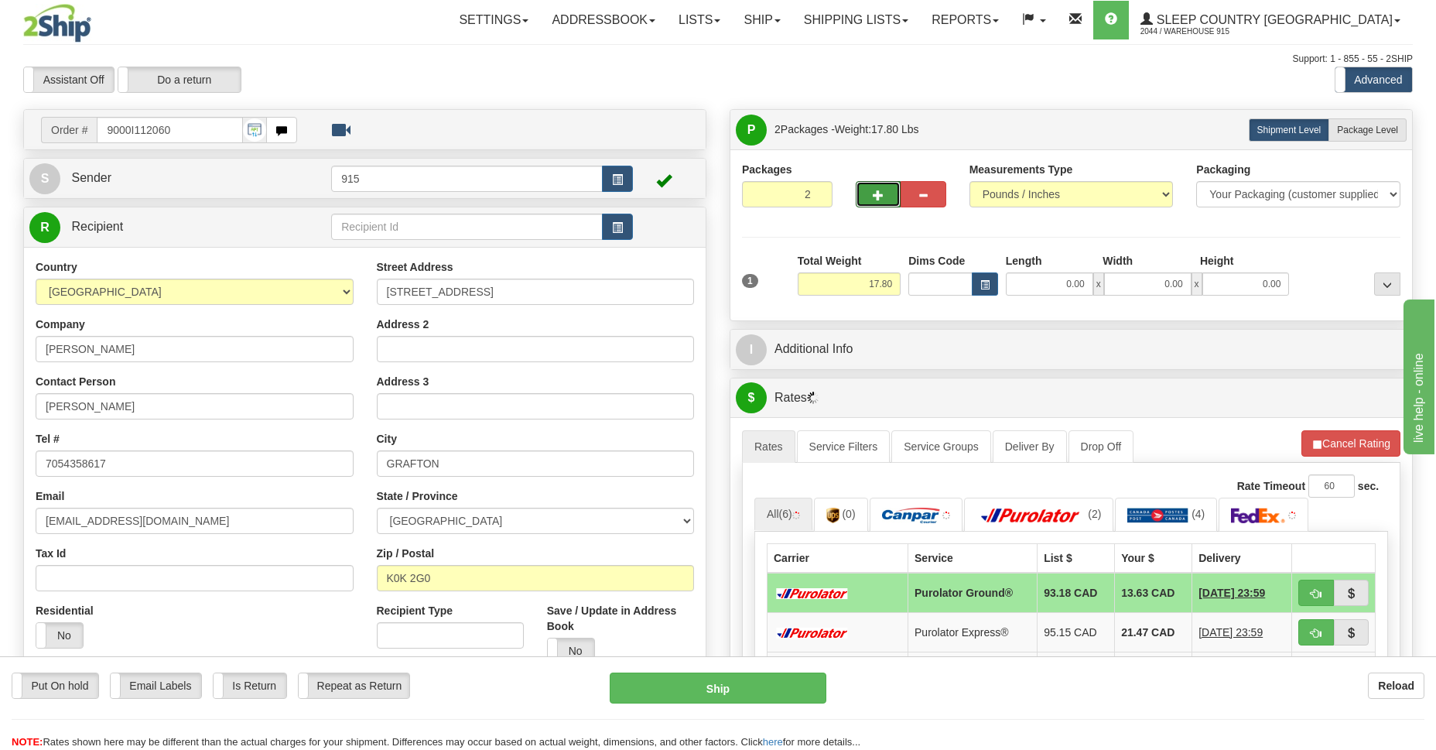
scroll to position [112, 0]
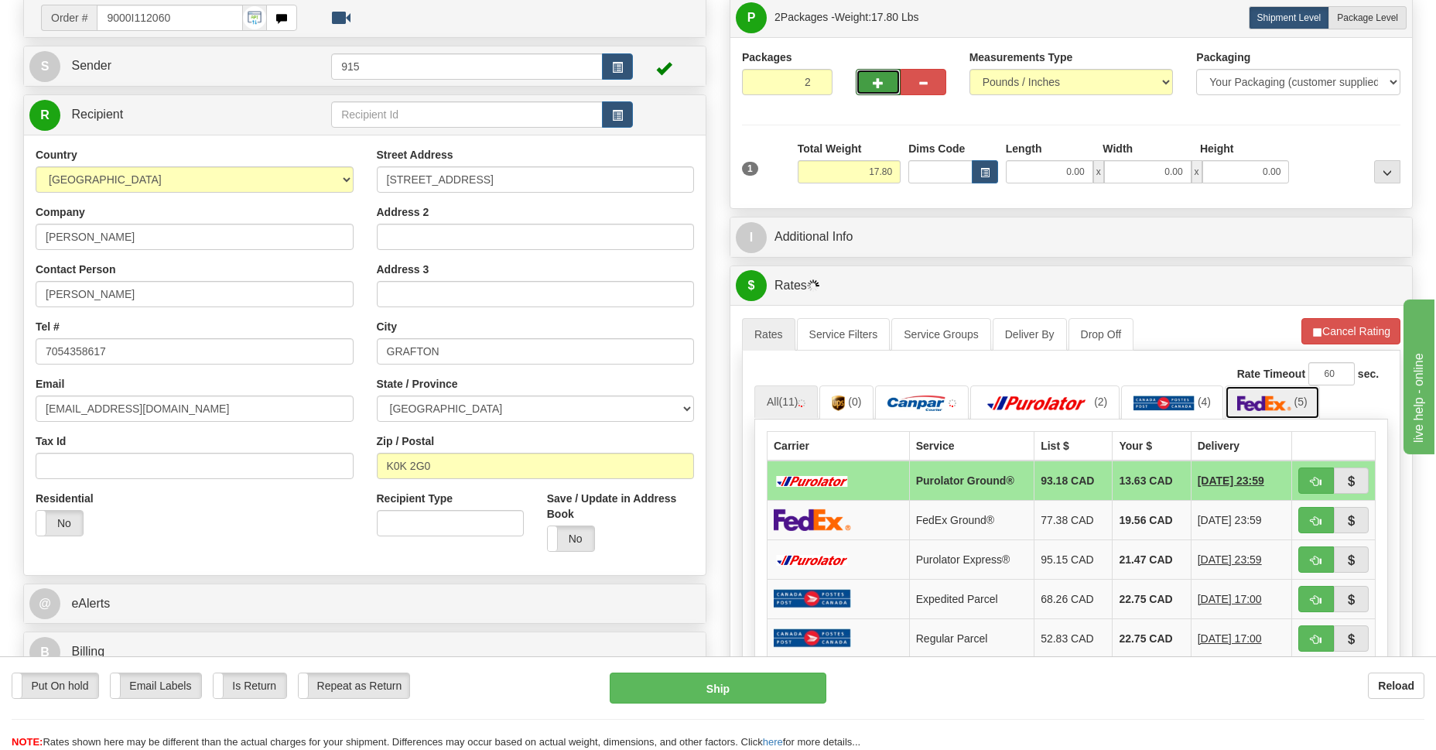
click at [1270, 401] on img at bounding box center [1264, 402] width 54 height 15
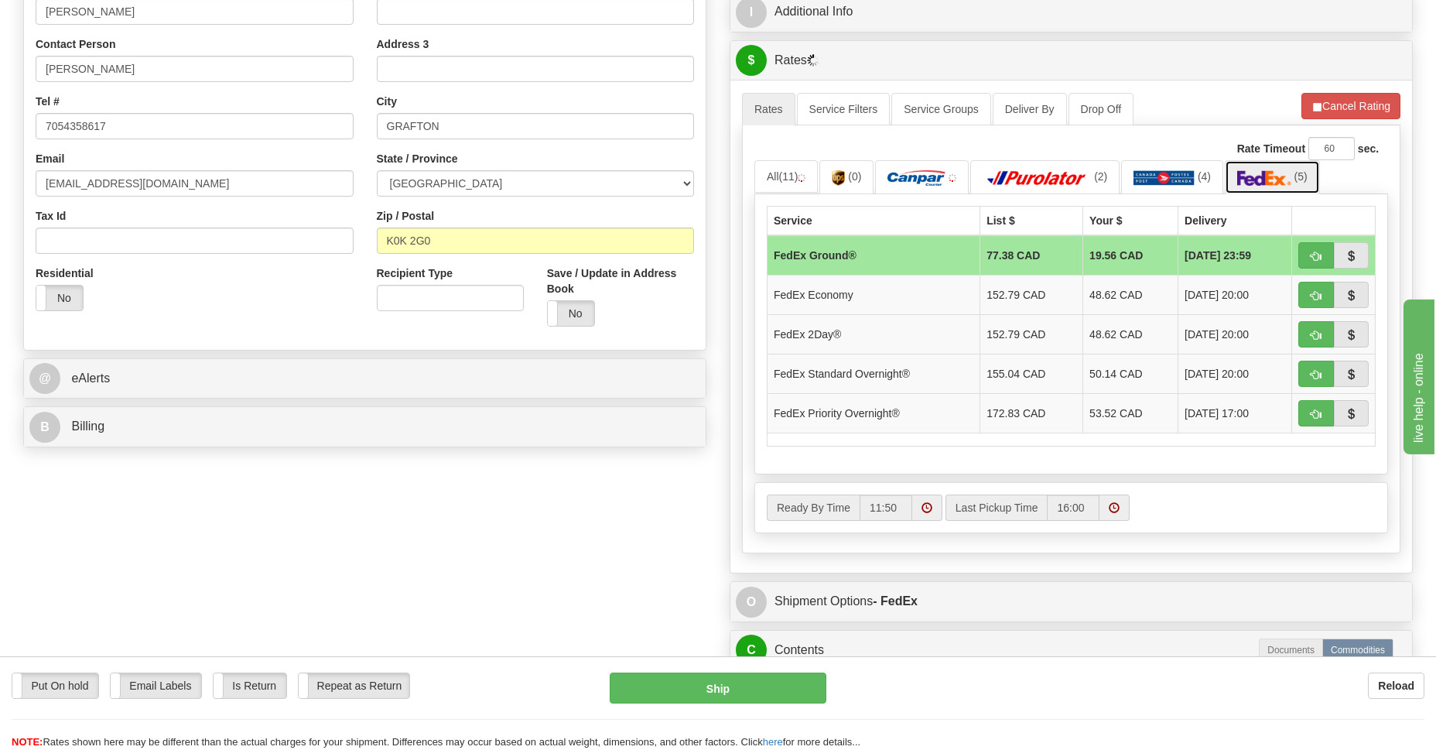
scroll to position [562, 0]
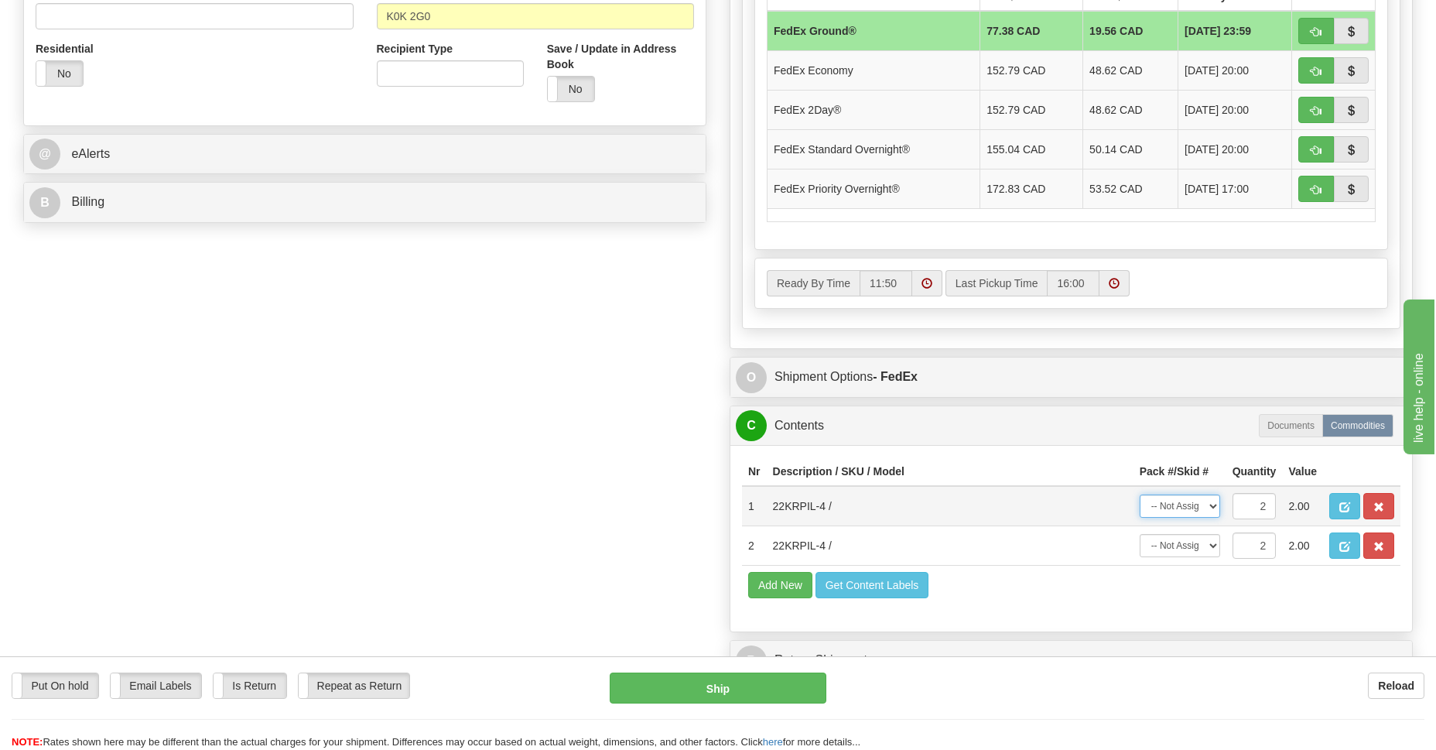
click at [1209, 507] on select "-- Not Assigned -- Package 1 Package 2 Split" at bounding box center [1179, 505] width 80 height 23
select select "SPLIT"
click at [1139, 494] on select "-- Not Assigned -- Package 1 Package 2 Split" at bounding box center [1179, 505] width 80 height 23
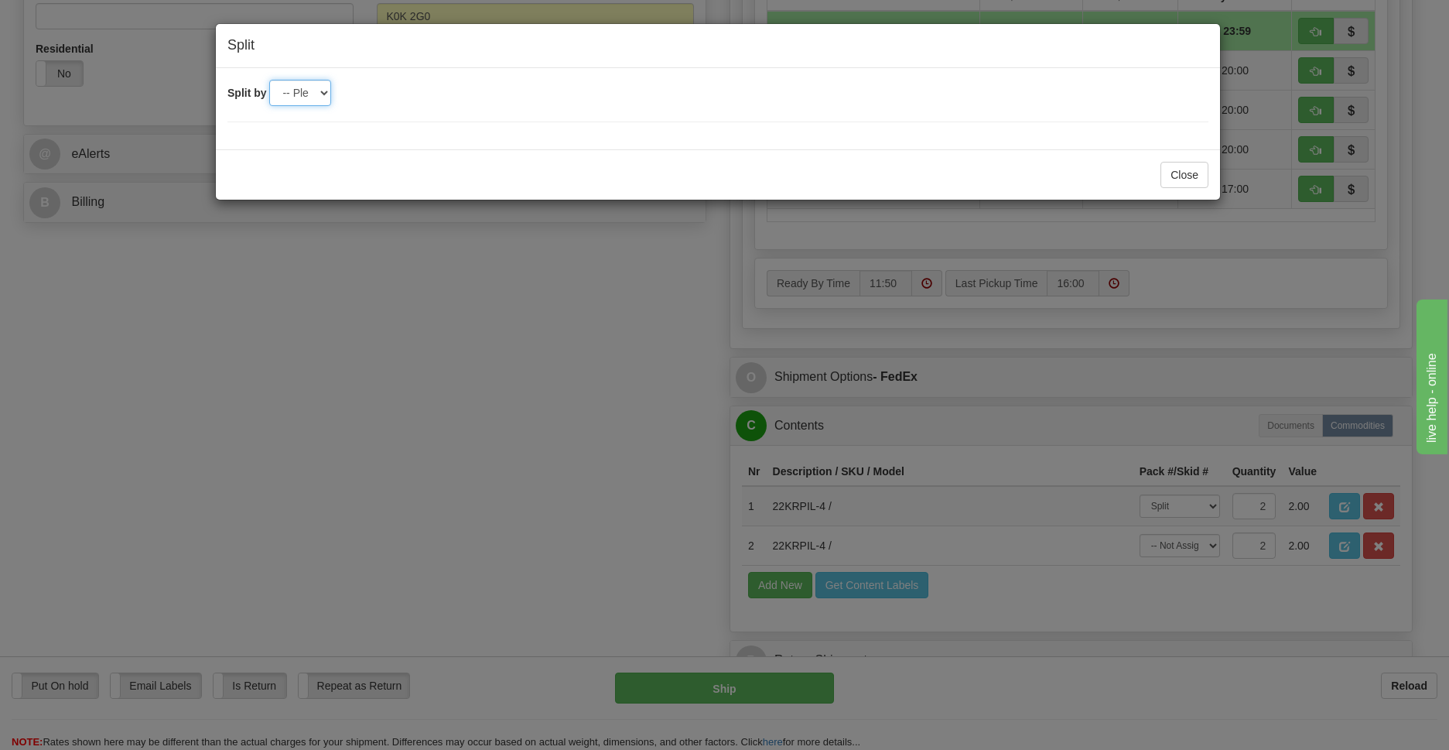
click at [318, 90] on select "-- Please select -- 2" at bounding box center [300, 93] width 62 height 26
select select "2"
click at [269, 80] on select "-- Please select -- 2" at bounding box center [300, 93] width 62 height 26
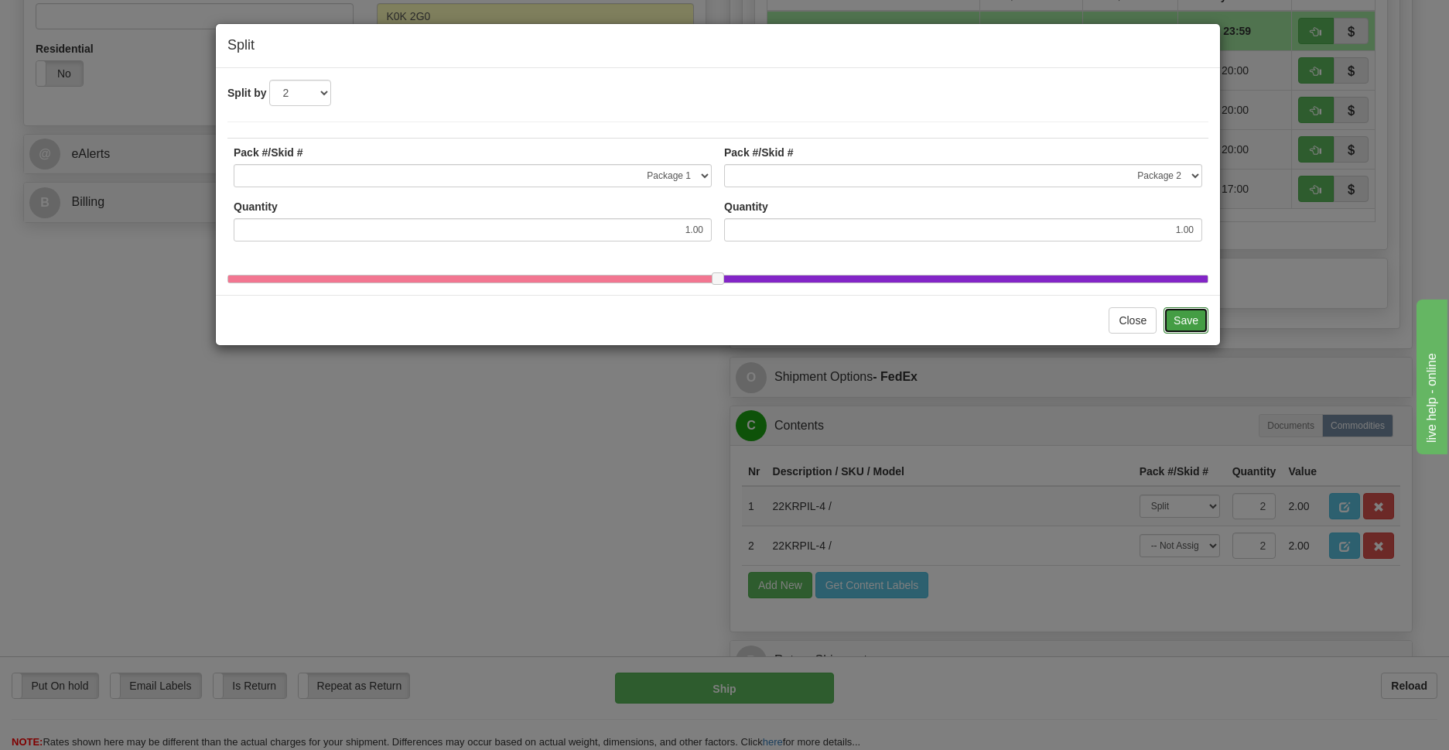
click at [1176, 333] on button "Save" at bounding box center [1185, 320] width 45 height 26
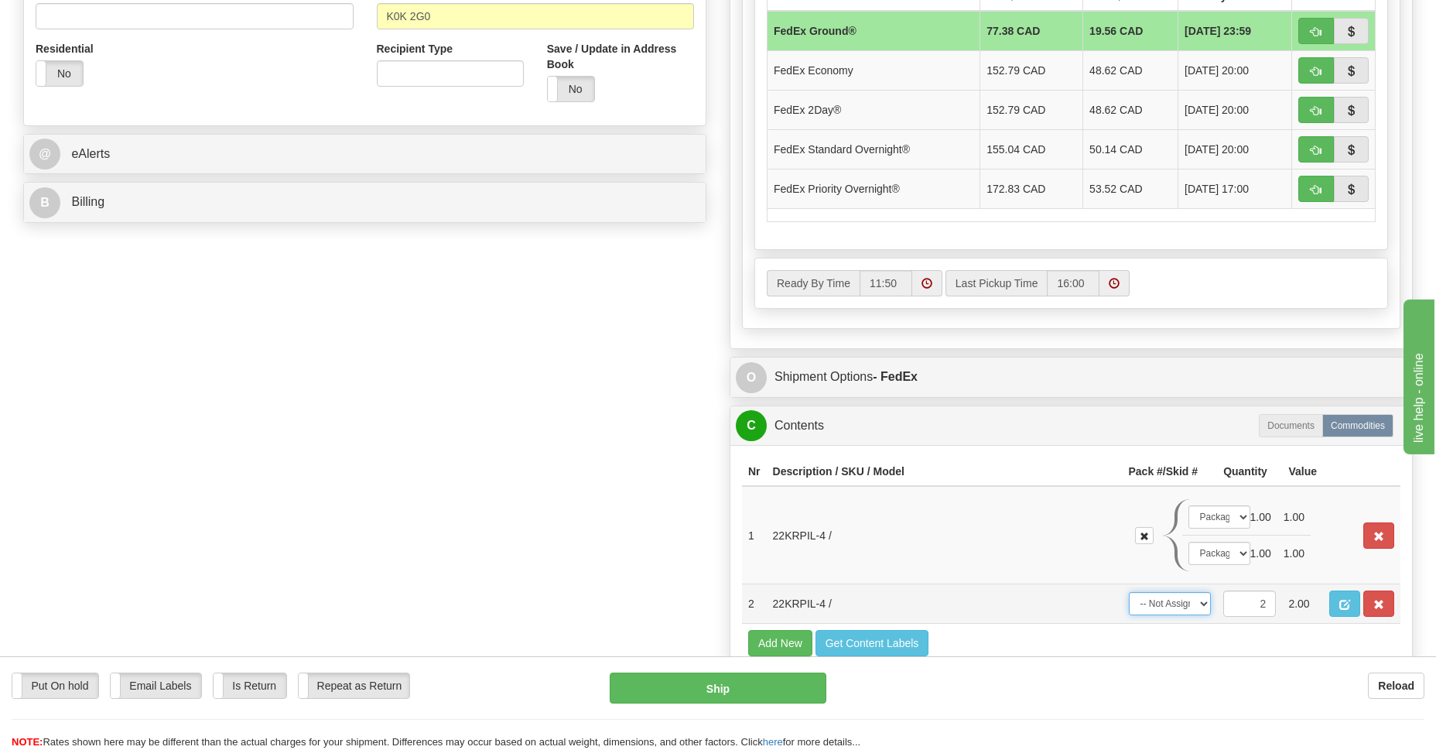
click at [1200, 602] on select "-- Not Assigned -- Package 1 Package 2 Split" at bounding box center [1170, 603] width 83 height 23
select select "SPLIT"
click at [1129, 592] on select "-- Not Assigned -- Package 1 Package 2 Split" at bounding box center [1170, 603] width 83 height 23
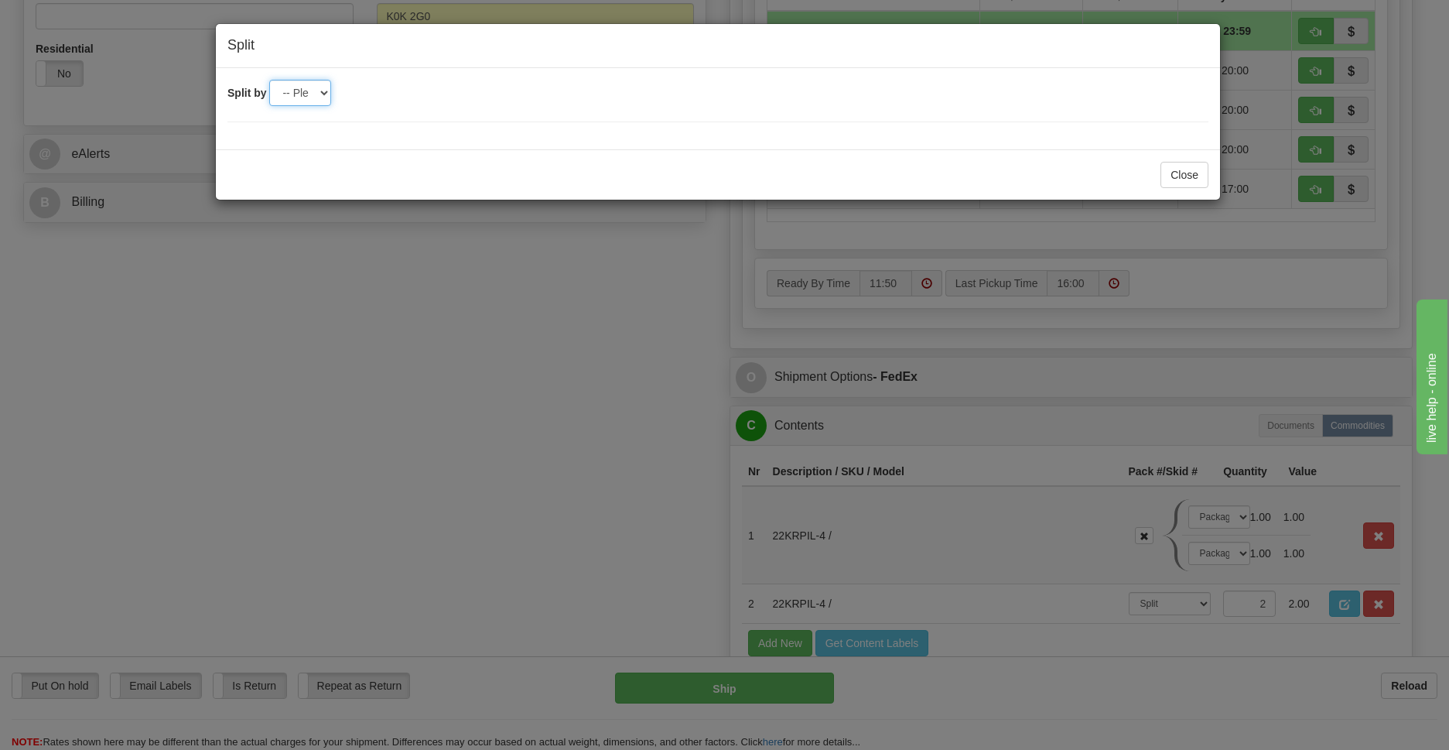
click at [326, 97] on select "-- Please select -- 2" at bounding box center [300, 93] width 62 height 26
select select "2"
click at [269, 80] on select "-- Please select -- 2" at bounding box center [300, 93] width 62 height 26
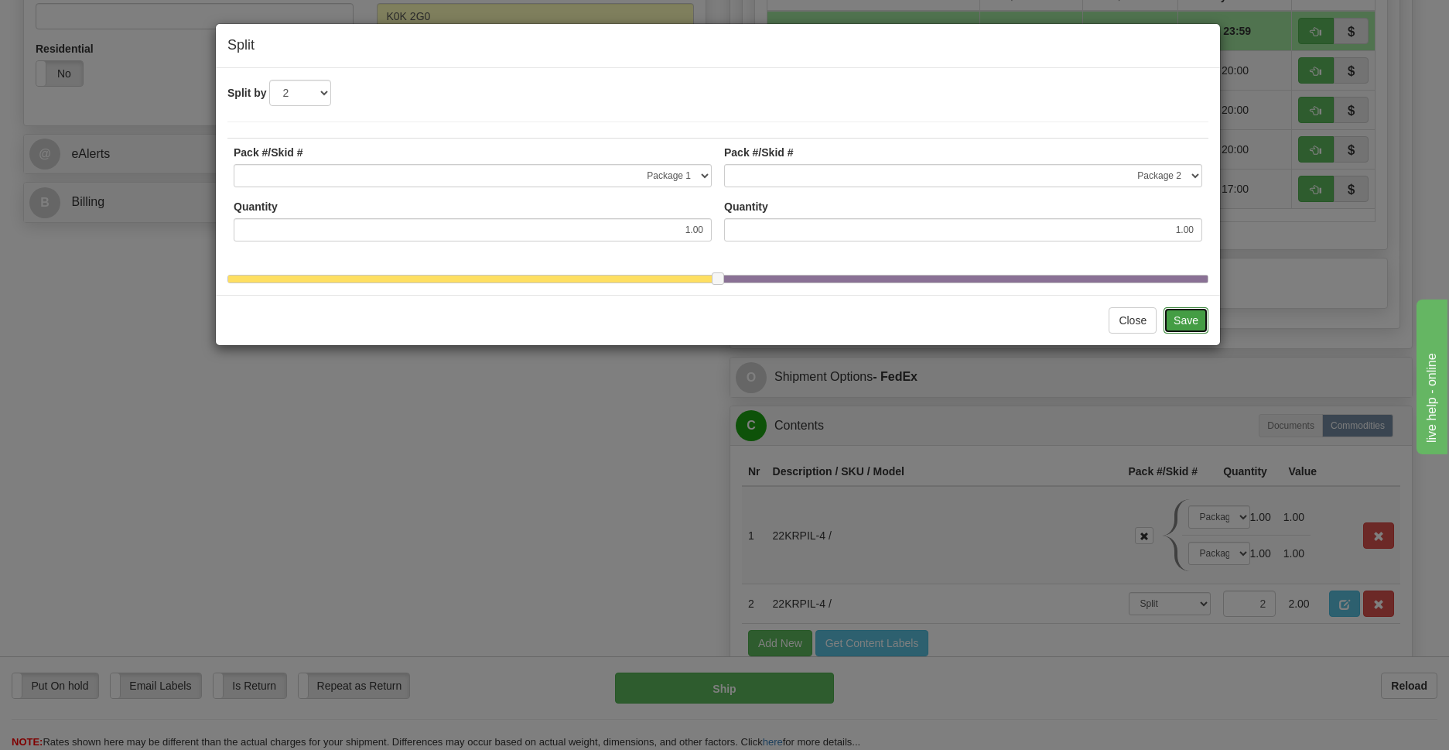
click at [1186, 333] on button "Save" at bounding box center [1185, 320] width 45 height 26
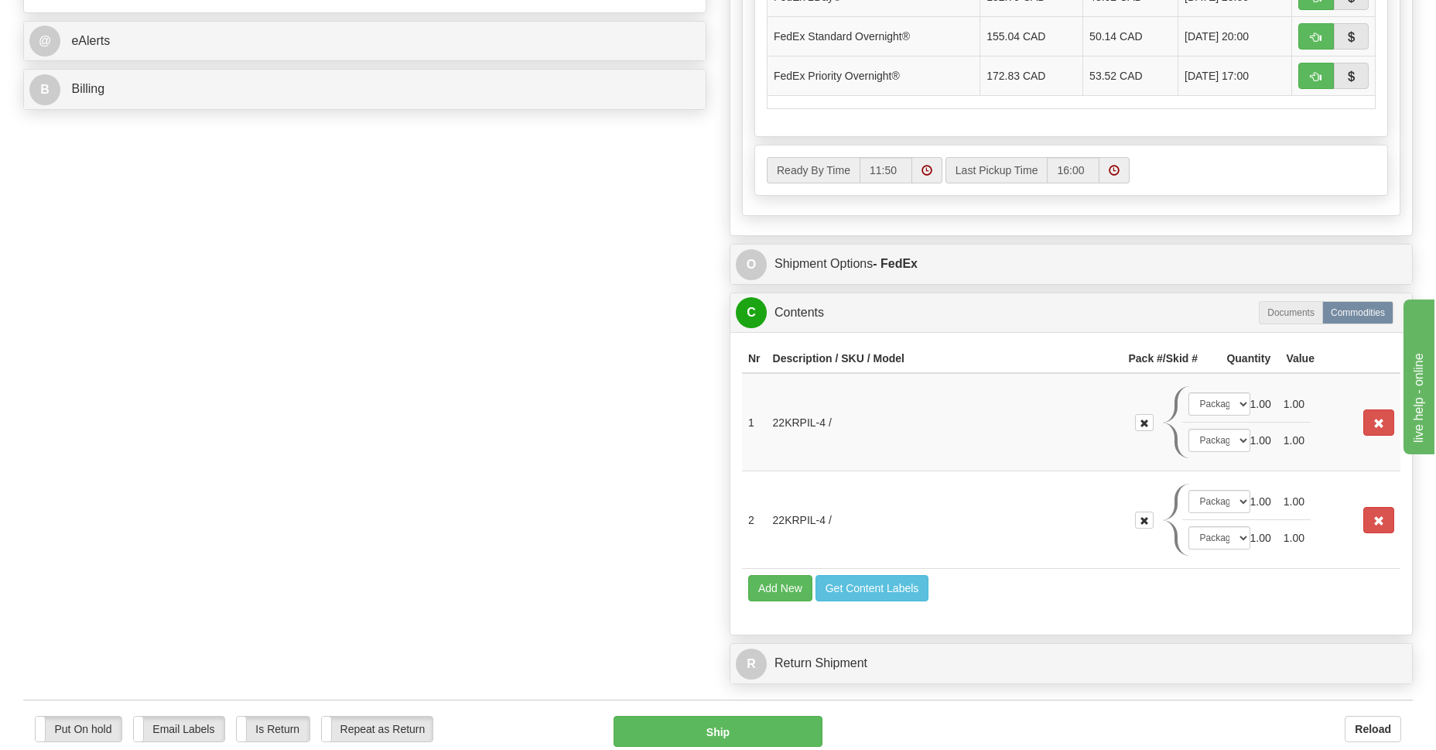
scroll to position [787, 0]
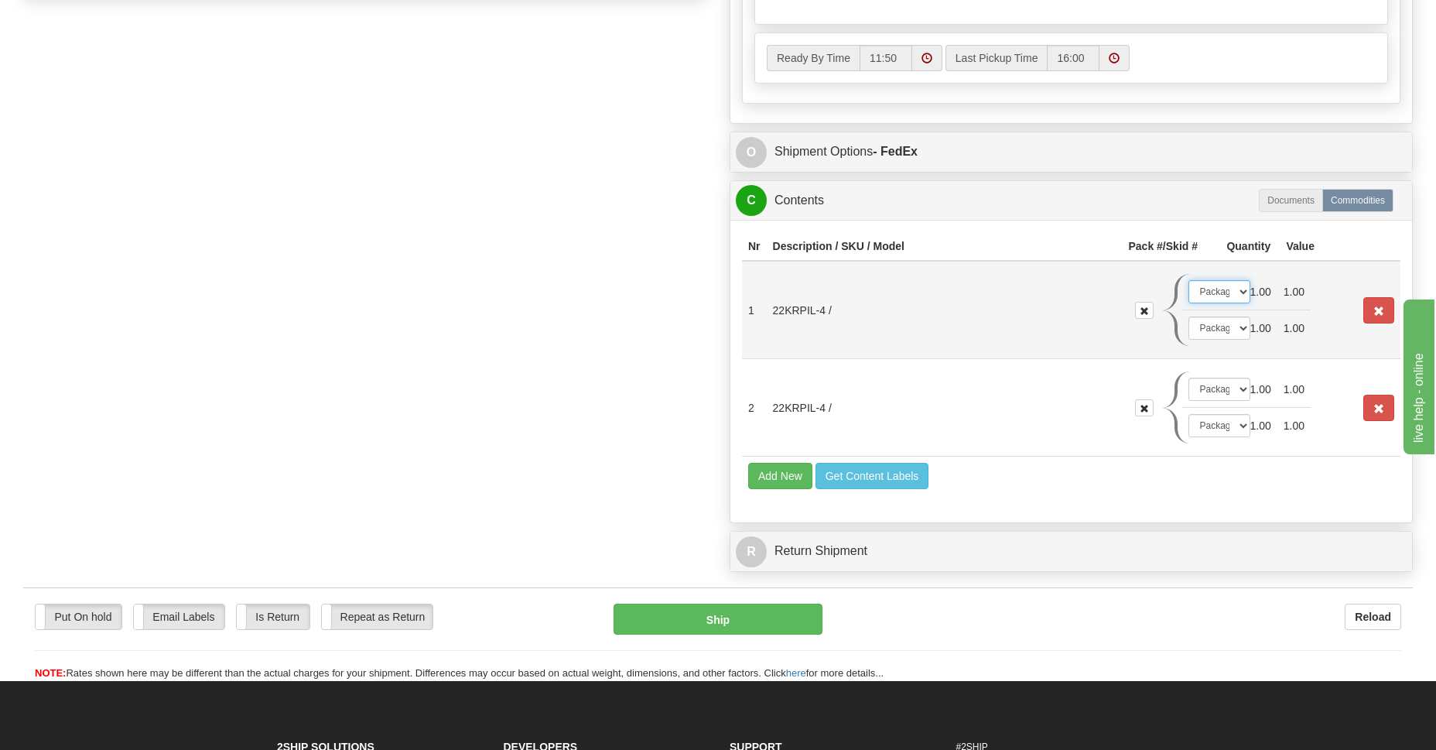
click at [1203, 296] on select "-- Not Assigned -- Package 1 Package 2" at bounding box center [1219, 291] width 62 height 23
click at [1070, 319] on td "22KRPIL-4 /" at bounding box center [945, 310] width 356 height 98
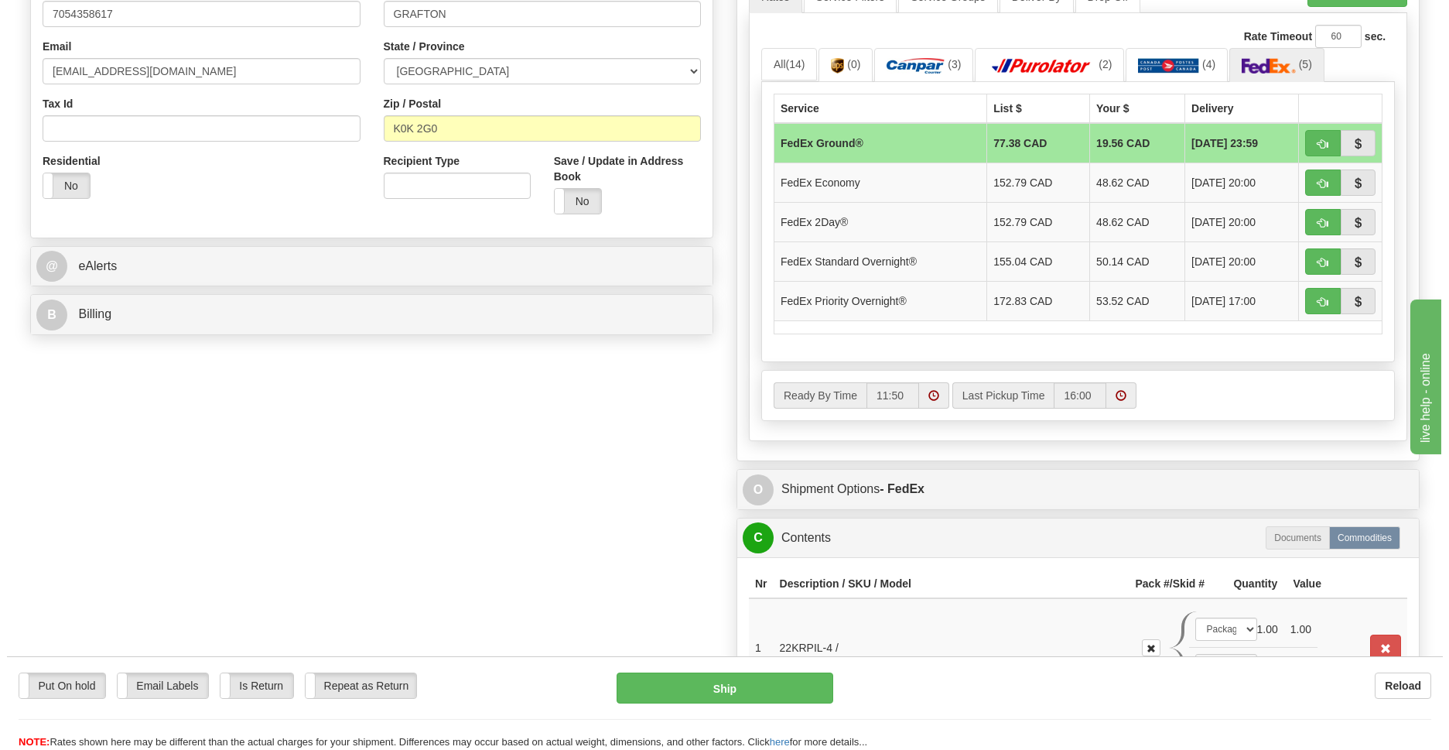
scroll to position [674, 0]
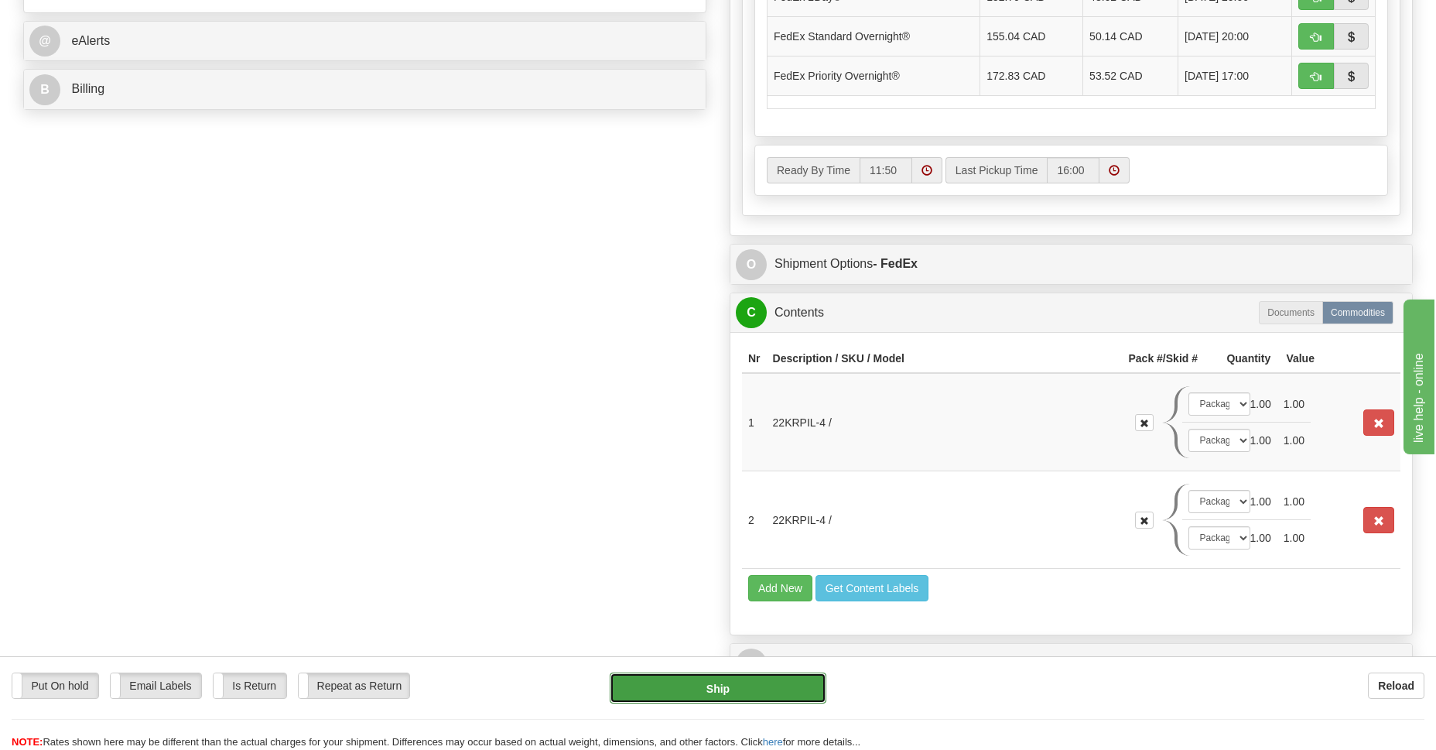
click at [698, 689] on button "Ship" at bounding box center [718, 687] width 216 height 31
type input "92"
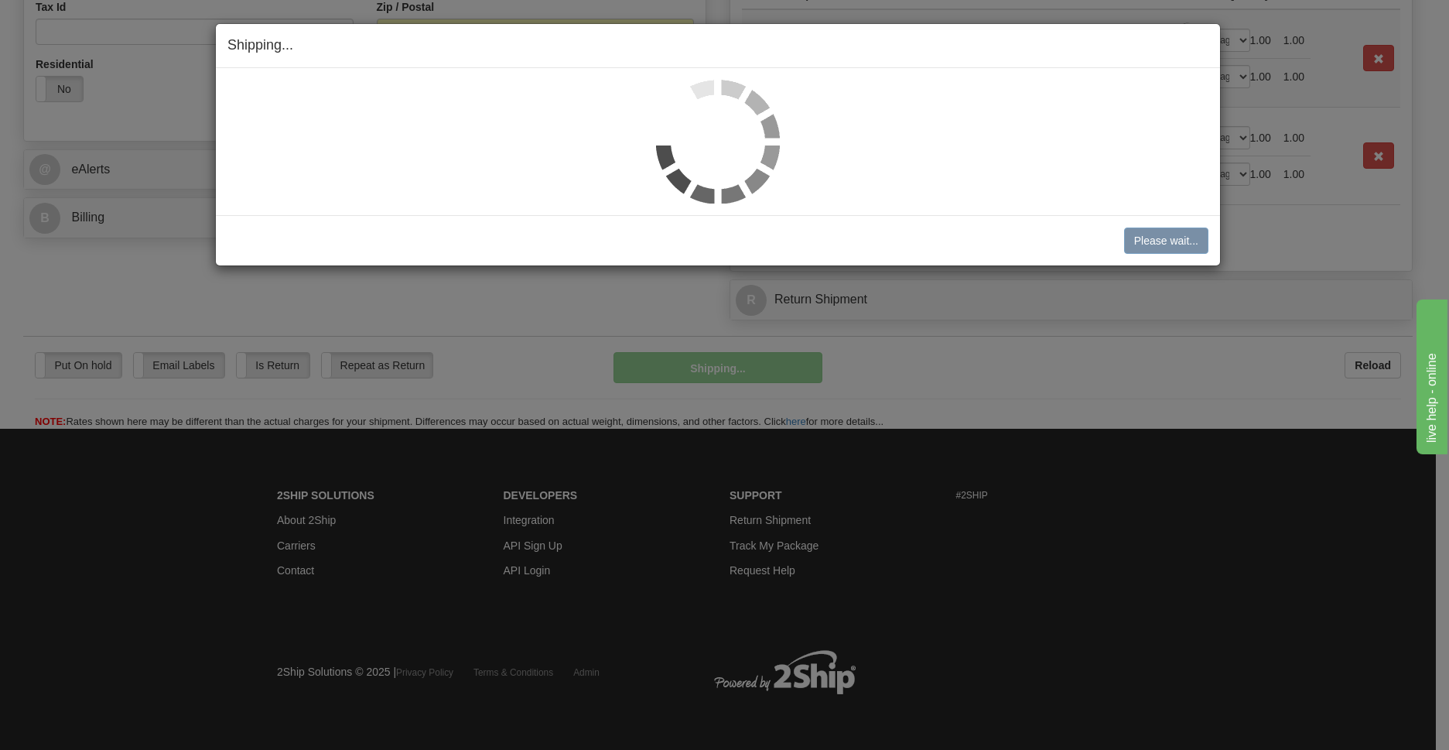
scroll to position [546, 0]
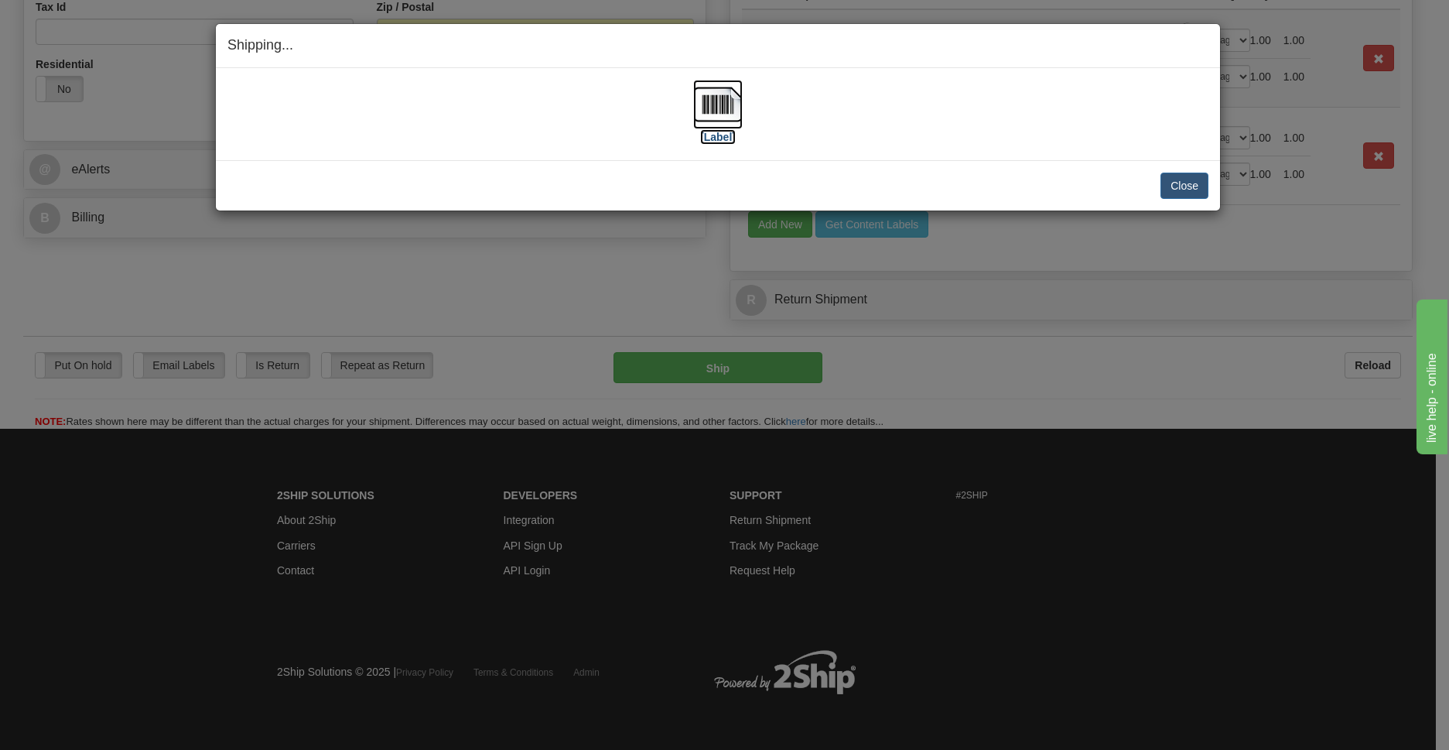
click at [717, 101] on img at bounding box center [718, 105] width 50 height 50
click at [1186, 181] on button "Close" at bounding box center [1184, 185] width 48 height 26
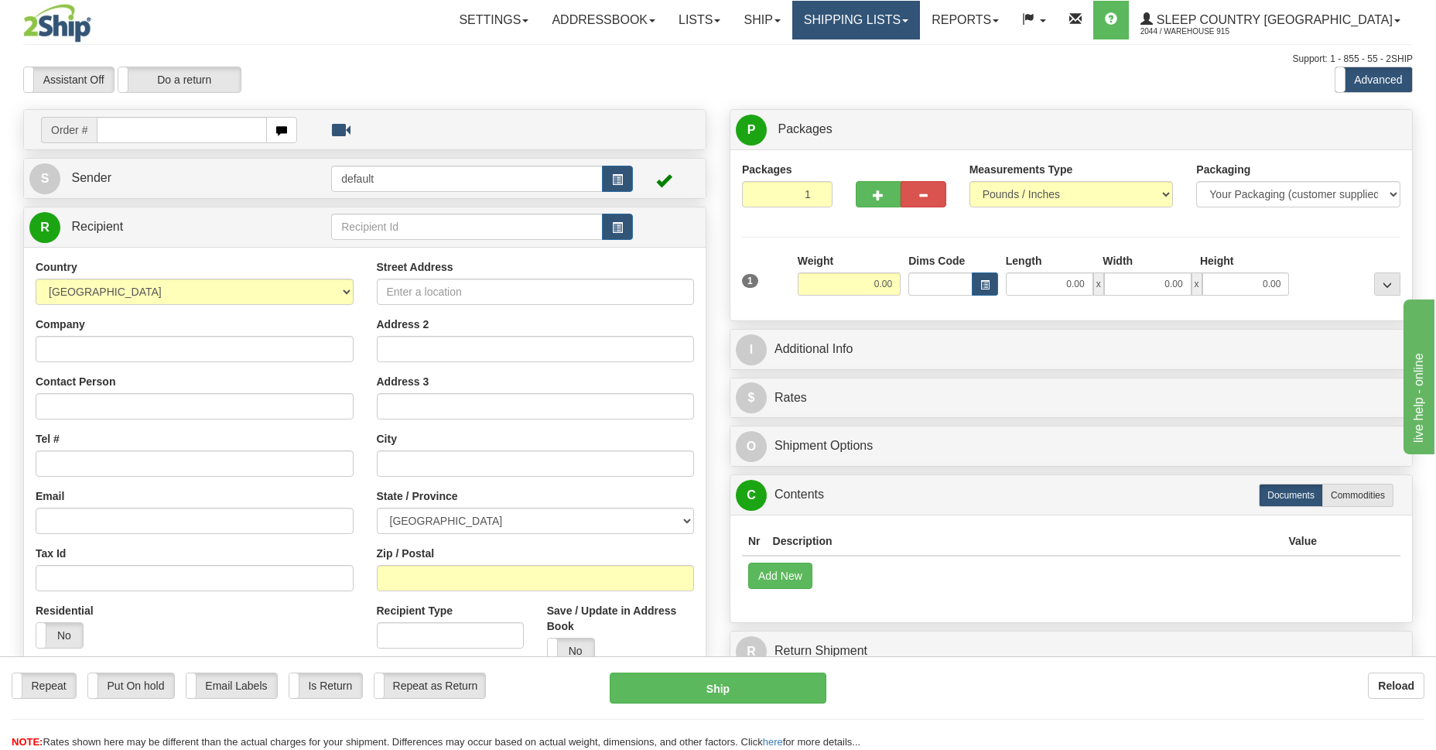
click at [920, 27] on link "Shipping lists" at bounding box center [856, 20] width 128 height 39
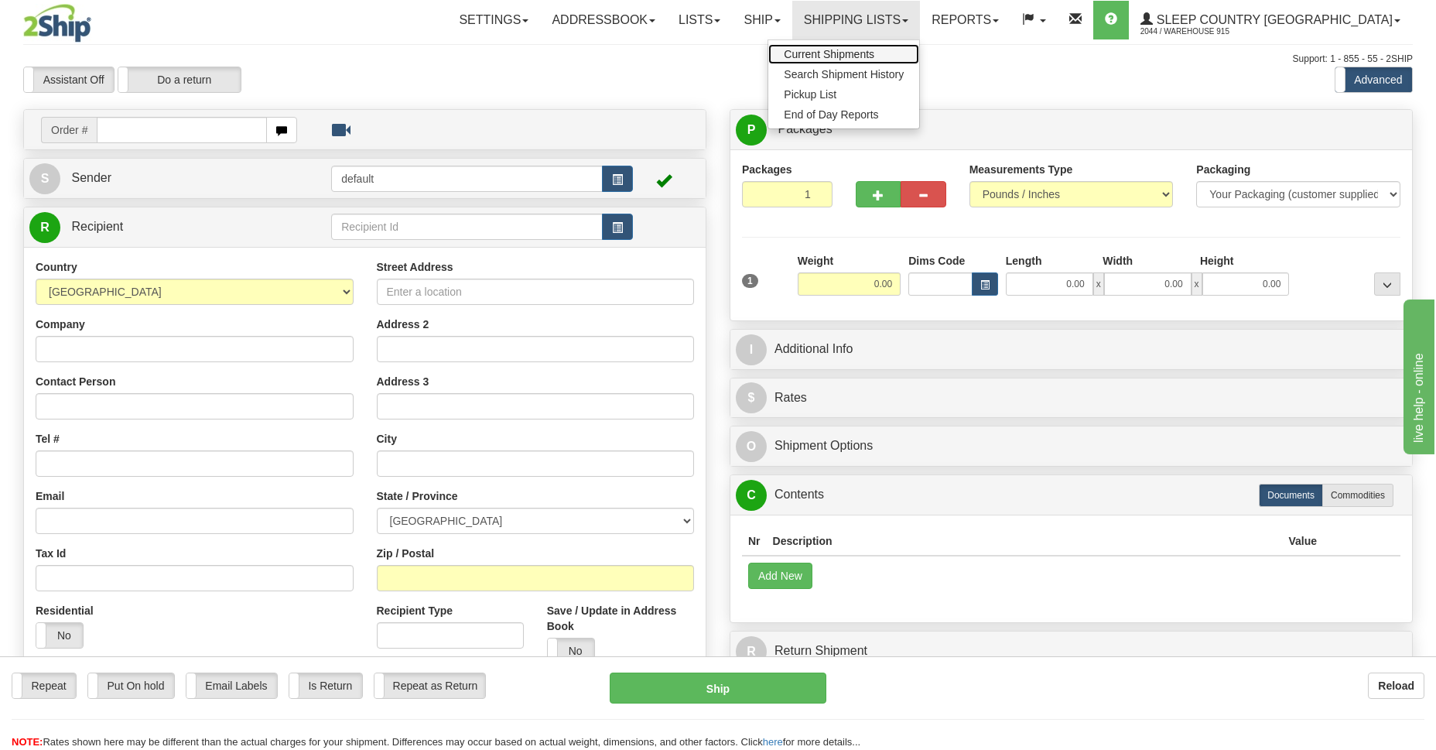
click at [874, 55] on span "Current Shipments" at bounding box center [829, 54] width 90 height 12
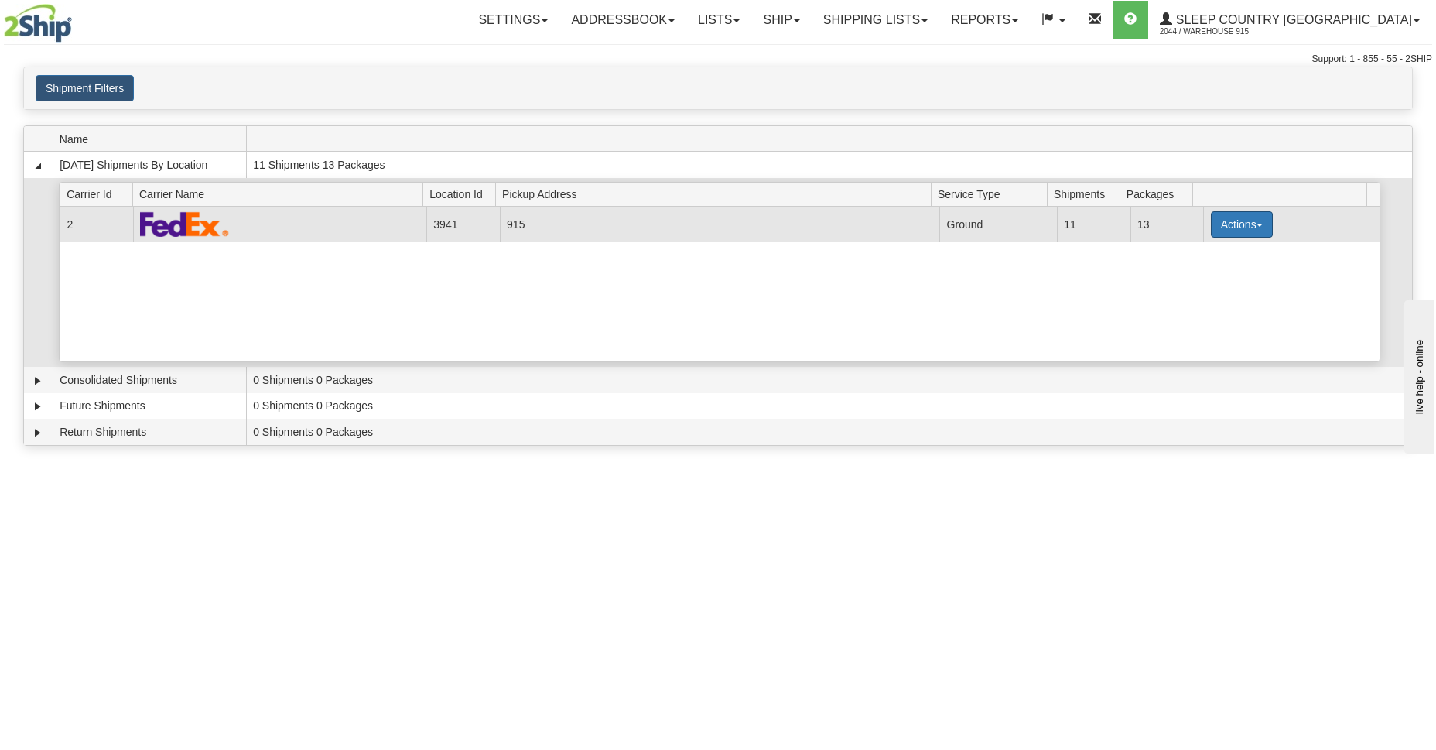
click at [1252, 228] on button "Actions" at bounding box center [1242, 224] width 62 height 26
click at [1192, 256] on span "Details" at bounding box center [1184, 253] width 42 height 11
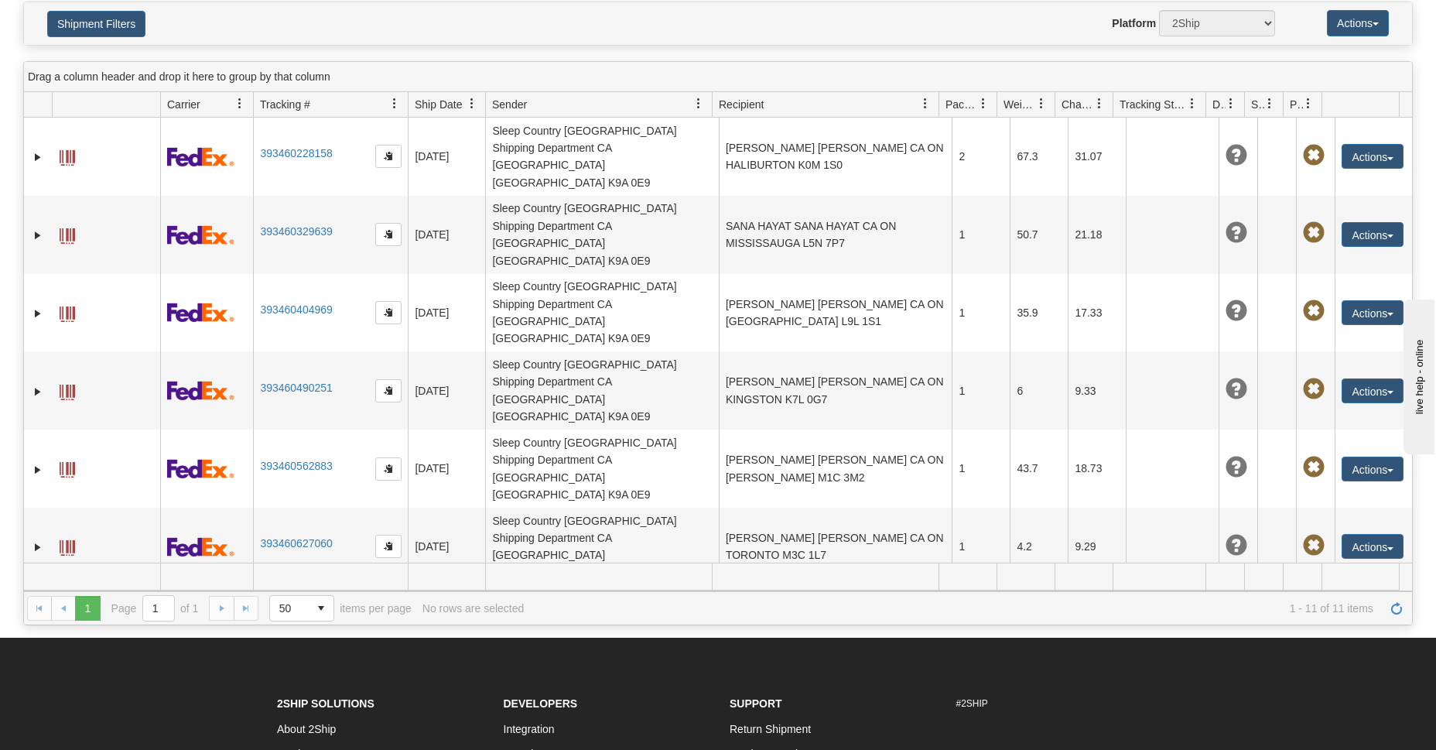
scroll to position [49, 0]
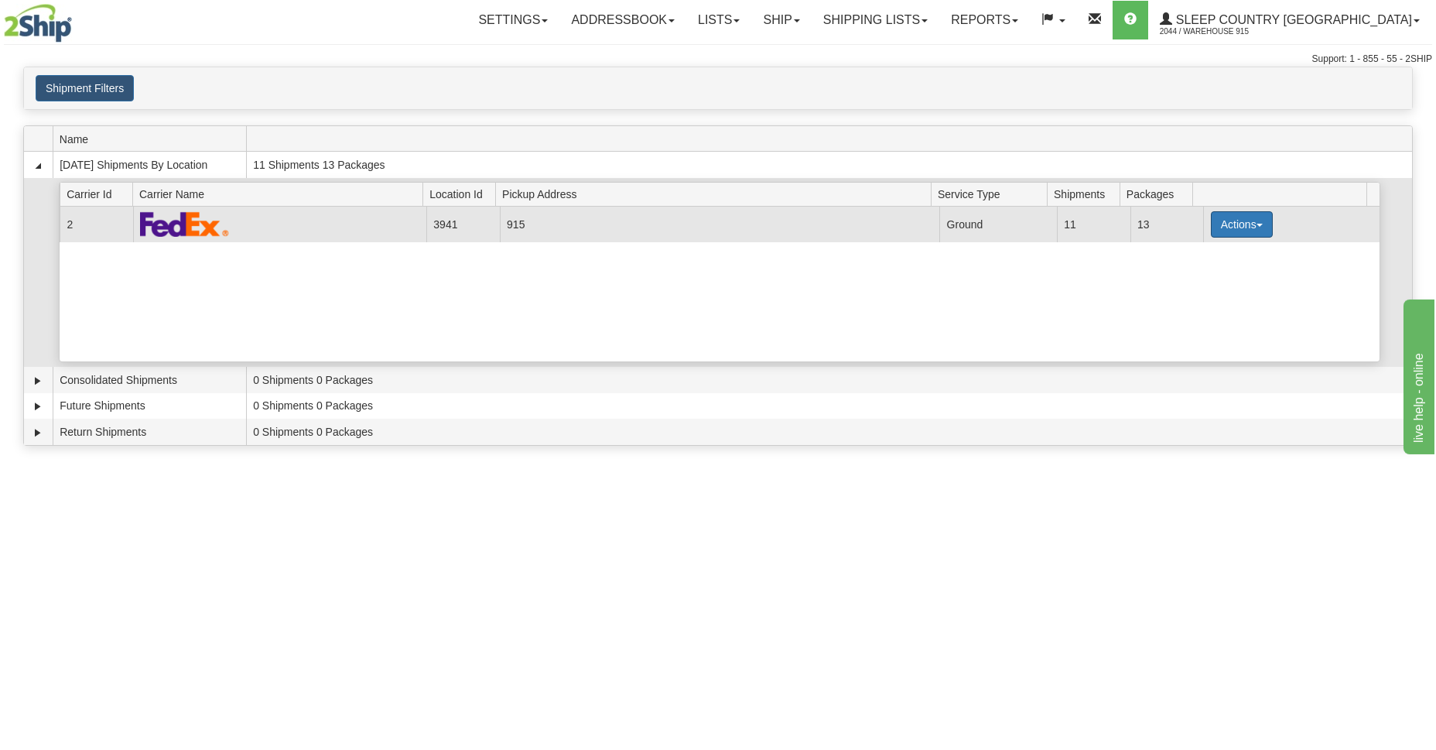
click at [1236, 224] on button "Actions" at bounding box center [1242, 224] width 62 height 26
click at [1178, 275] on span "Close" at bounding box center [1181, 273] width 36 height 11
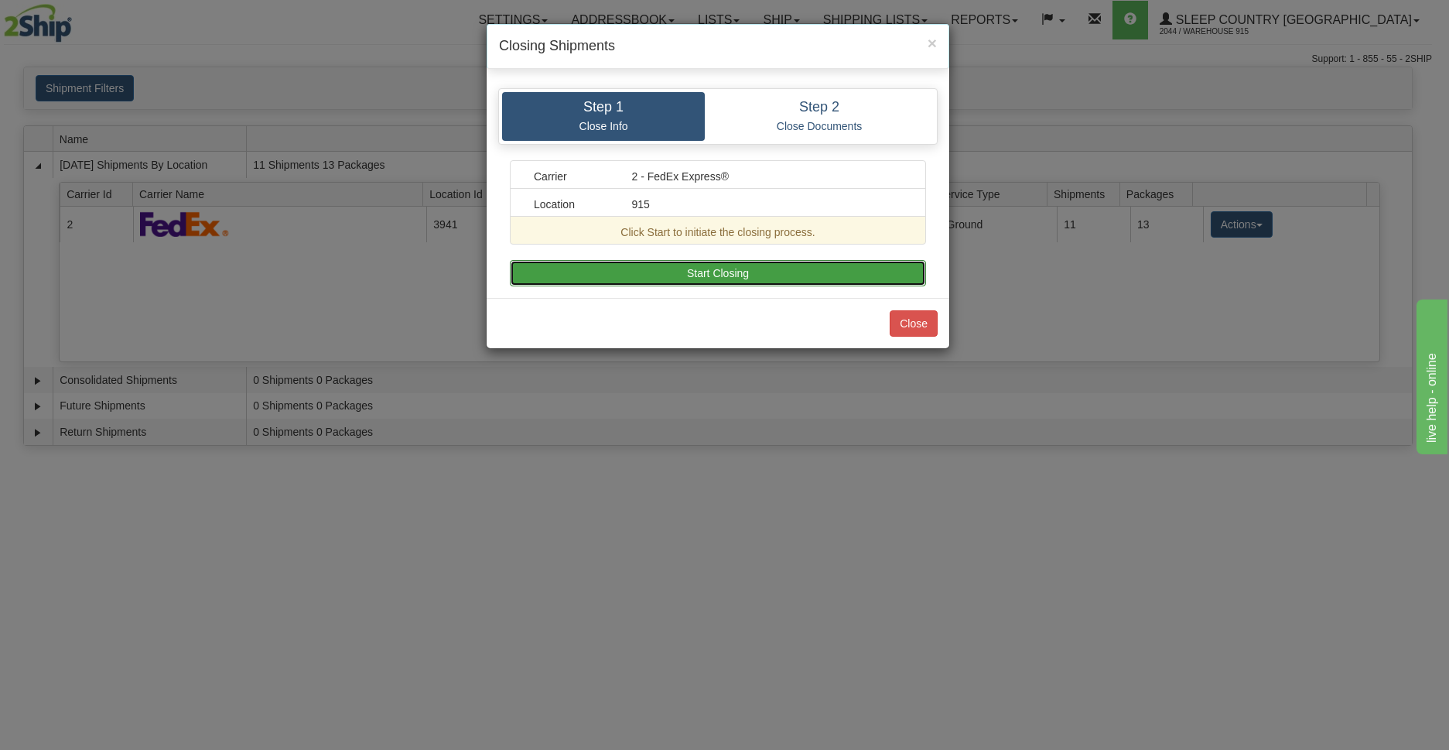
click at [721, 275] on button "Start Closing" at bounding box center [718, 273] width 416 height 26
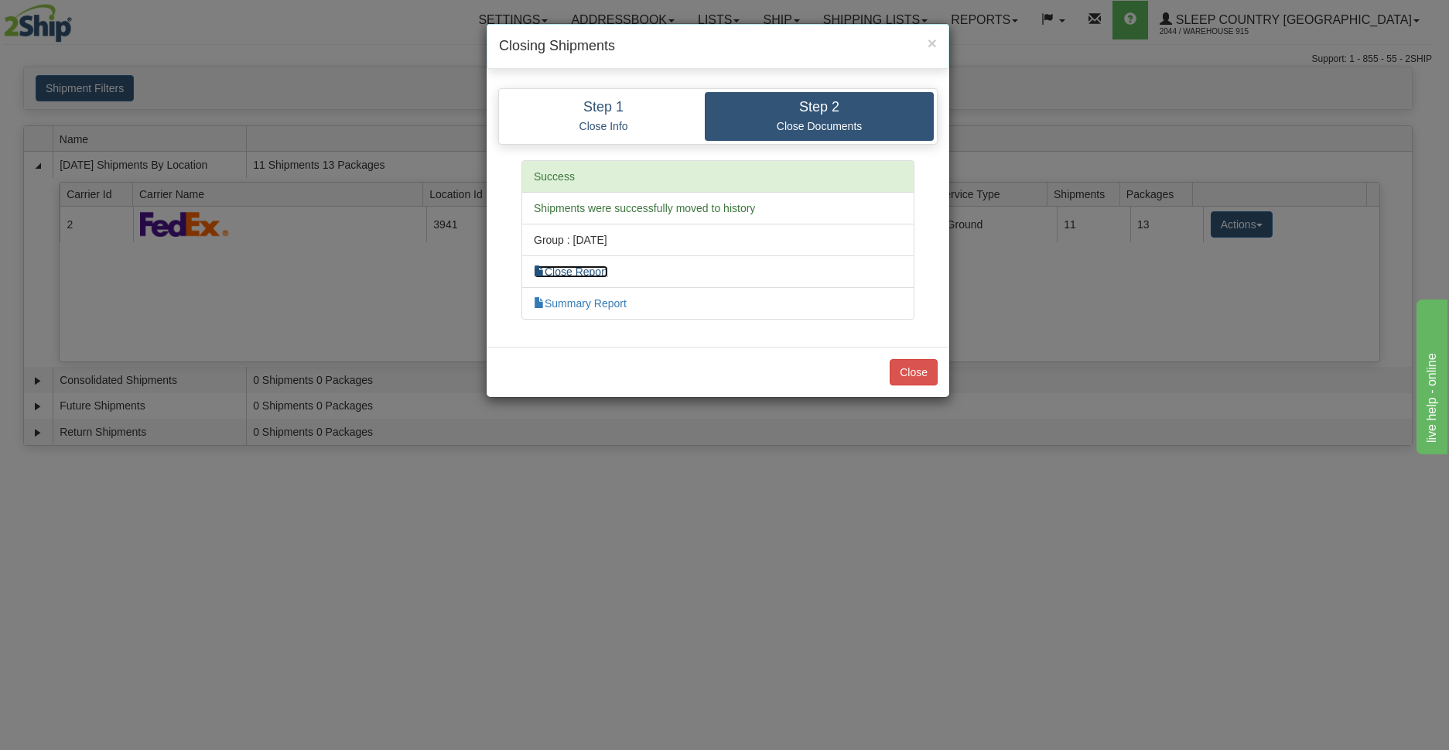
click at [590, 274] on link "Close Report" at bounding box center [571, 271] width 74 height 12
click at [914, 378] on button "Close" at bounding box center [914, 372] width 48 height 26
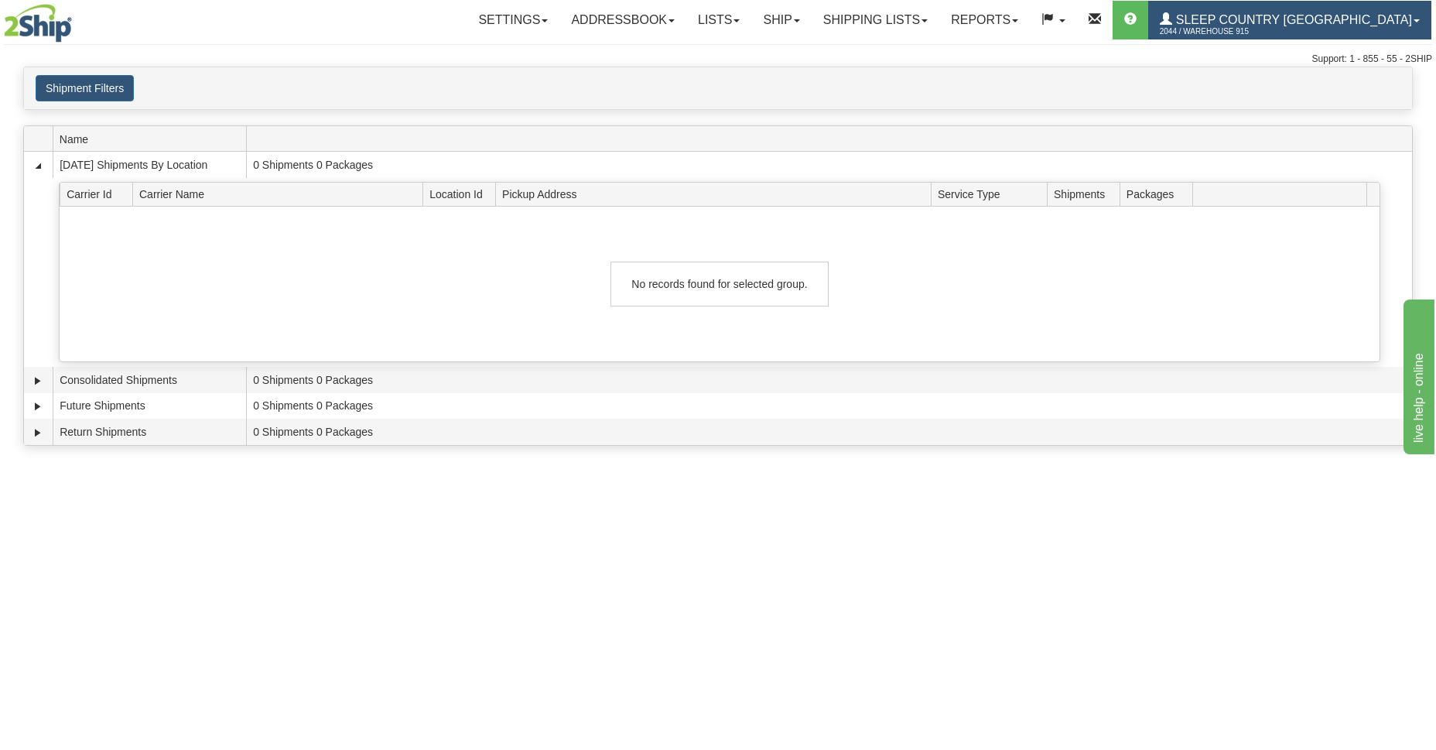
click at [1275, 32] on span "2044 / Warehouse 915" at bounding box center [1217, 31] width 116 height 15
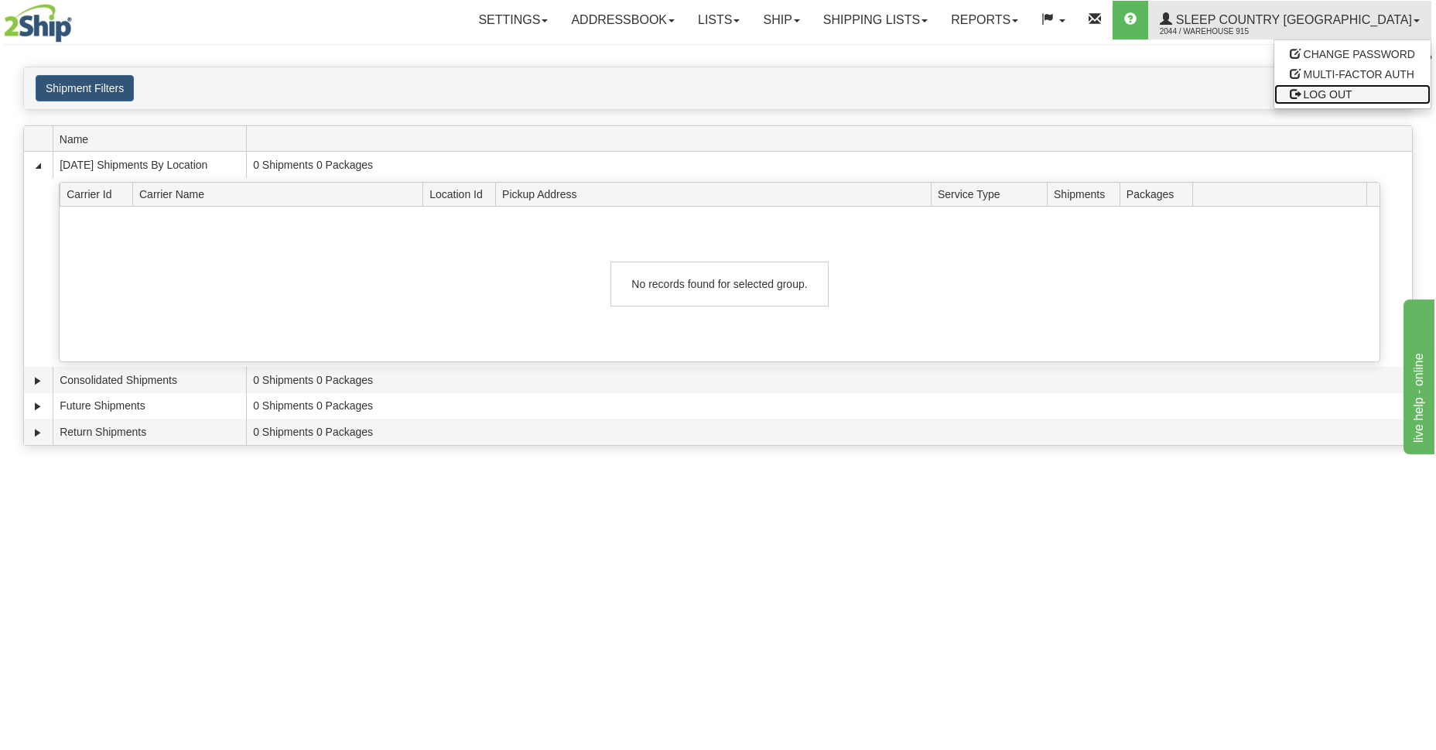
click at [1298, 91] on span at bounding box center [1294, 93] width 11 height 11
